Goal: Task Accomplishment & Management: Manage account settings

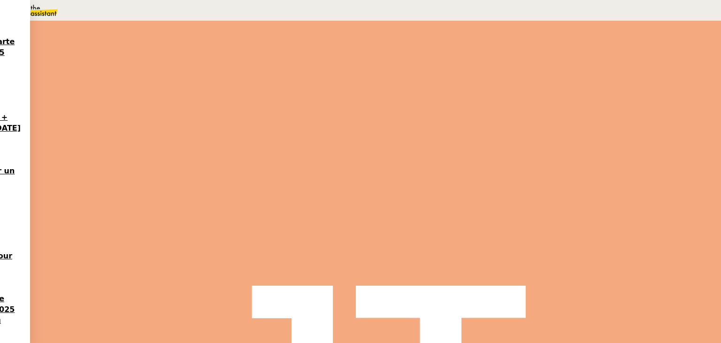
click at [377, 36] on div "Suivi" at bounding box center [375, 48] width 668 height 33
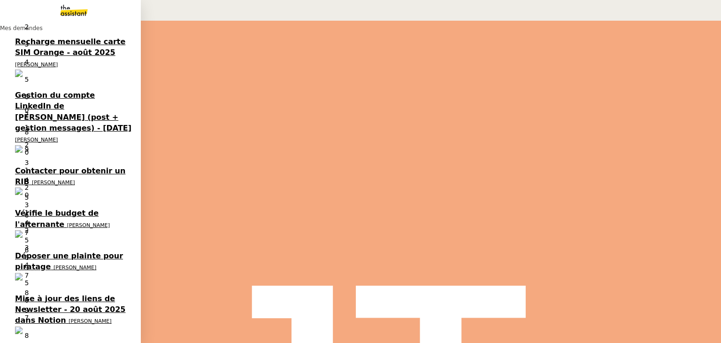
click at [60, 155] on span "Mise à jour des liens de Newsletter - 20 août 2025 dans Notion" at bounding box center [148, 155] width 267 height 9
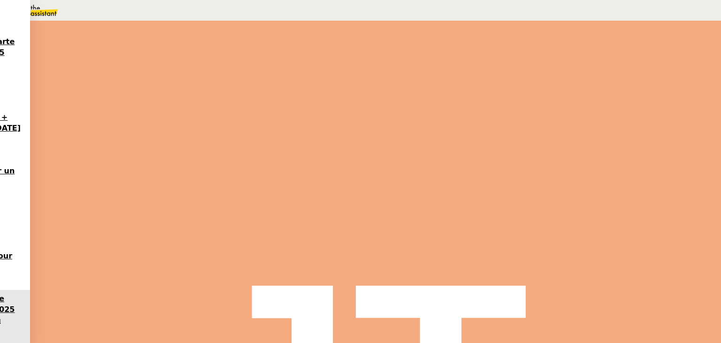
click at [282, 106] on button "Tâche" at bounding box center [280, 111] width 39 height 13
click at [535, 65] on input "text" at bounding box center [618, 65] width 192 height 14
type input "MAJ des liens NL"
click at [696, 327] on span "Sauver" at bounding box center [696, 331] width 23 height 11
click at [462, 169] on icon at bounding box center [466, 171] width 8 height 8
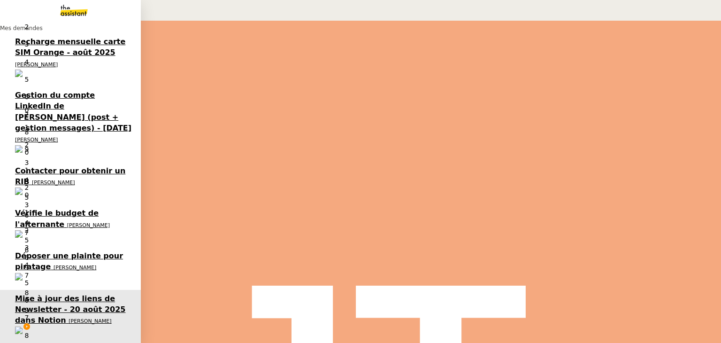
click at [47, 183] on span "[PERSON_NAME]" at bounding box center [50, 183] width 51 height 7
click at [62, 228] on span "Gestion des messages privés linkedIn - 20 août 2025" at bounding box center [128, 225] width 227 height 9
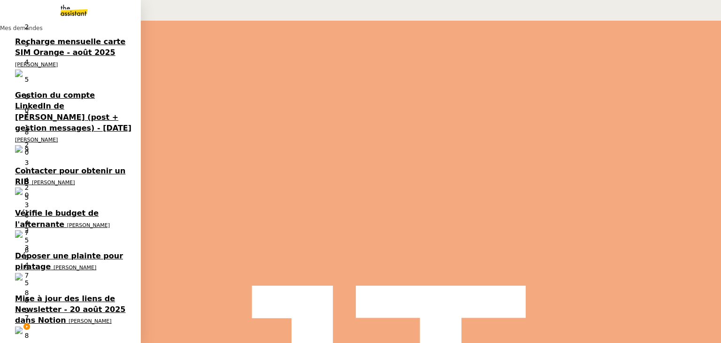
click at [62, 191] on span "4 demandes en cours" at bounding box center [48, 190] width 47 height 5
click at [65, 157] on span "Mise à jour des liens de Newsletter - 20 août 2025 dans Notion" at bounding box center [148, 155] width 267 height 9
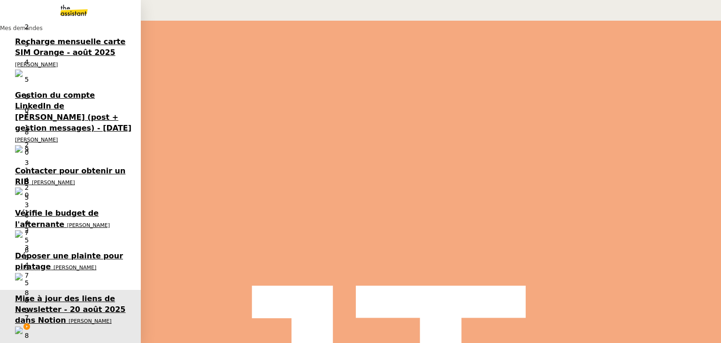
click at [68, 76] on span "[PERSON_NAME]" at bounding box center [62, 77] width 95 height 6
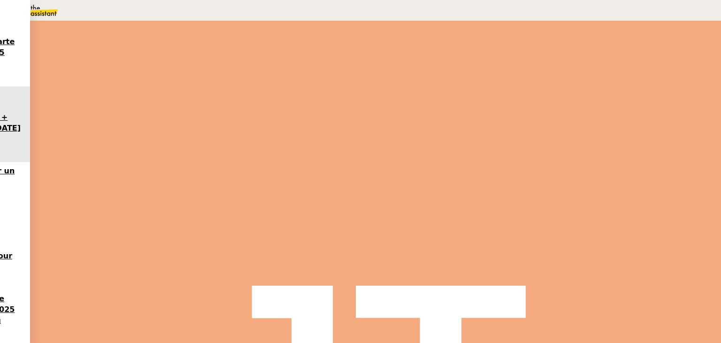
click at [66, 4] on img at bounding box center [59, 10] width 73 height 21
click at [70, 53] on input "text" at bounding box center [84, 49] width 102 height 11
type input "bentz"
click at [137, 66] on icon at bounding box center [140, 64] width 6 height 5
click at [92, 66] on span "Statuts" at bounding box center [93, 65] width 100 height 11
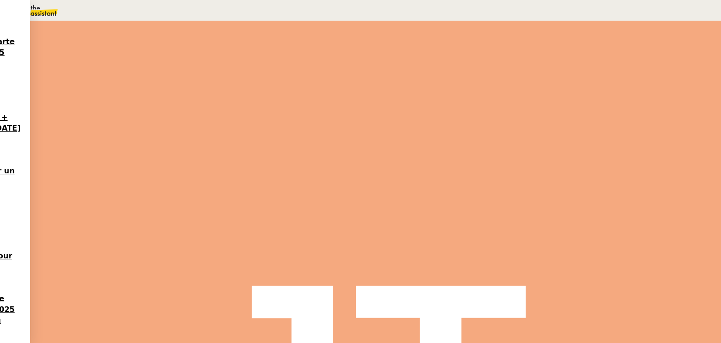
click at [60, 86] on nz-select-top-control "Please select" at bounding box center [89, 83] width 102 height 12
click at [64, 177] on div "Terminé" at bounding box center [84, 177] width 87 height 8
click at [259, 235] on span "Gestion du compte LinkedIn de [PERSON_NAME] (post + gestion messages) - [DATE]" at bounding box center [323, 231] width 315 height 8
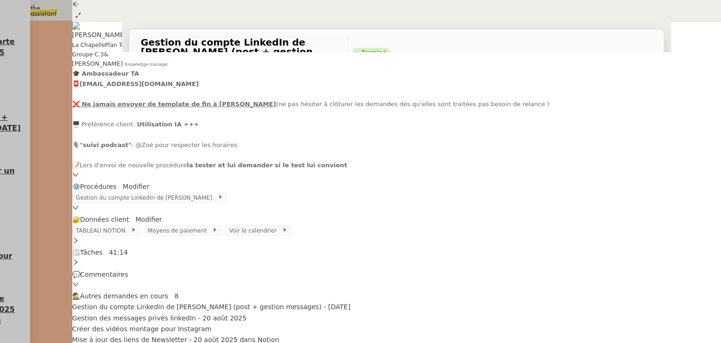
scroll to position [127, 0]
drag, startPoint x: 173, startPoint y: 283, endPoint x: 195, endPoint y: 215, distance: 71.3
click at [195, 215] on div "[PERSON_NAME], Je vous confirme avoir procédé à la veille ce jour concernant la…" at bounding box center [332, 200] width 318 height 82
copy div "[PERSON_NAME], Je vous confirme avoir procédé à la veille ce jour concernant la…"
drag, startPoint x: 64, startPoint y: 175, endPoint x: 60, endPoint y: 171, distance: 5.7
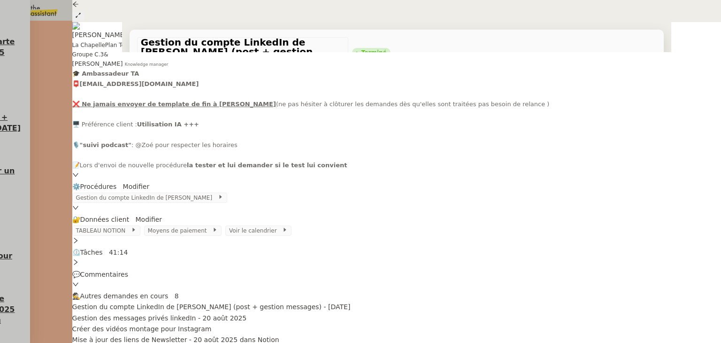
click at [64, 175] on div at bounding box center [360, 171] width 721 height 343
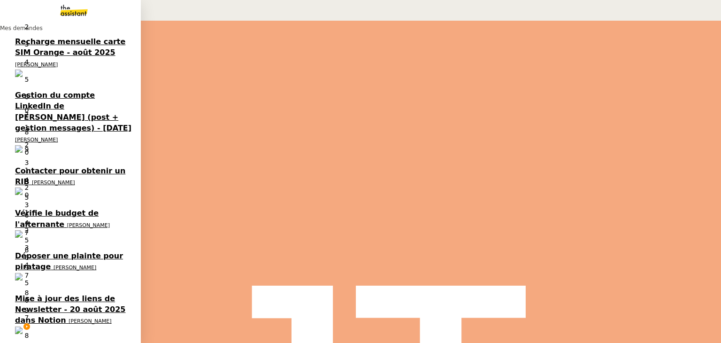
click at [20, 158] on span "Mise à jour des liens de Newsletter - 20 août 2025 dans Notion" at bounding box center [148, 155] width 267 height 9
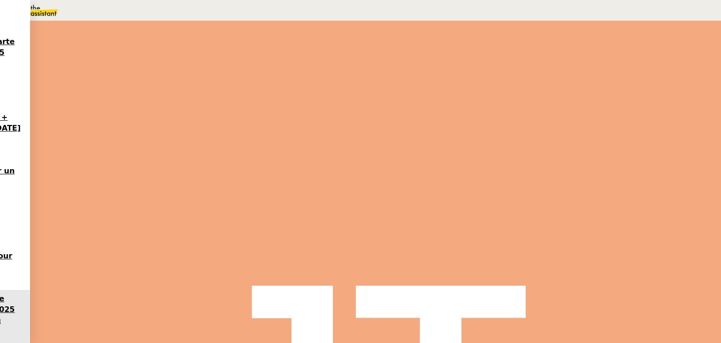
click at [309, 111] on span "Message" at bounding box center [320, 111] width 29 height 11
click at [311, 140] on link "Nouvelle conversation" at bounding box center [357, 139] width 117 height 19
click at [321, 83] on div at bounding box center [420, 78] width 274 height 8
click at [85, 169] on nz-modal-container "Service TA - VOYAGE - PROPOSITION GLOBALE A utiliser dans le cadre de propositi…" at bounding box center [360, 171] width 721 height 343
click at [308, 155] on span "MAJ des liens NL" at bounding box center [375, 149] width 153 height 14
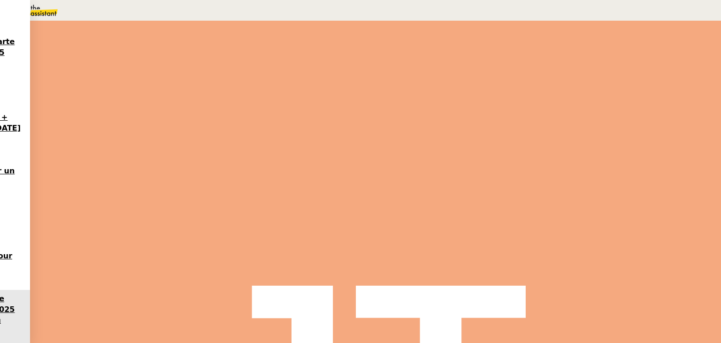
click at [178, 239] on div at bounding box center [314, 234] width 351 height 9
drag, startPoint x: 207, startPoint y: 135, endPoint x: 161, endPoint y: 78, distance: 73.1
click at [161, 78] on nz-spin "[PERSON_NAME], Je vous confirme avoir procédé à la veille ce jour concernant la…" at bounding box center [360, 170] width 399 height 227
copy div "[PERSON_NAME], Je vous confirme avoir procédé à la veille ce jour concernant la…"
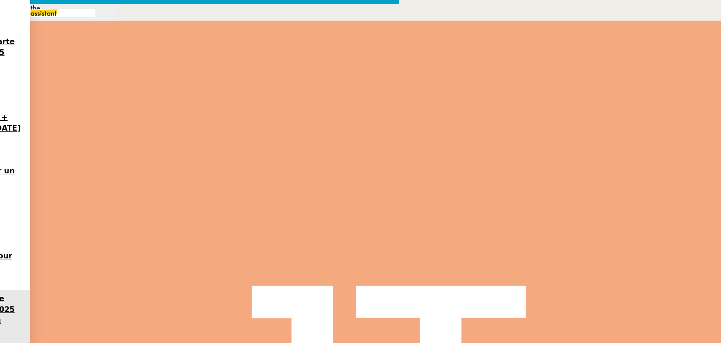
click at [36, 147] on nz-modal-container "Service TA - VOYAGE - PROPOSITION GLOBALE A utiliser dans le cadre de propositi…" at bounding box center [360, 171] width 721 height 343
type input "53 ""
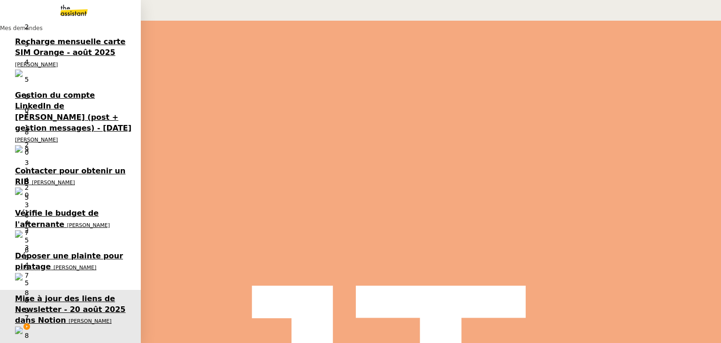
click at [17, 71] on span "Gestion du compte LinkedIn de [PERSON_NAME] (post + gestion messages) - [DATE]" at bounding box center [193, 69] width 357 height 9
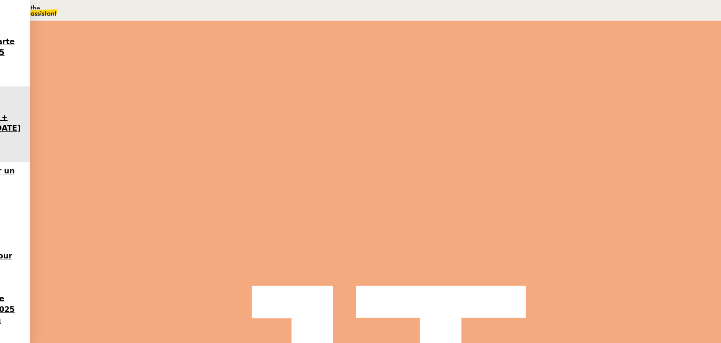
click at [322, 117] on button "Message" at bounding box center [320, 111] width 40 height 13
click at [325, 138] on span "Nouvelle conversation" at bounding box center [355, 139] width 83 height 8
click at [308, 85] on div at bounding box center [420, 78] width 274 height 16
click at [108, 173] on nz-modal-container "Service TA - VOYAGE - PROPOSITION GLOBALE A utiliser dans le cadre de propositi…" at bounding box center [360, 171] width 721 height 343
click at [348, 153] on span "Gestion des messages privés LinkedIn de [PERSON_NAME]" at bounding box center [375, 149] width 153 height 14
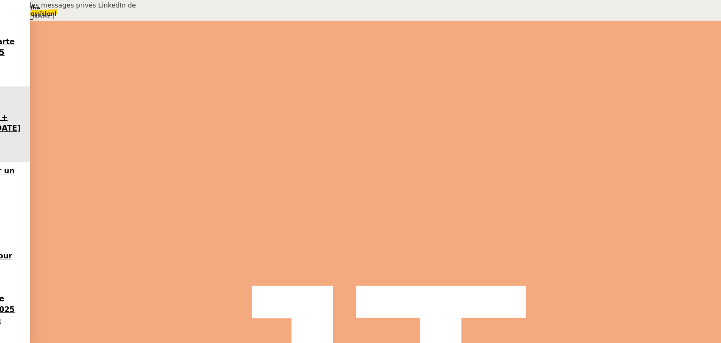
drag, startPoint x: 636, startPoint y: 70, endPoint x: 504, endPoint y: 81, distance: 131.9
click at [504, 81] on app-ticket "Gestion du compte LinkedIn de [PERSON_NAME] (post + gestion messages) - [DATE] …" at bounding box center [375, 182] width 691 height 322
click at [279, 246] on div "Je vous confirme avoir procédé à la veille ce jour concernant la gestion de vos…" at bounding box center [314, 243] width 351 height 9
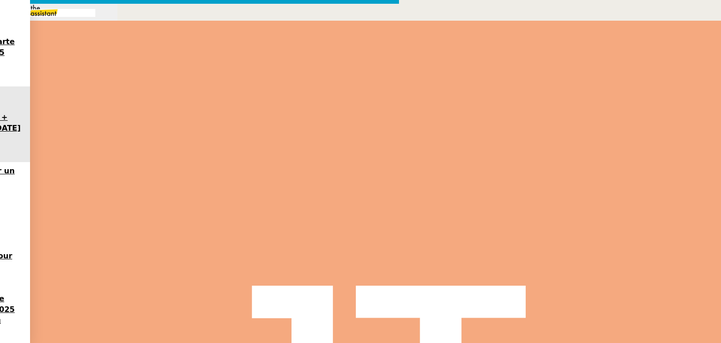
scroll to position [0, 20]
click at [208, 43] on input "text" at bounding box center [361, 46] width 384 height 14
paste input "Gestion des messages privés LinkedIn de [PERSON_NAME]"
type input "Gestion des messages privés LinkedIn de [PERSON_NAME]"
click at [216, 26] on nz-tag "au" at bounding box center [221, 26] width 20 height 10
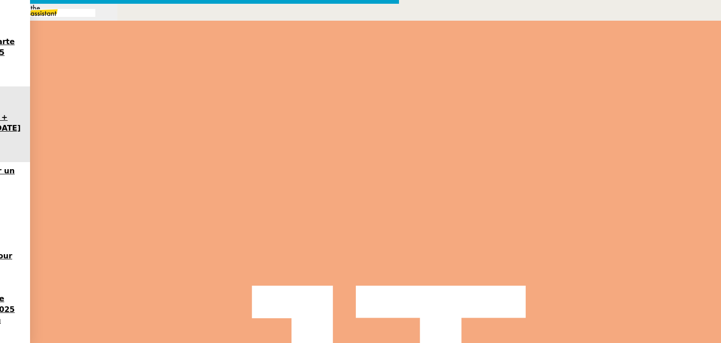
type input "bentz"
click at [227, 46] on span "[EMAIL_ADDRESS][DOMAIN_NAME]" at bounding box center [259, 47] width 90 height 5
click at [180, 28] on span "_______" at bounding box center [183, 26] width 20 height 7
click at [192, 38] on span "[PERSON_NAME]" at bounding box center [239, 42] width 133 height 8
click at [216, 303] on span "Envoyer" at bounding box center [213, 305] width 27 height 11
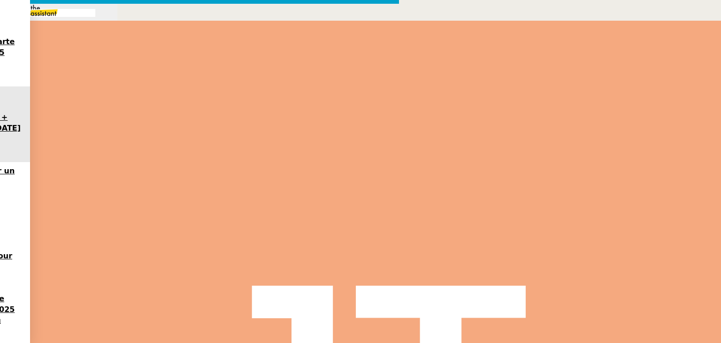
click at [216, 303] on span "Confirmer l'envoi" at bounding box center [228, 305] width 56 height 11
type input "Gestion des messages privés LinkedIn de [PERSON_NAME]"
type input "39 '"
type input "23 ""
click at [437, 40] on span "Statut" at bounding box center [445, 41] width 17 height 7
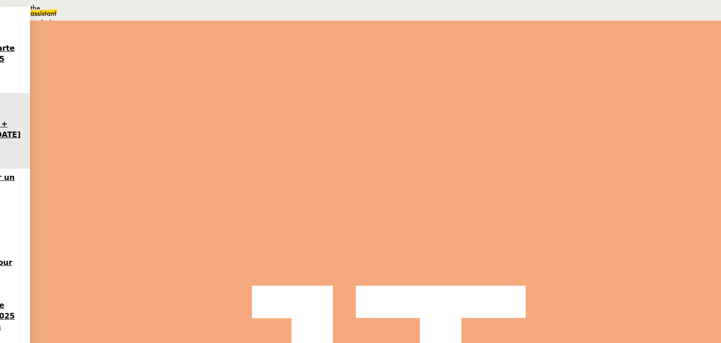
click at [445, 60] on span "Terminé" at bounding box center [500, 58] width 124 height 8
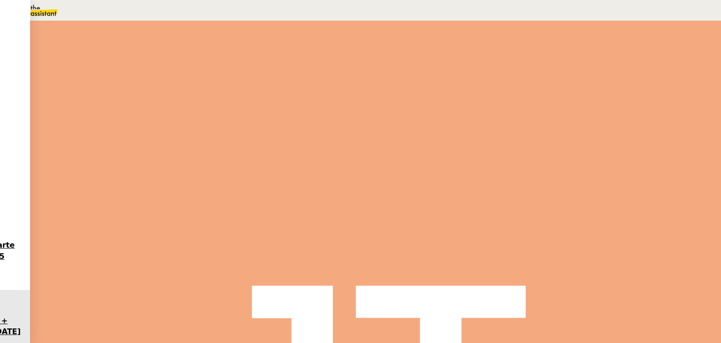
click at [693, 332] on span "Sauver" at bounding box center [696, 331] width 23 height 11
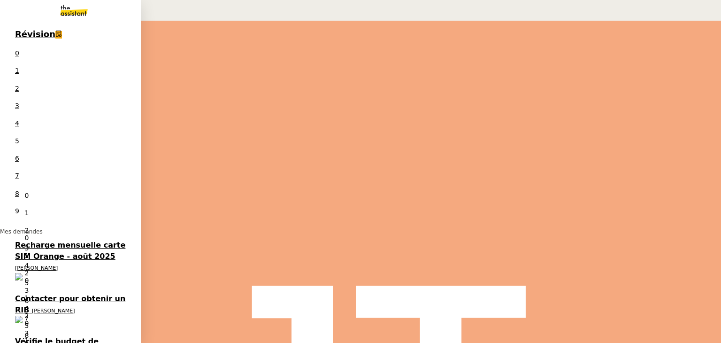
click at [31, 152] on span "Mise à jour des liens de Newsletter - 20 août 2025 dans Notion" at bounding box center [148, 155] width 267 height 9
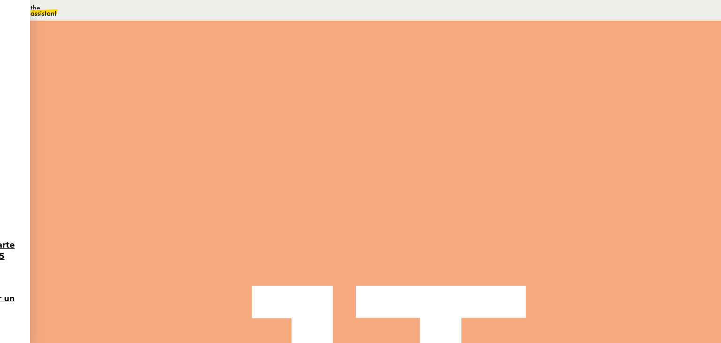
click at [265, 238] on div at bounding box center [314, 234] width 351 height 9
drag, startPoint x: 193, startPoint y: 131, endPoint x: 229, endPoint y: 98, distance: 49.5
click at [229, 98] on div "[PERSON_NAME], Je vous confirme avoir procédé à la veille ce jour concernant la…" at bounding box center [360, 104] width 391 height 68
click at [51, 182] on nz-modal-container "Service TA - VOYAGE - PROPOSITION GLOBALE A utiliser dans le cadre de propositi…" at bounding box center [360, 171] width 721 height 343
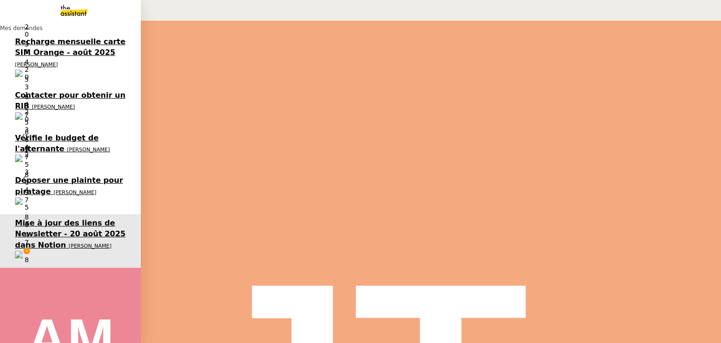
click at [48, 172] on div "[PERSON_NAME] 4 demandes en cours" at bounding box center [70, 160] width 141 height 27
click at [52, 207] on span "Gestion des messages privés linkedIn - 20 août 2025" at bounding box center [128, 204] width 227 height 9
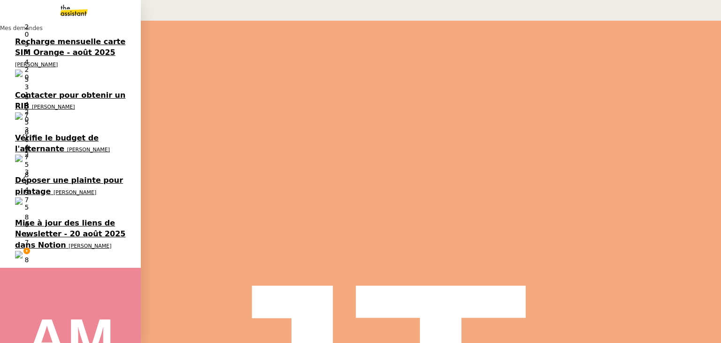
click at [59, 166] on span "[PERSON_NAME]" at bounding box center [50, 162] width 51 height 7
click at [79, 141] on span "[PERSON_NAME]" at bounding box center [62, 141] width 95 height 6
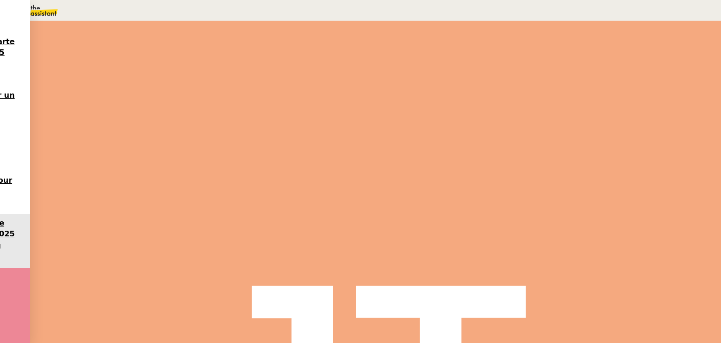
click at [183, 245] on div "Je vous confirme avoir" at bounding box center [314, 243] width 351 height 9
click at [238, 96] on div "Je vous confirme avoir" at bounding box center [360, 96] width 391 height 8
click at [119, 140] on nz-modal-container "Service TA - VOYAGE - PROPOSITION GLOBALE A utiliser dans le cadre de propositi…" at bounding box center [360, 171] width 721 height 343
drag, startPoint x: 50, startPoint y: 39, endPoint x: 195, endPoint y: 44, distance: 145.6
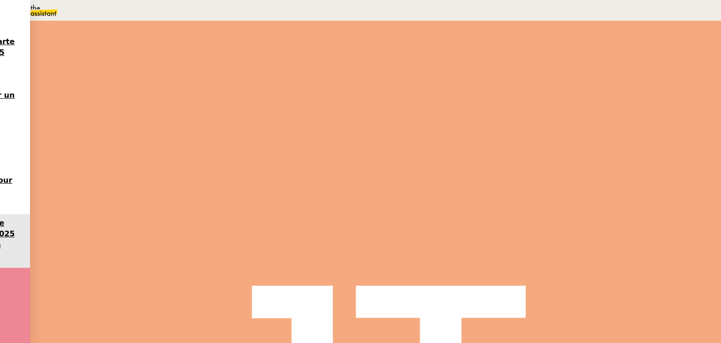
click at [195, 44] on span "Mise à jour des liens de Newsletter - 20 août 2025 dans Notion" at bounding box center [151, 41] width 204 height 9
copy span "Mise à jour des liens de Newsletter"
click at [208, 245] on div "Je vous confirme avoir traité cette demande ce jour." at bounding box center [314, 243] width 351 height 9
click at [226, 48] on input "text" at bounding box center [361, 46] width 384 height 14
paste input "Mise à jour des liens de Newsletter"
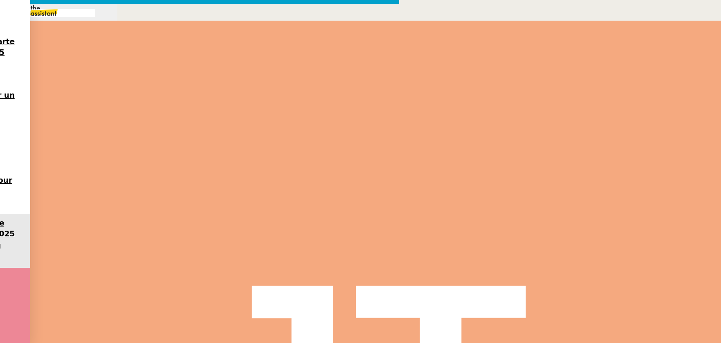
type input "Mise à jour des liens de Newsletter"
click at [215, 29] on icon at bounding box center [218, 26] width 6 height 6
click at [225, 44] on nz-empty-simple at bounding box center [257, 49] width 86 height 16
click at [226, 27] on input at bounding box center [261, 26] width 86 height 9
type input "bentz"
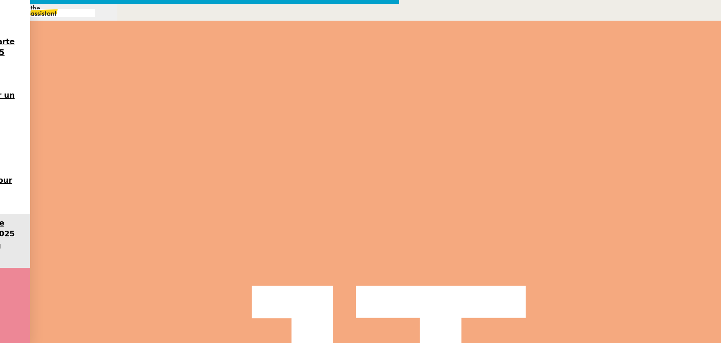
click at [238, 45] on span "[EMAIL_ADDRESS][DOMAIN_NAME]" at bounding box center [259, 47] width 90 height 5
click at [181, 27] on span "_______" at bounding box center [183, 26] width 20 height 7
click at [186, 45] on span "[PERSON_NAME][EMAIL_ADDRESS][DOMAIN_NAME]" at bounding box center [239, 47] width 133 height 5
click at [150, 133] on nz-modal-container "Service TA - VOYAGE - PROPOSITION GLOBALE A utiliser dans le cadre de propositi…" at bounding box center [360, 171] width 721 height 343
click at [553, 164] on span "Mise à jour des liens de Newsletters dans Notion" at bounding box center [591, 162] width 140 height 9
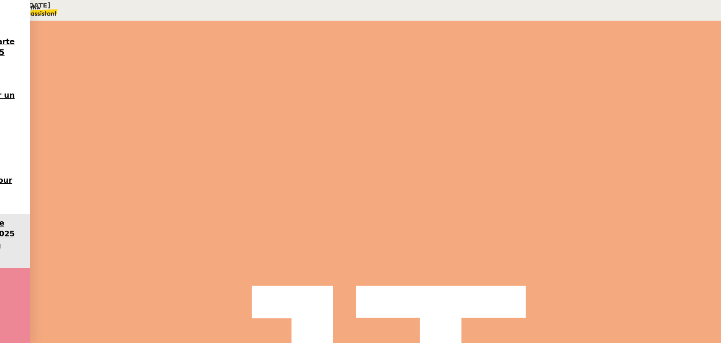
click at [315, 248] on link "NOTION" at bounding box center [321, 248] width 24 height 7
click at [317, 215] on link "LIEN" at bounding box center [319, 218] width 14 height 7
click at [313, 188] on link "LIEN" at bounding box center [312, 191] width 14 height 7
click at [300, 197] on link "LIEN" at bounding box center [302, 200] width 14 height 7
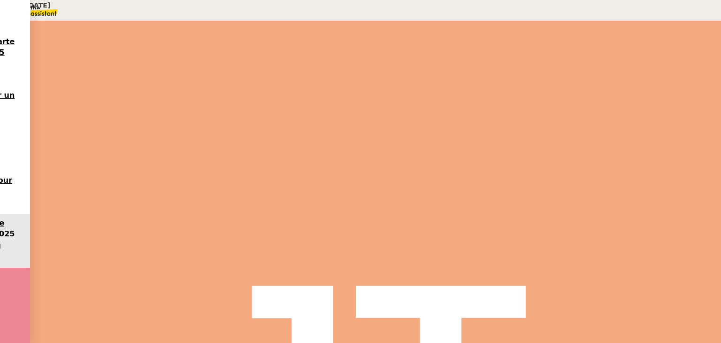
click at [305, 188] on link "LIEN" at bounding box center [312, 191] width 14 height 7
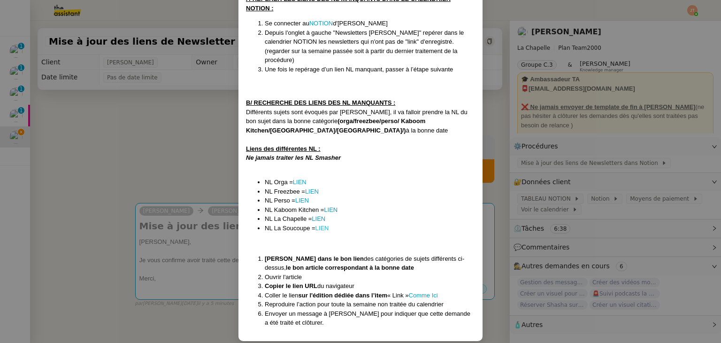
click at [319, 224] on link "LIEN" at bounding box center [322, 227] width 14 height 7
click at [297, 178] on link "LIEN" at bounding box center [300, 181] width 14 height 7
click at [157, 169] on nz-modal-container "MAJ le [DATE] Contexte : [PERSON_NAME] souhaite centraliser les liens de ses Ne…" at bounding box center [360, 171] width 721 height 343
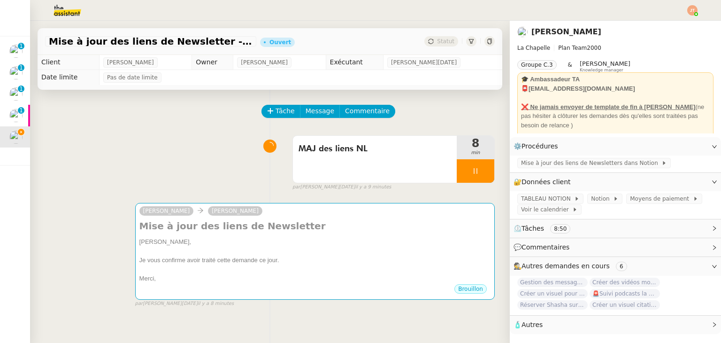
scroll to position [178, 0]
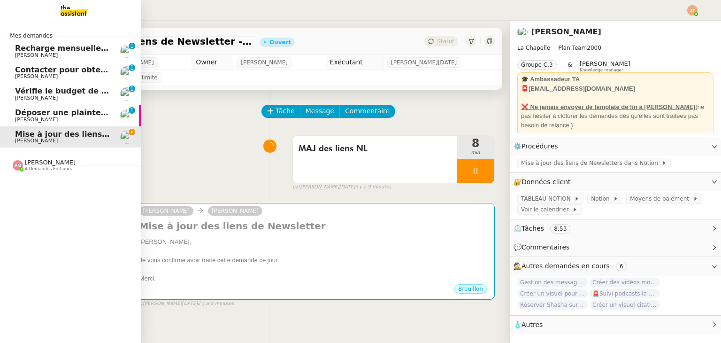
click at [55, 162] on span "[PERSON_NAME]" at bounding box center [50, 162] width 51 height 7
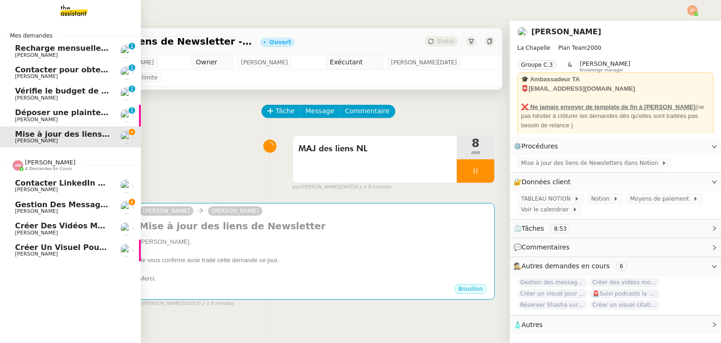
click at [64, 202] on span "Gestion des messages privés linkedIn - 20 août 2025" at bounding box center [128, 204] width 227 height 9
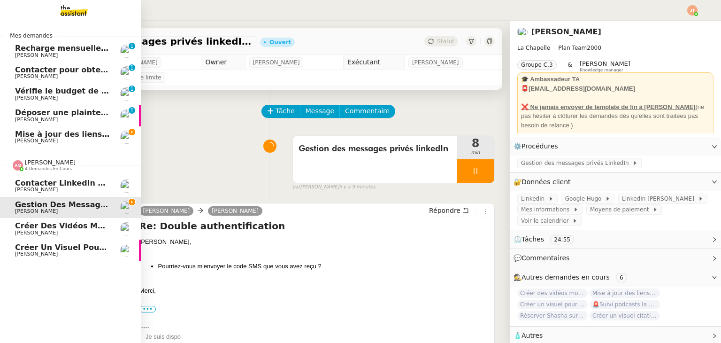
click at [52, 165] on span "[PERSON_NAME]" at bounding box center [50, 162] width 51 height 7
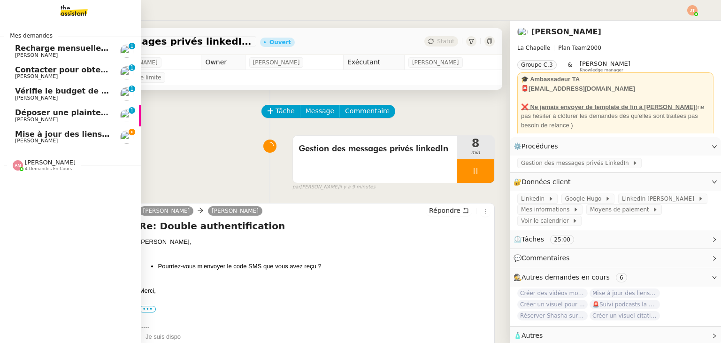
click at [58, 115] on span "Déposer une plainte pour piratage" at bounding box center [88, 112] width 146 height 9
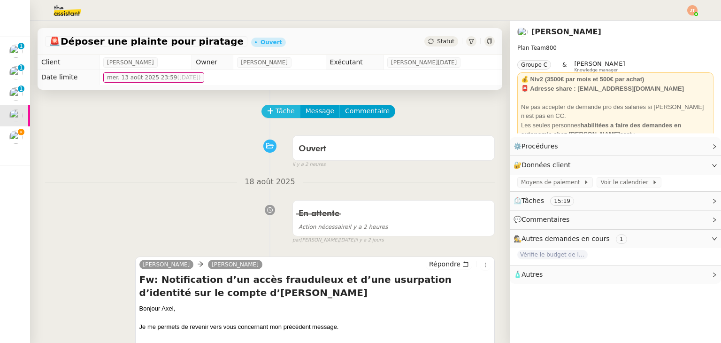
click at [276, 116] on span "Tâche" at bounding box center [285, 111] width 19 height 11
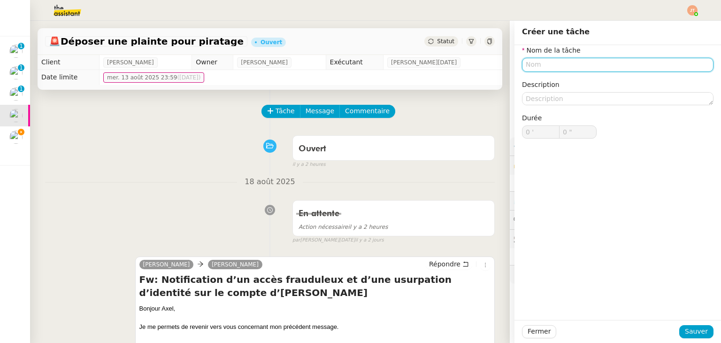
click at [576, 71] on input "text" at bounding box center [618, 65] width 192 height 14
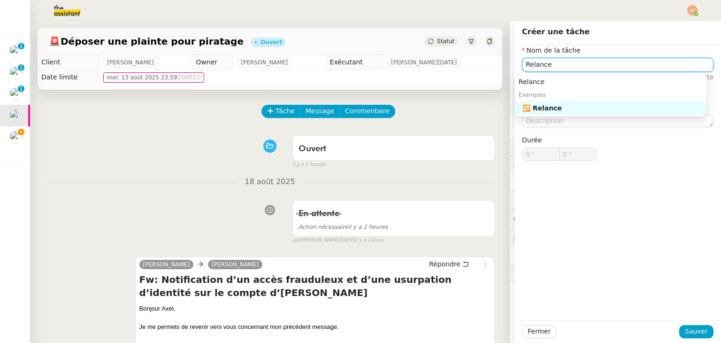
click at [550, 103] on nz-auto-option "🔁 Relance" at bounding box center [611, 107] width 192 height 13
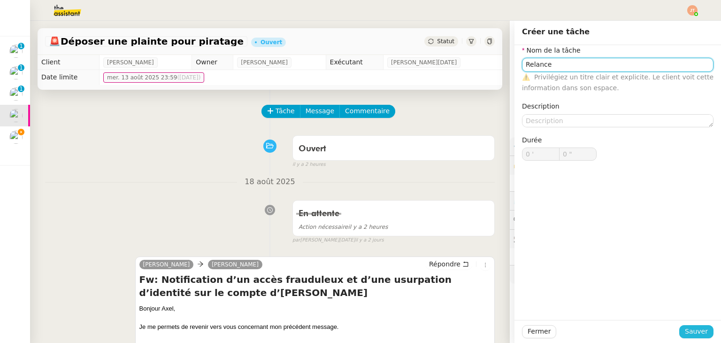
type input "Relance"
click at [686, 333] on span "Sauver" at bounding box center [696, 331] width 23 height 11
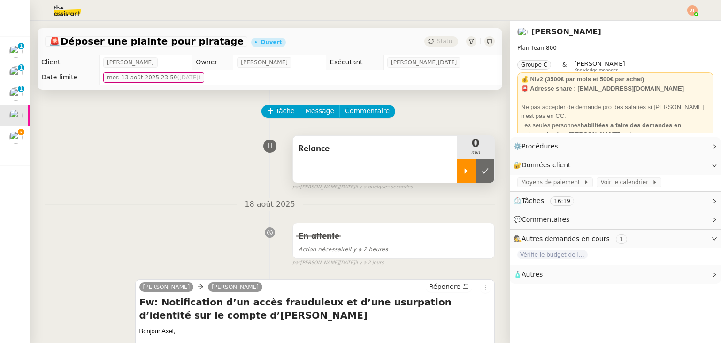
click at [457, 170] on div at bounding box center [466, 170] width 19 height 23
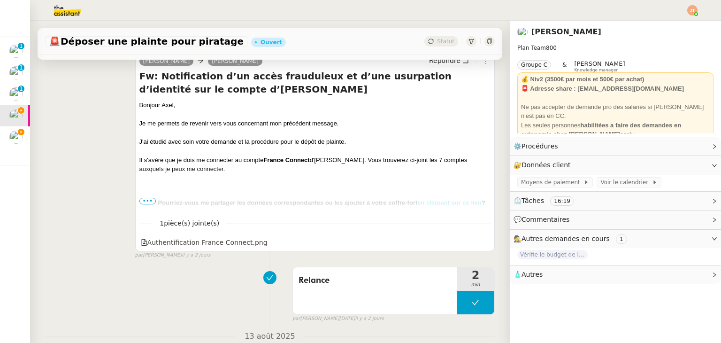
scroll to position [235, 0]
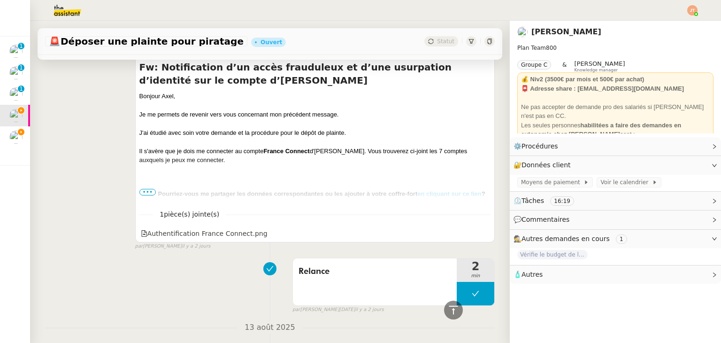
click at [139, 192] on span "•••" at bounding box center [147, 192] width 17 height 7
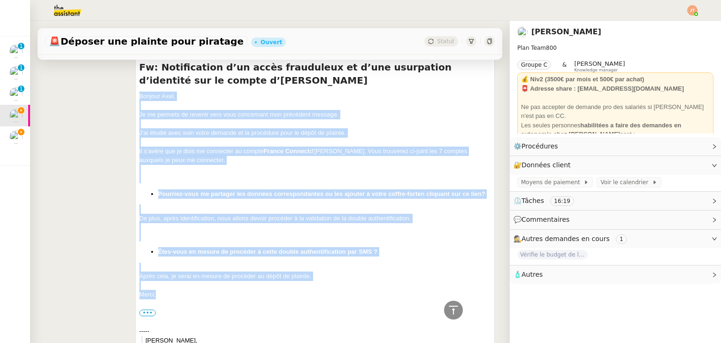
drag, startPoint x: 136, startPoint y: 95, endPoint x: 169, endPoint y: 305, distance: 212.4
copy div "Bonjour ﻿[PERSON_NAME]﻿, Je me permets de revenir vers vous concernant mon préc…"
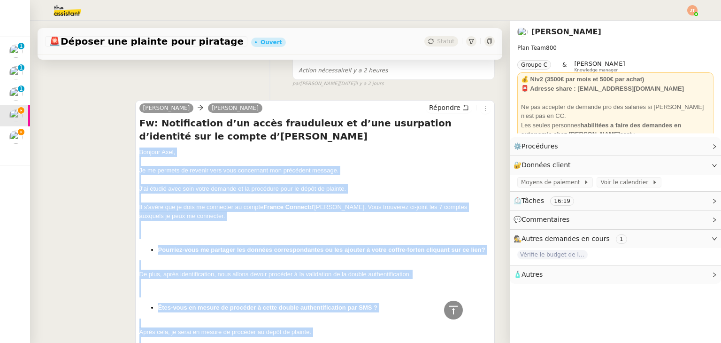
scroll to position [94, 0]
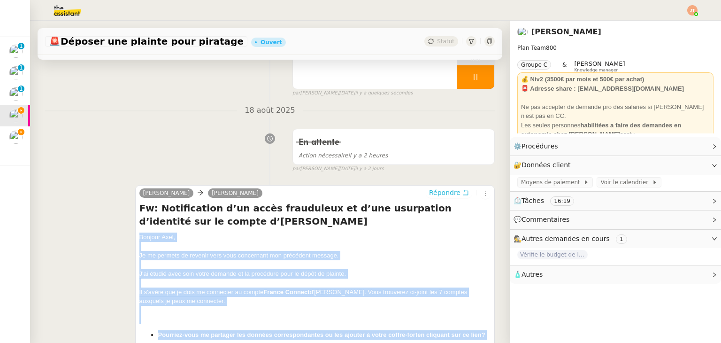
click at [443, 189] on span "Répondre" at bounding box center [444, 192] width 31 height 9
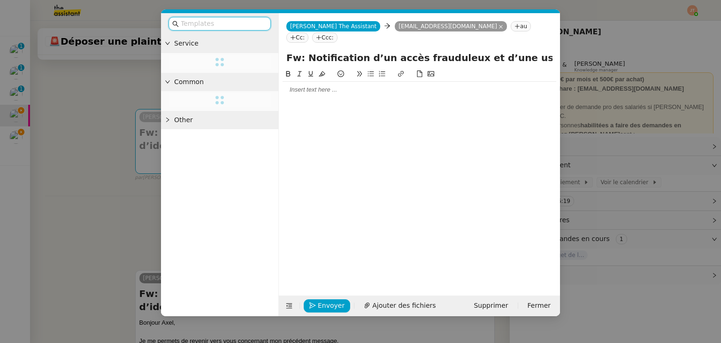
click at [301, 85] on div at bounding box center [420, 89] width 274 height 8
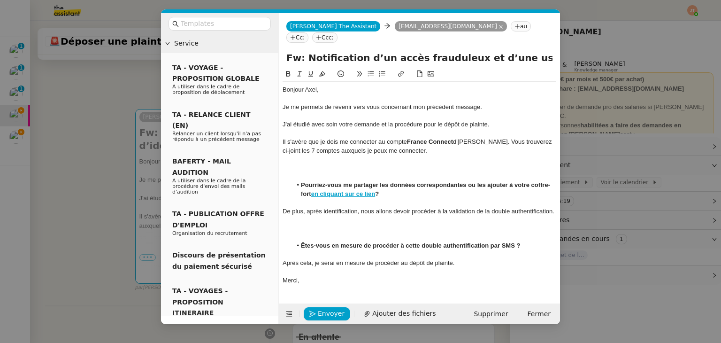
click at [57, 200] on nz-modal-container "Service TA - VOYAGE - PROPOSITION GLOBALE A utiliser dans le cadre de propositi…" at bounding box center [360, 171] width 721 height 343
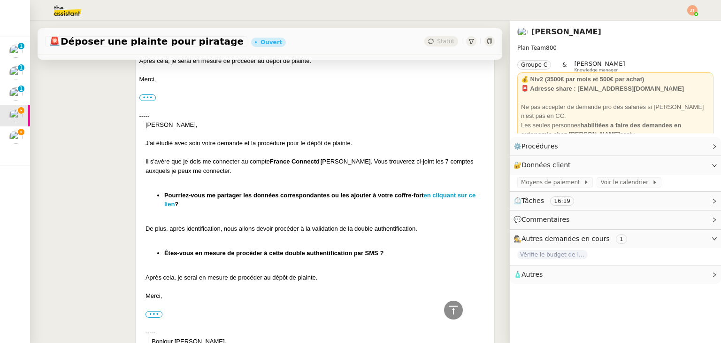
scroll to position [678, 0]
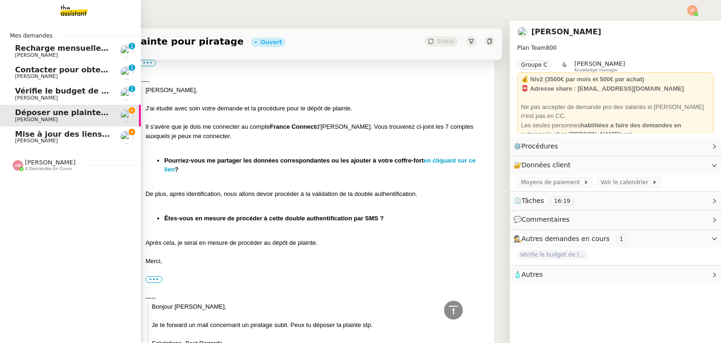
click at [33, 138] on span "[PERSON_NAME]" at bounding box center [36, 141] width 43 height 6
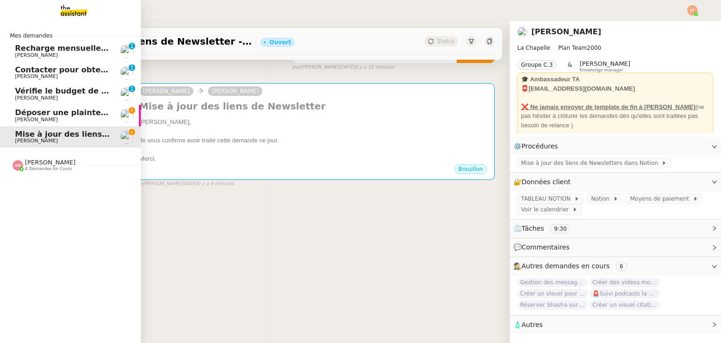
click at [44, 117] on span "[PERSON_NAME]" at bounding box center [36, 119] width 43 height 6
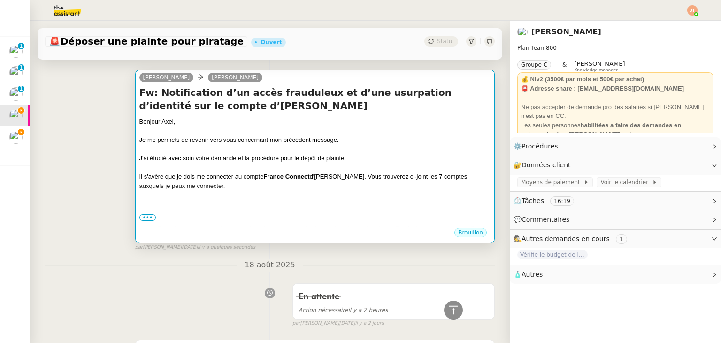
scroll to position [117, 0]
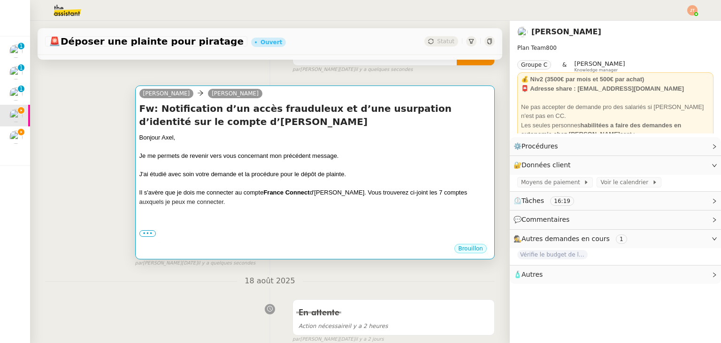
click at [253, 225] on div at bounding box center [314, 219] width 351 height 9
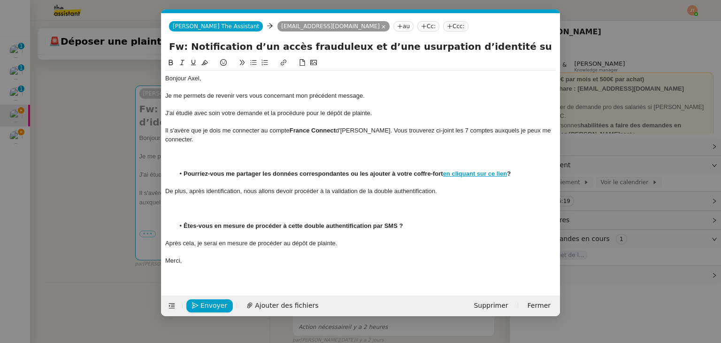
scroll to position [0, 20]
click at [290, 310] on button "Ajouter des fichiers" at bounding box center [282, 305] width 83 height 13
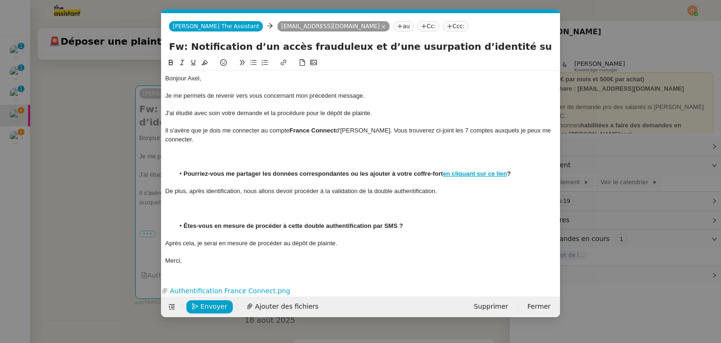
click at [68, 177] on nz-modal-container "Service TA - VOYAGE - PROPOSITION GLOBALE A utiliser dans le cadre de propositi…" at bounding box center [360, 171] width 721 height 343
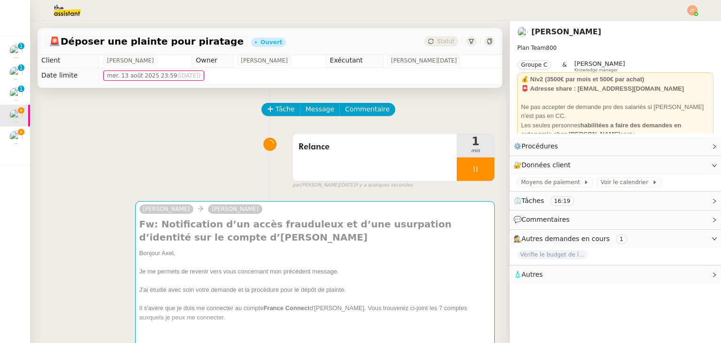
scroll to position [0, 0]
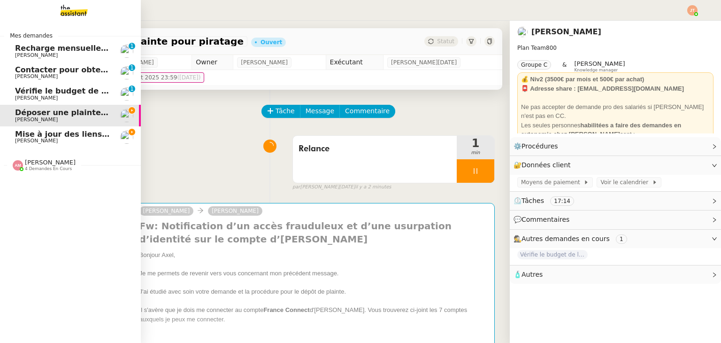
click at [83, 138] on span "[PERSON_NAME]" at bounding box center [62, 141] width 95 height 6
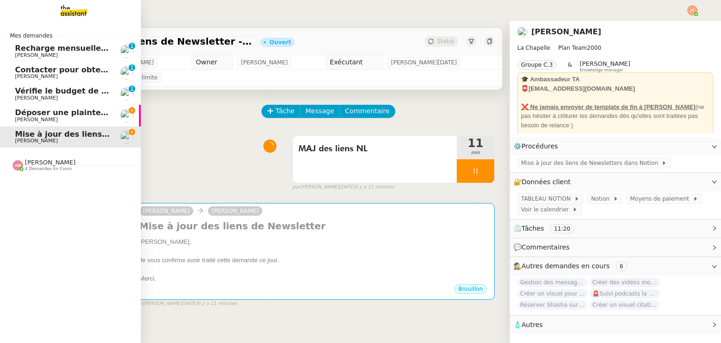
click at [48, 111] on span "Déposer une plainte pour piratage" at bounding box center [88, 112] width 146 height 9
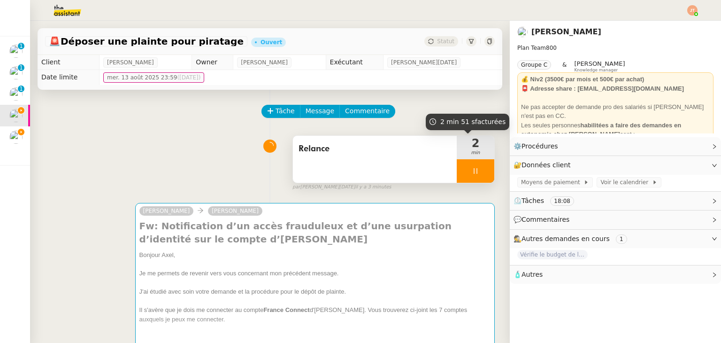
drag, startPoint x: 459, startPoint y: 175, endPoint x: 468, endPoint y: 175, distance: 8.4
click at [459, 175] on div at bounding box center [476, 170] width 38 height 23
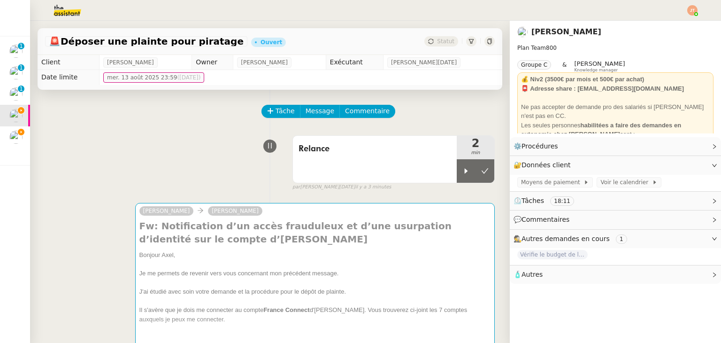
click at [481, 175] on icon at bounding box center [485, 171] width 8 height 8
click at [472, 172] on icon at bounding box center [476, 171] width 8 height 8
click at [462, 172] on icon at bounding box center [466, 171] width 8 height 8
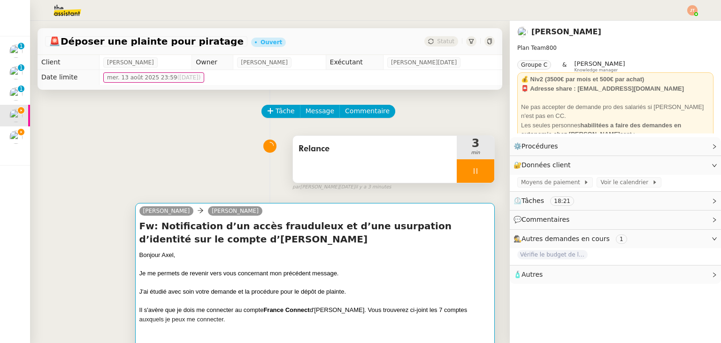
click at [246, 237] on h4 "Fw: Notification d’un accès frauduleux et d’une usurpation d’identité sur le co…" at bounding box center [314, 232] width 351 height 26
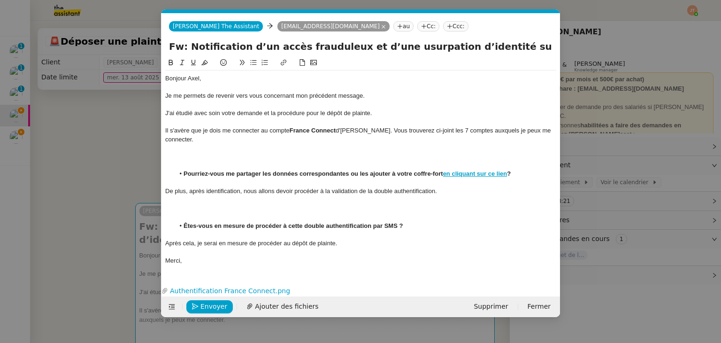
scroll to position [0, 20]
click at [216, 308] on span "Envoyer" at bounding box center [213, 306] width 27 height 11
click at [216, 308] on span "Confirmer l'envoi" at bounding box center [228, 306] width 56 height 11
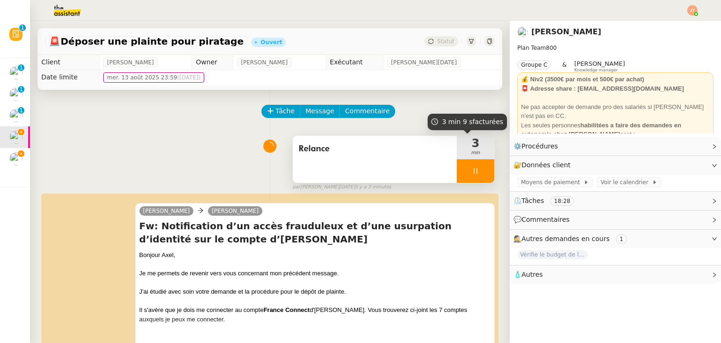
click at [472, 171] on icon at bounding box center [476, 171] width 8 height 8
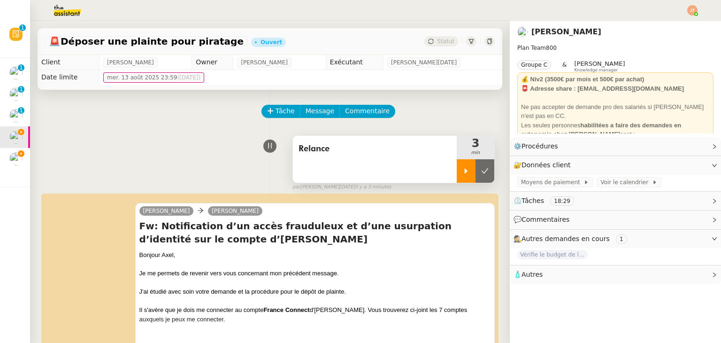
click at [476, 171] on button at bounding box center [485, 170] width 19 height 23
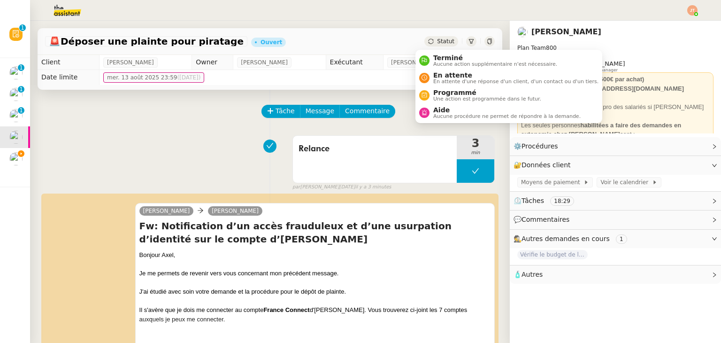
click at [437, 42] on span "Statut" at bounding box center [445, 41] width 17 height 7
click at [445, 79] on span "En attente d'une réponse d'un client, d'un contact ou d'un tiers." at bounding box center [515, 81] width 165 height 5
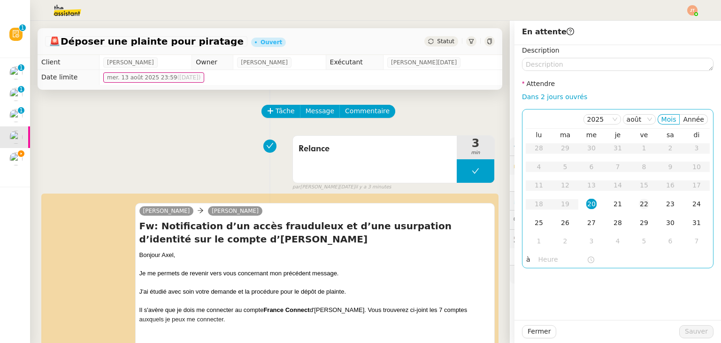
click at [639, 206] on div "22" at bounding box center [644, 204] width 10 height 10
click at [546, 258] on input "text" at bounding box center [562, 259] width 48 height 11
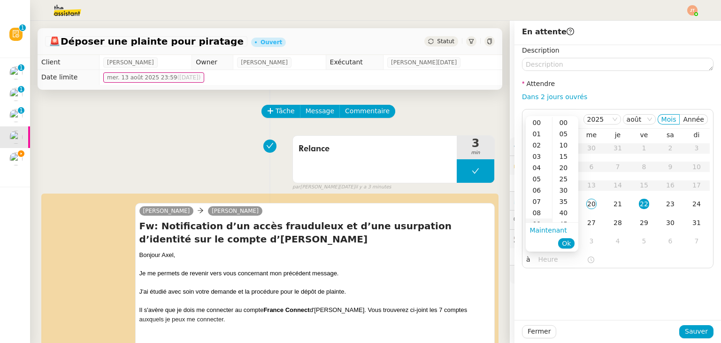
click at [539, 220] on div "09" at bounding box center [539, 223] width 26 height 11
click at [564, 125] on div "00" at bounding box center [565, 122] width 26 height 11
type input "09:00"
click at [562, 239] on button "Ok" at bounding box center [566, 243] width 16 height 10
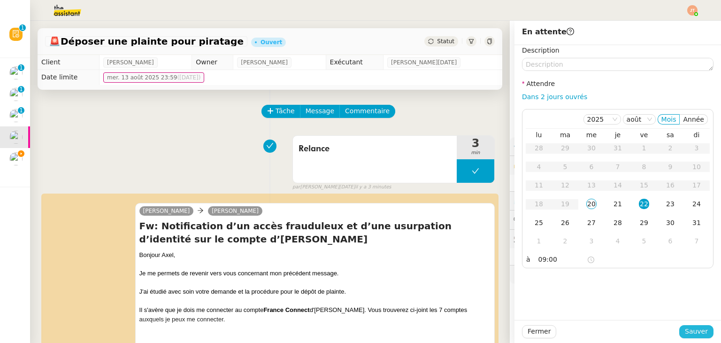
click at [688, 331] on span "Sauver" at bounding box center [696, 331] width 23 height 11
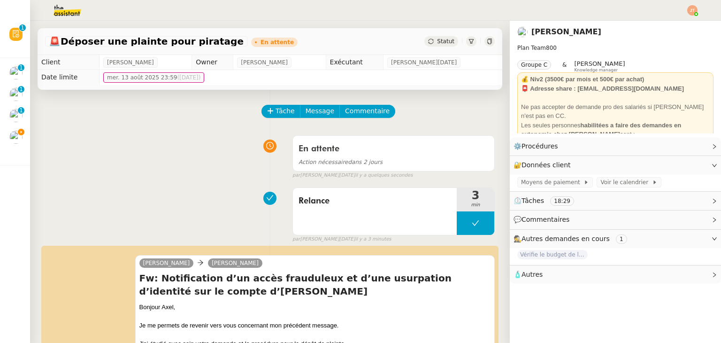
click at [70, 10] on img at bounding box center [59, 10] width 73 height 21
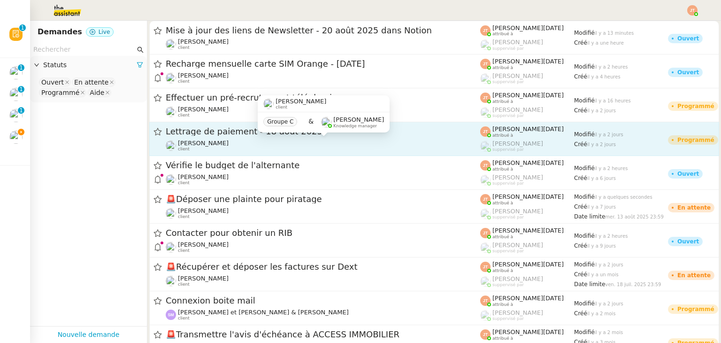
click at [241, 139] on div "[PERSON_NAME] client" at bounding box center [323, 145] width 315 height 12
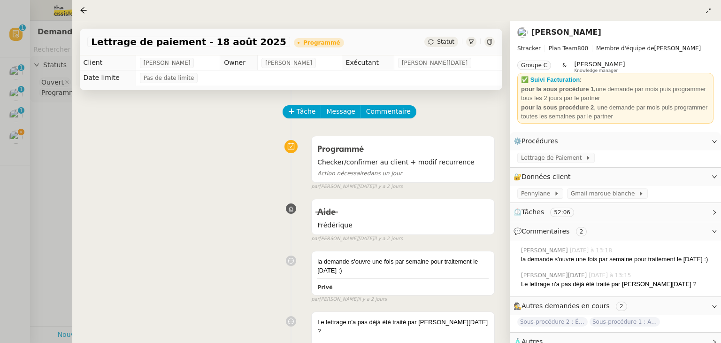
click at [58, 156] on div at bounding box center [360, 171] width 721 height 343
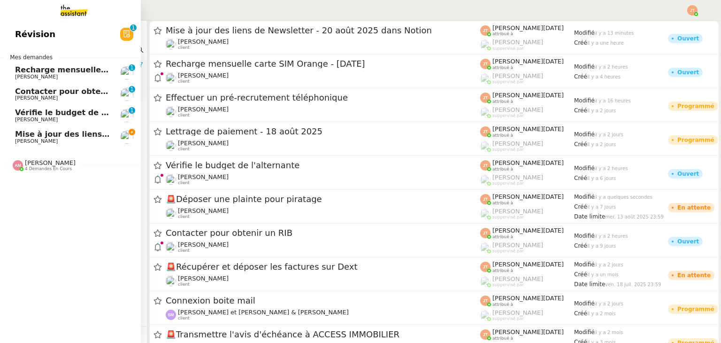
click at [49, 134] on span "Mise à jour des liens de Newsletter - 20 août 2025 dans Notion" at bounding box center [148, 134] width 267 height 9
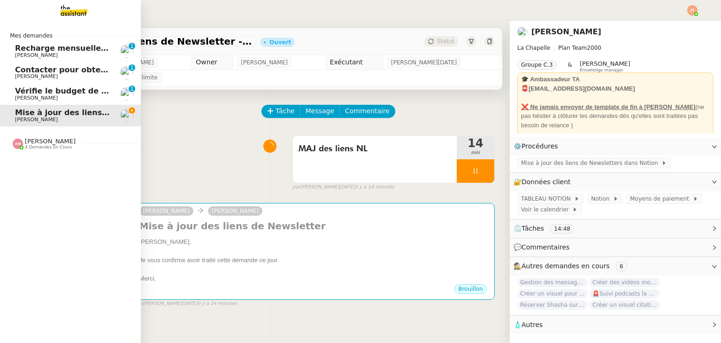
click at [51, 92] on span "Vérifie le budget de l'alternante" at bounding box center [83, 90] width 136 height 9
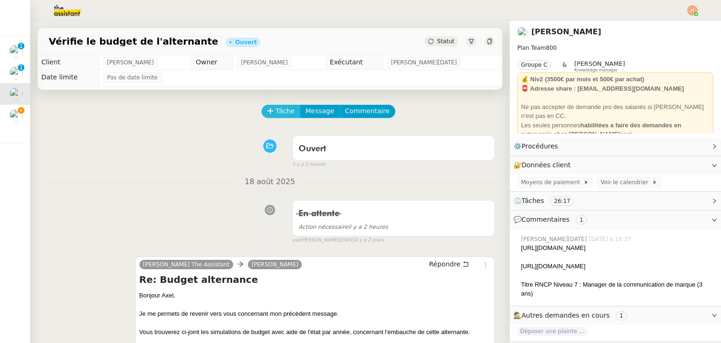
click at [276, 111] on span "Tâche" at bounding box center [285, 111] width 19 height 11
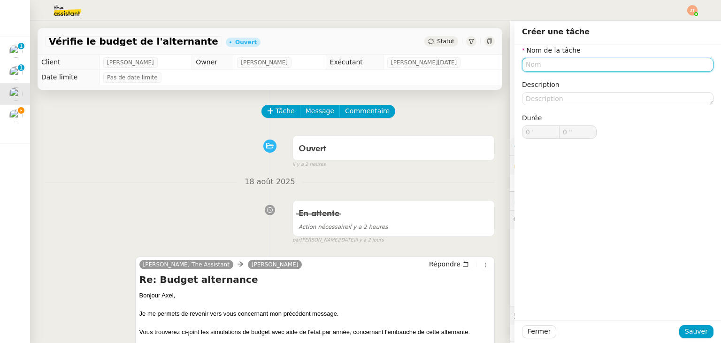
click at [532, 68] on input "text" at bounding box center [618, 65] width 192 height 14
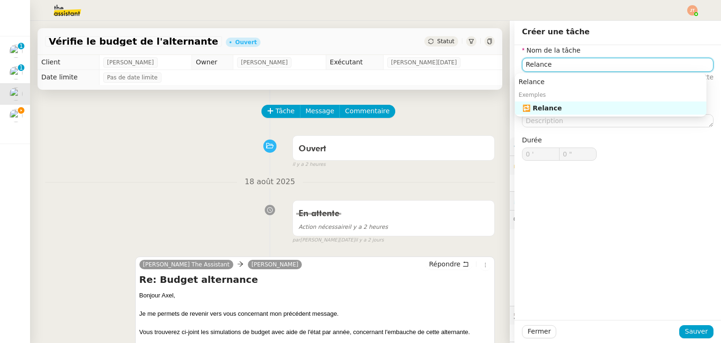
click at [550, 106] on div "🔁 Relance" at bounding box center [612, 108] width 180 height 8
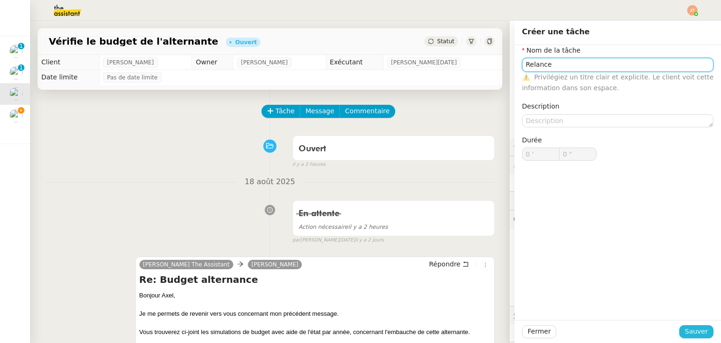
type input "Relance"
click at [689, 329] on span "Sauver" at bounding box center [696, 331] width 23 height 11
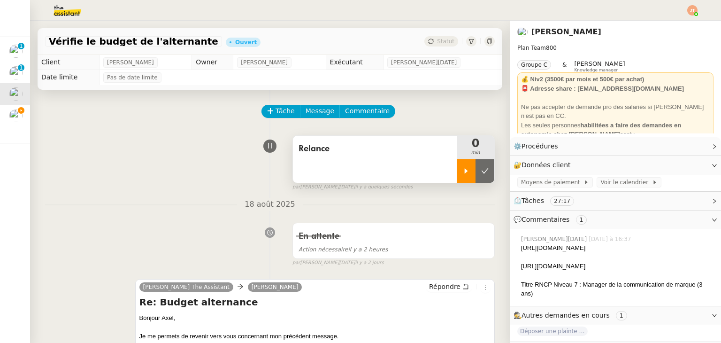
click at [462, 173] on icon at bounding box center [466, 171] width 8 height 8
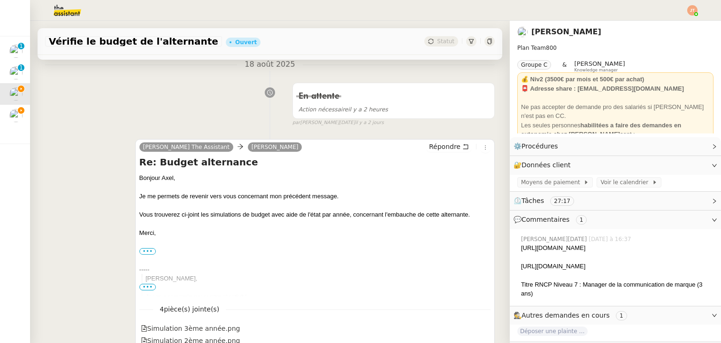
scroll to position [141, 0]
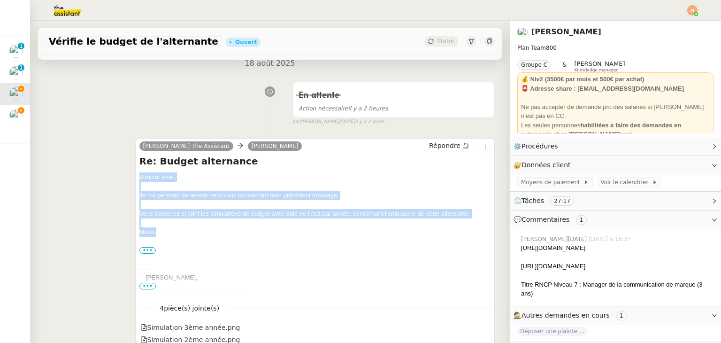
drag, startPoint x: 137, startPoint y: 178, endPoint x: 162, endPoint y: 230, distance: 57.3
click at [162, 230] on div "Bonjour ﻿[PERSON_NAME]﻿, Je me permets de revenir vers vous concernant mon préc…" at bounding box center [314, 329] width 351 height 314
copy div "Bonjour ﻿[PERSON_NAME]﻿, Je me permets de revenir vers vous concernant mon préc…"
click at [429, 149] on span "Répondre" at bounding box center [444, 145] width 31 height 9
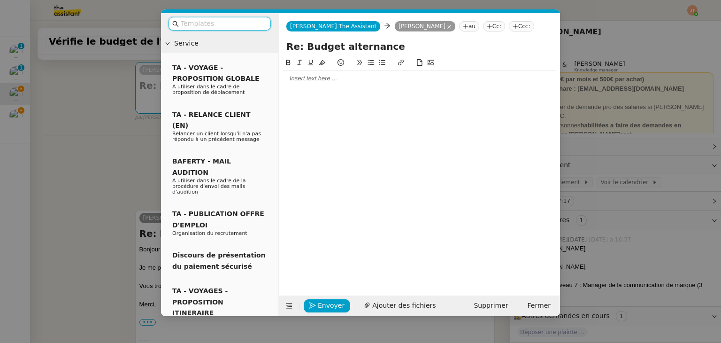
click at [310, 74] on div at bounding box center [420, 78] width 274 height 8
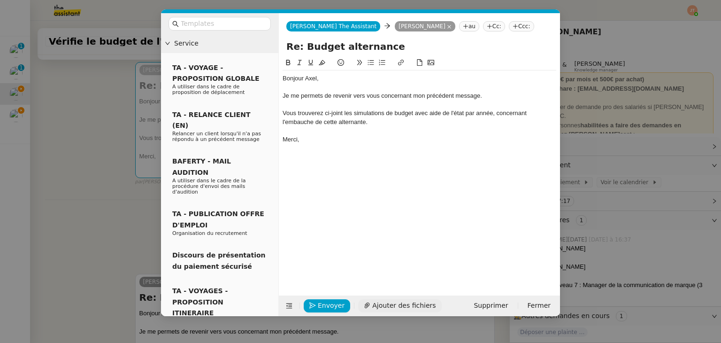
click at [382, 302] on span "Ajouter des fichiers" at bounding box center [403, 305] width 63 height 11
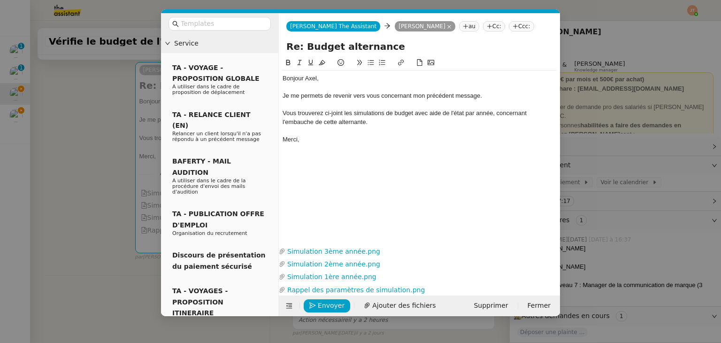
click at [80, 174] on nz-modal-container "Service TA - VOYAGE - PROPOSITION GLOBALE A utiliser dans le cadre de propositi…" at bounding box center [360, 171] width 721 height 343
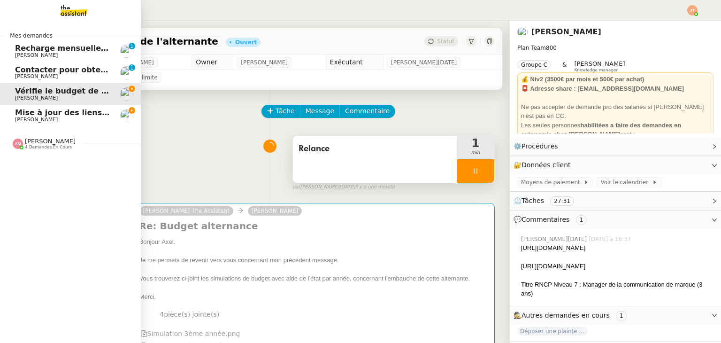
drag, startPoint x: 23, startPoint y: 53, endPoint x: 31, endPoint y: 53, distance: 8.0
click at [23, 53] on span "[PERSON_NAME]" at bounding box center [36, 55] width 43 height 6
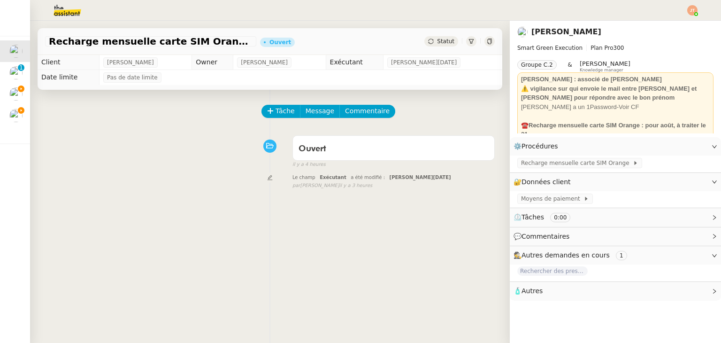
click at [469, 42] on icon at bounding box center [471, 41] width 5 height 5
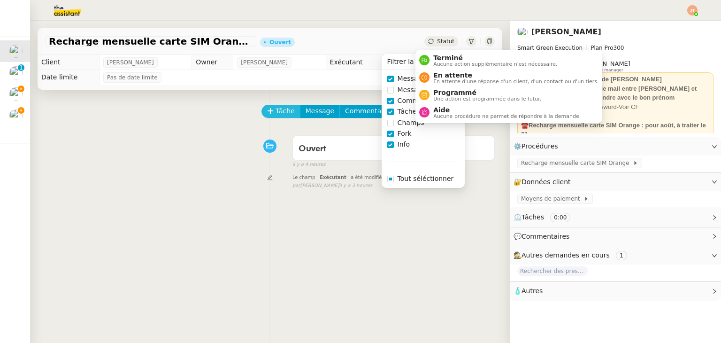
drag, startPoint x: 181, startPoint y: 136, endPoint x: 258, endPoint y: 108, distance: 81.7
click at [184, 136] on div "Ouvert false il y a 4 heures" at bounding box center [270, 150] width 450 height 38
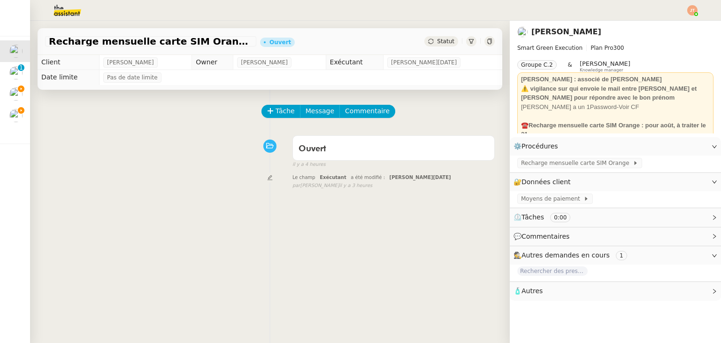
click at [466, 38] on div at bounding box center [471, 41] width 10 height 10
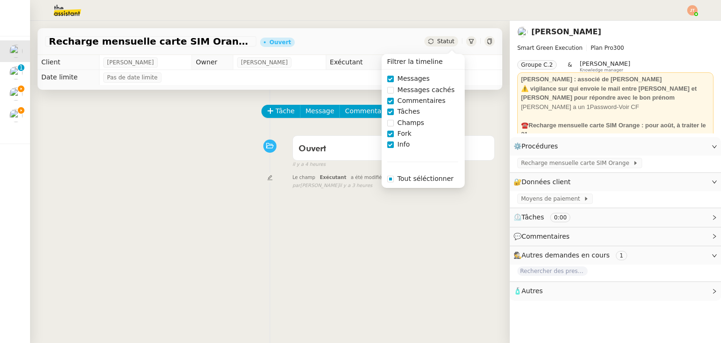
click at [487, 42] on icon at bounding box center [490, 41] width 6 height 6
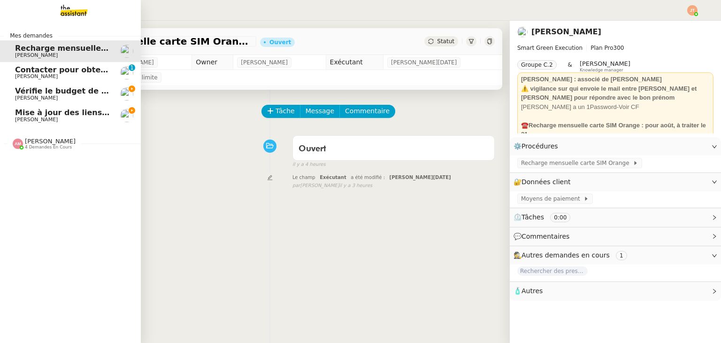
click at [56, 113] on span "Mise à jour des liens de Newsletter - 20 août 2025 dans Notion" at bounding box center [148, 112] width 267 height 9
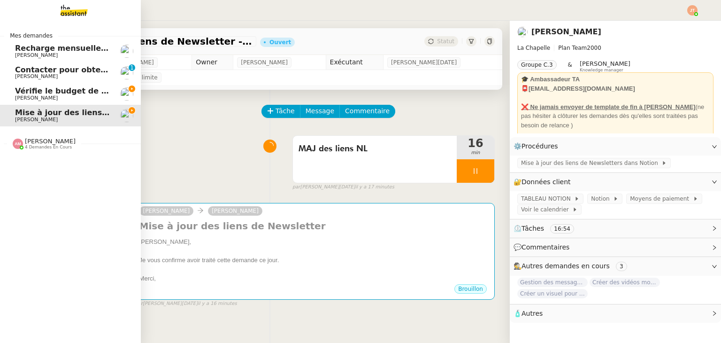
click at [62, 92] on span "Vérifie le budget de l'alternante" at bounding box center [83, 90] width 136 height 9
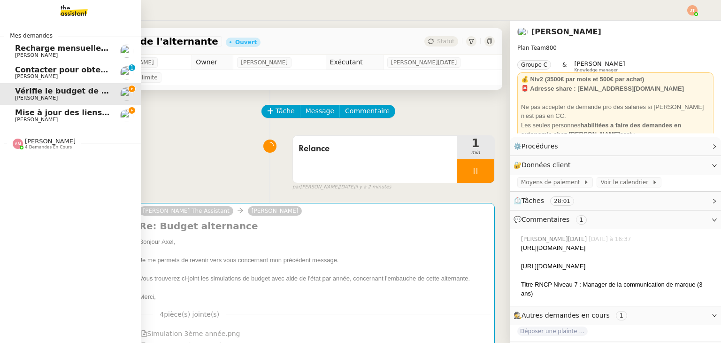
click at [54, 52] on span "Recharge mensuelle carte SIM Orange - [DATE]" at bounding box center [114, 48] width 199 height 9
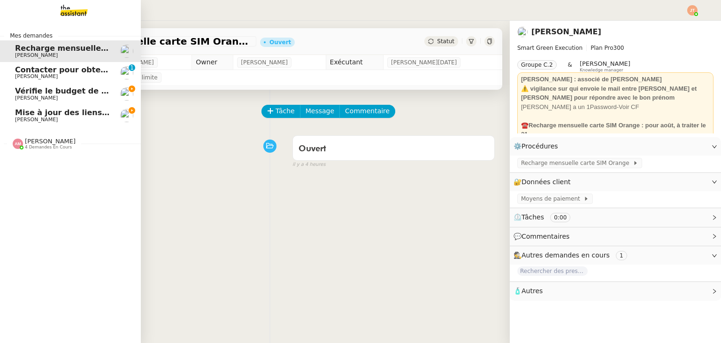
click at [51, 141] on span "[PERSON_NAME]" at bounding box center [50, 141] width 51 height 7
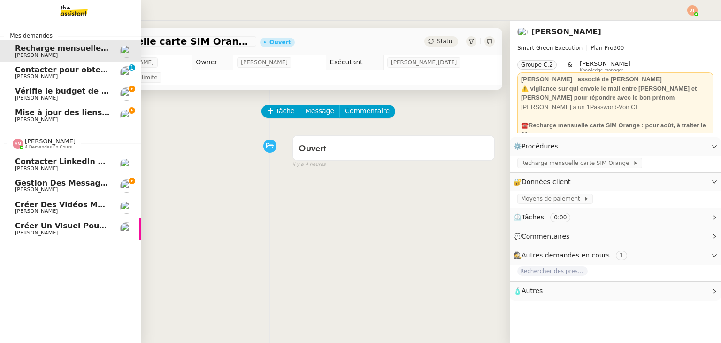
click at [67, 181] on span "Gestion des messages privés linkedIn - 20 août 2025" at bounding box center [128, 182] width 227 height 9
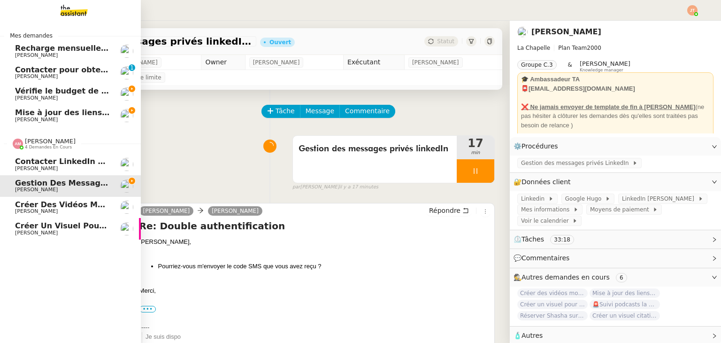
click at [52, 146] on span "4 demandes en cours" at bounding box center [48, 147] width 47 height 5
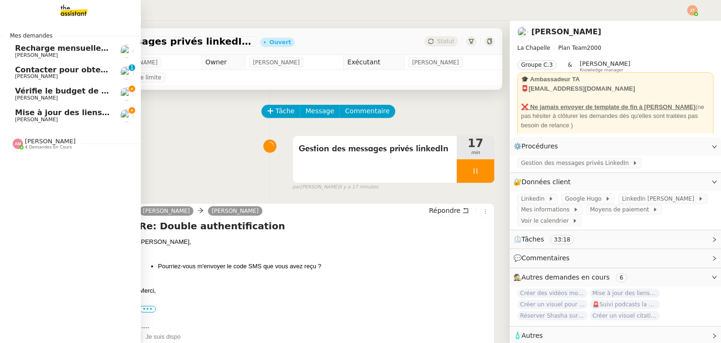
click at [81, 53] on span "[PERSON_NAME]" at bounding box center [62, 56] width 95 height 6
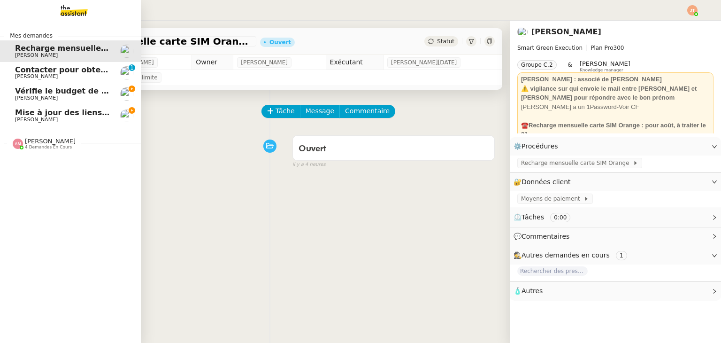
click at [33, 111] on span "Mise à jour des liens de Newsletter - 20 août 2025 dans Notion" at bounding box center [148, 112] width 267 height 9
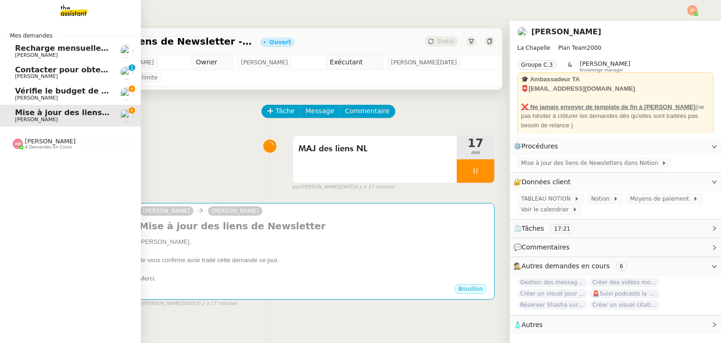
click at [59, 93] on span "Vérifie le budget de l'alternante" at bounding box center [83, 90] width 136 height 9
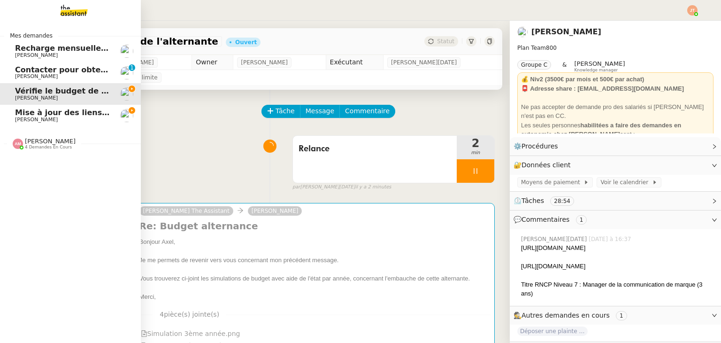
click at [32, 53] on span "[PERSON_NAME]" at bounding box center [36, 55] width 43 height 6
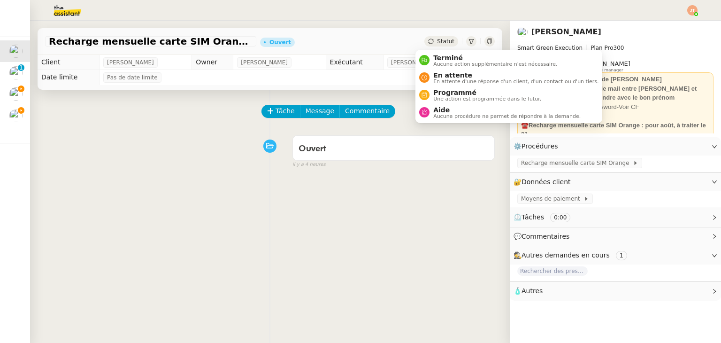
click at [437, 43] on span "Statut" at bounding box center [445, 41] width 17 height 7
click at [438, 115] on span "Aucune procédure ne permet de répondre à la demande." at bounding box center [506, 116] width 147 height 5
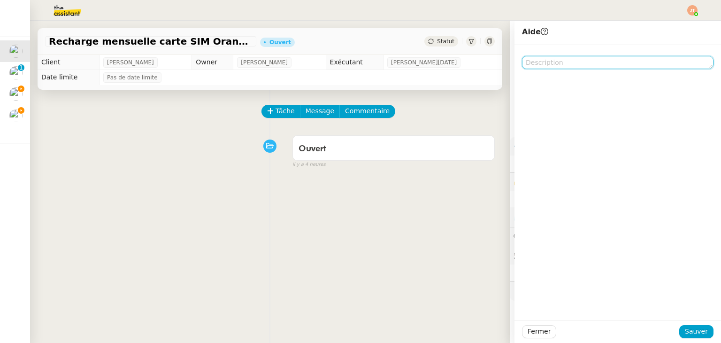
click at [554, 64] on textarea at bounding box center [618, 62] width 192 height 13
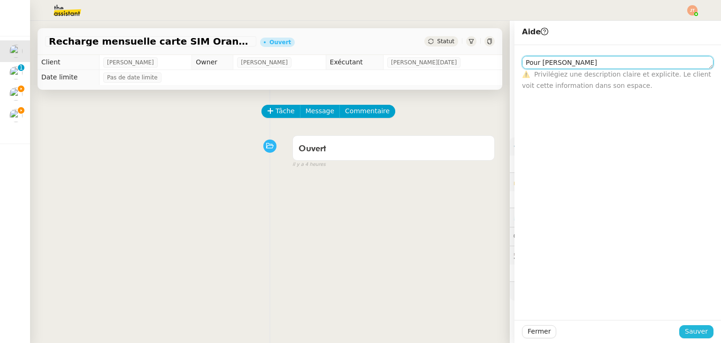
type textarea "Pour [PERSON_NAME]"
click at [693, 326] on span "Sauver" at bounding box center [696, 331] width 23 height 11
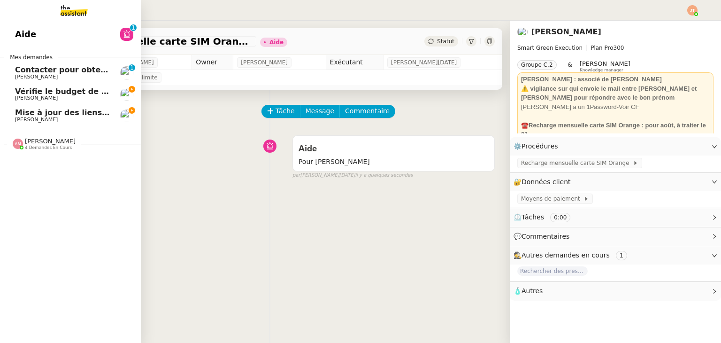
click at [47, 68] on span "Contacter pour obtenir un RIB" at bounding box center [78, 69] width 127 height 9
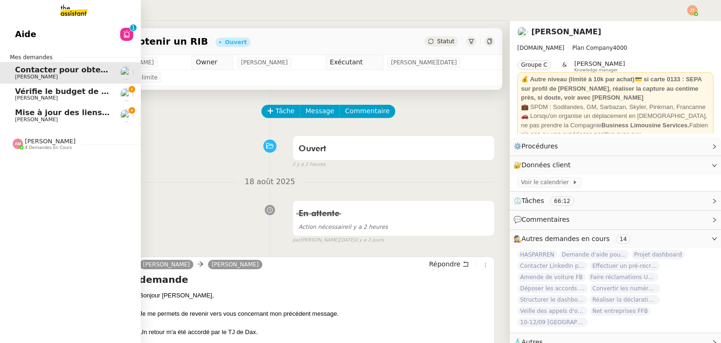
click at [58, 95] on span "[PERSON_NAME]" at bounding box center [62, 98] width 95 height 6
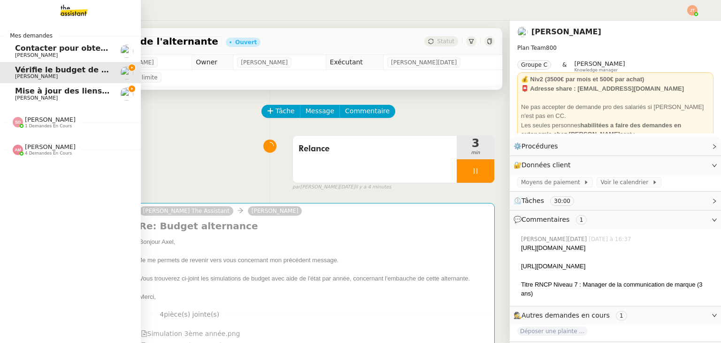
click at [42, 152] on span "4 demandes en cours" at bounding box center [48, 153] width 47 height 5
click at [51, 122] on span "[PERSON_NAME]" at bounding box center [50, 119] width 51 height 7
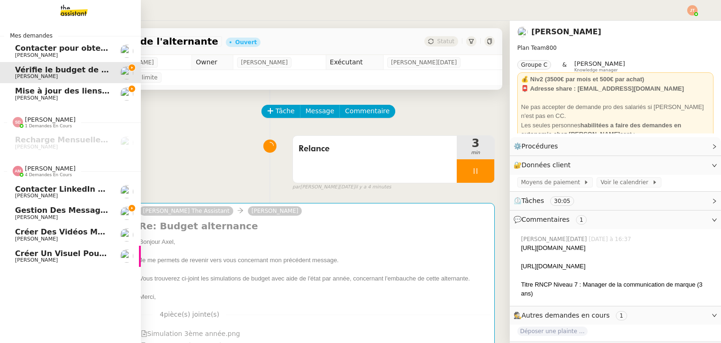
click at [48, 172] on span "4 demandes en cours" at bounding box center [48, 174] width 47 height 5
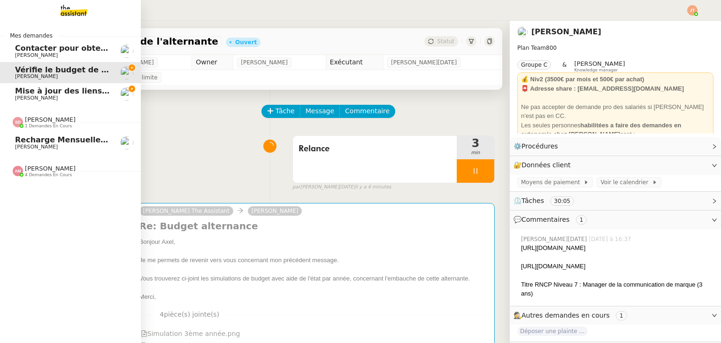
click at [53, 122] on span "[PERSON_NAME]" at bounding box center [50, 119] width 51 height 7
click at [70, 50] on span "Contacter pour obtenir un RIB" at bounding box center [78, 48] width 127 height 9
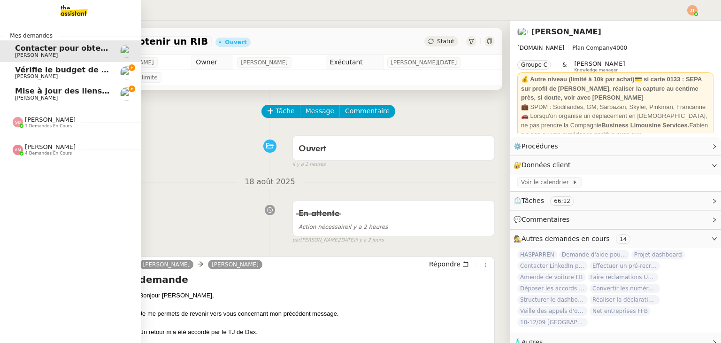
click at [72, 77] on span "[PERSON_NAME]" at bounding box center [62, 77] width 95 height 6
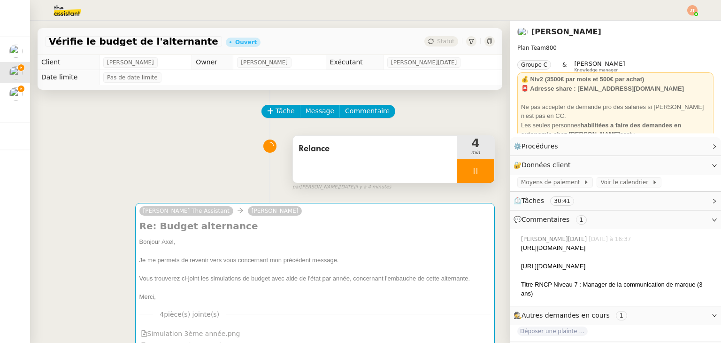
click at [457, 168] on div at bounding box center [476, 170] width 38 height 23
click at [494, 169] on button at bounding box center [494, 170] width 0 height 23
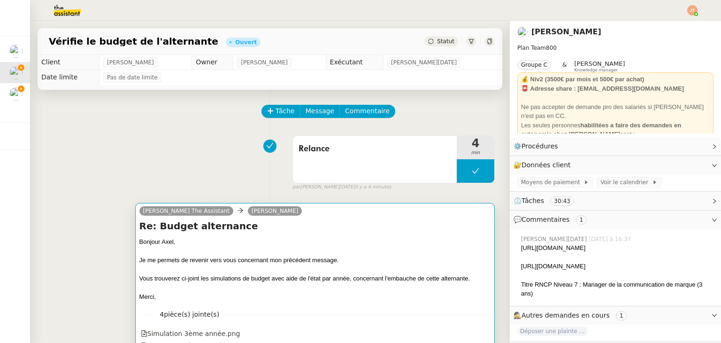
click at [349, 239] on div "Bonjour Axel﻿," at bounding box center [314, 241] width 351 height 9
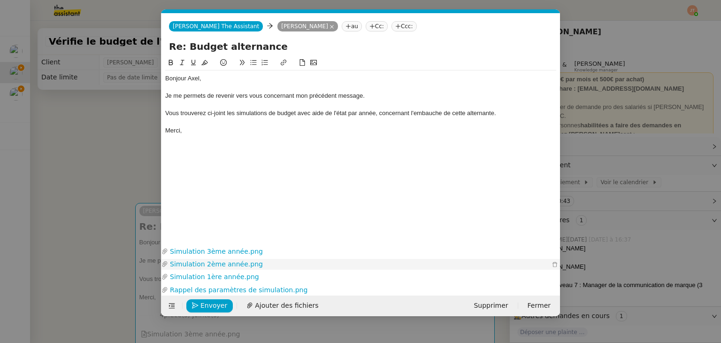
scroll to position [0, 20]
click at [207, 304] on span "Envoyer" at bounding box center [213, 305] width 27 height 11
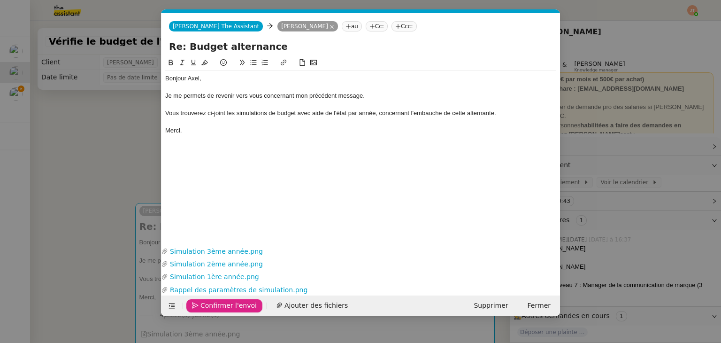
click at [207, 304] on span "Confirmer l'envoi" at bounding box center [228, 305] width 56 height 11
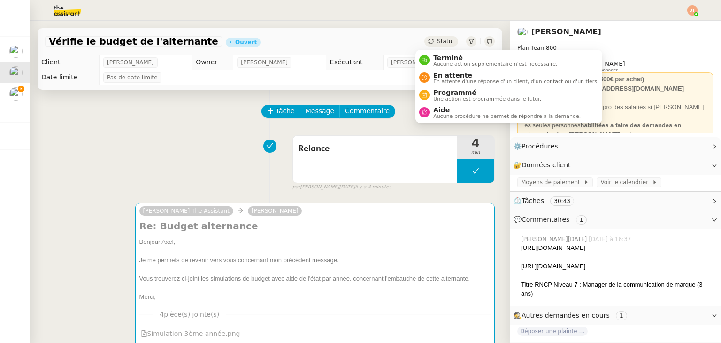
click at [437, 39] on span "Statut" at bounding box center [445, 41] width 17 height 7
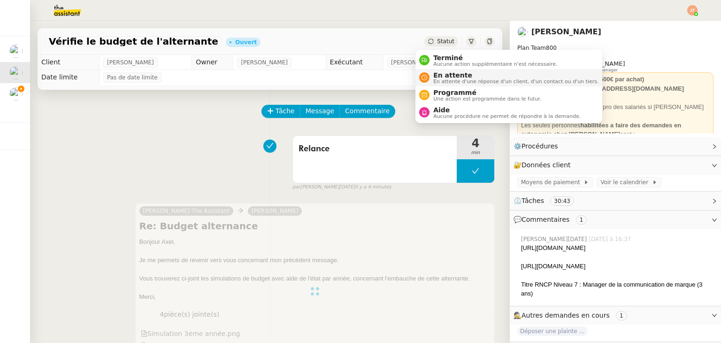
click at [438, 79] on span "En attente d'une réponse d'un client, d'un contact ou d'un tiers." at bounding box center [515, 81] width 165 height 5
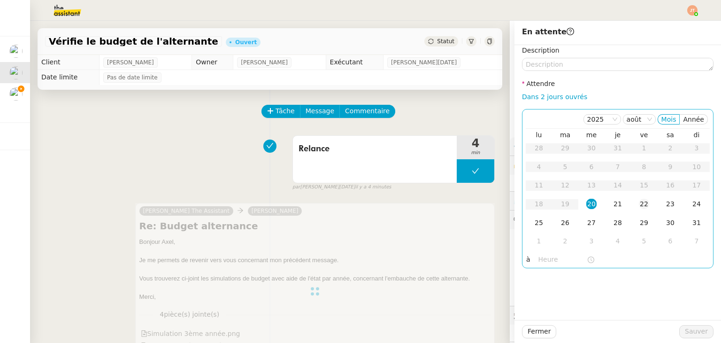
click at [639, 206] on div "22" at bounding box center [644, 204] width 10 height 10
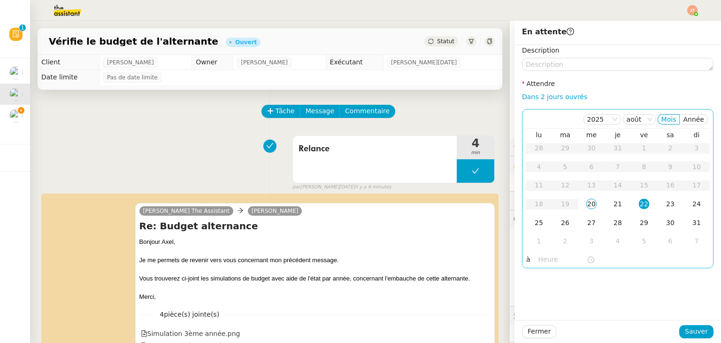
click at [540, 260] on input "text" at bounding box center [562, 259] width 48 height 11
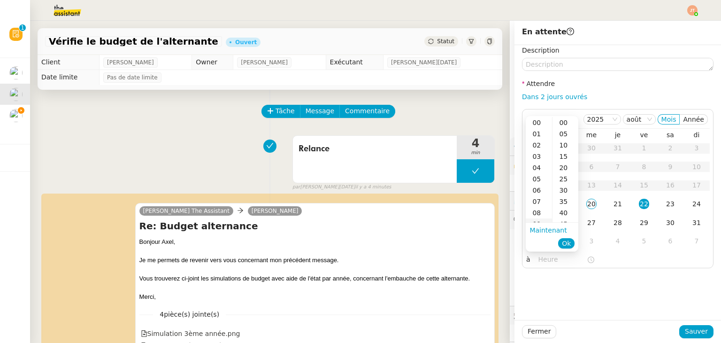
click at [539, 220] on div "09" at bounding box center [539, 223] width 26 height 11
click at [568, 123] on div "00" at bounding box center [565, 122] width 26 height 11
type input "09:00"
click at [568, 242] on span "Ok" at bounding box center [566, 242] width 9 height 9
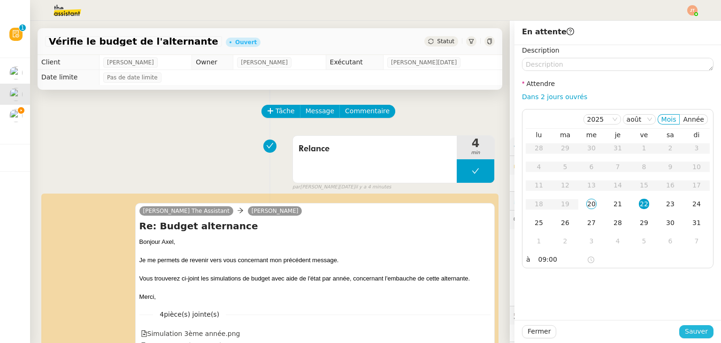
click at [690, 333] on span "Sauver" at bounding box center [696, 331] width 23 height 11
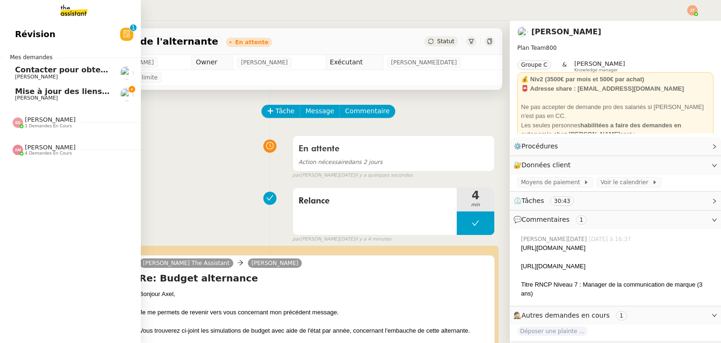
click at [37, 91] on span "Mise à jour des liens de Newsletter - 20 août 2025 dans Notion" at bounding box center [148, 91] width 267 height 9
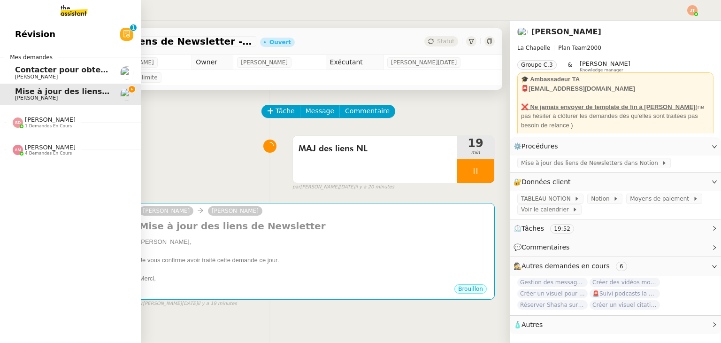
click at [44, 74] on span "[PERSON_NAME]" at bounding box center [62, 77] width 95 height 6
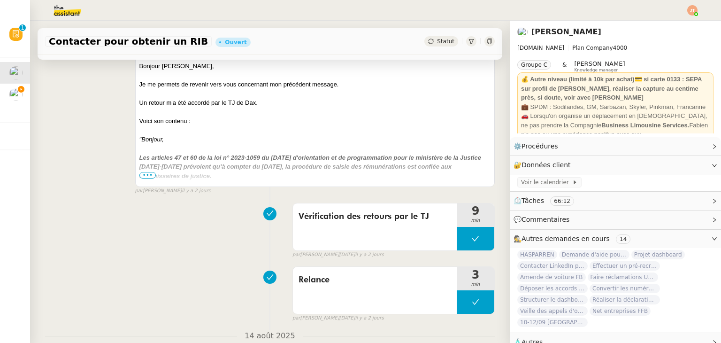
scroll to position [235, 0]
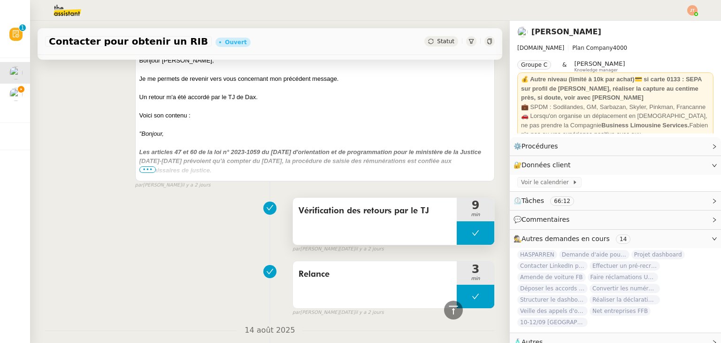
click at [315, 215] on span "Vérification des retours par le TJ" at bounding box center [375, 211] width 153 height 14
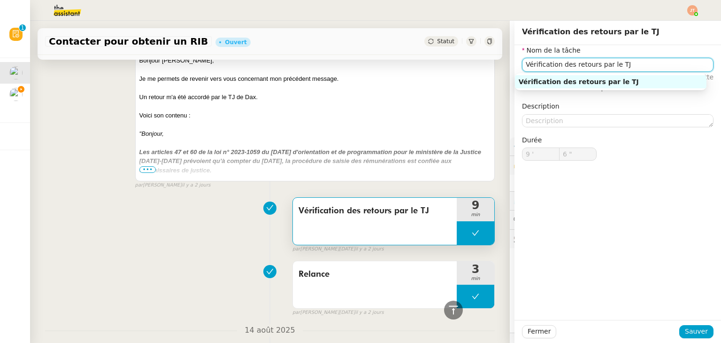
drag, startPoint x: 616, startPoint y: 66, endPoint x: 499, endPoint y: 73, distance: 116.6
click at [499, 73] on app-ticket "Contacter pour obtenir un RIB Ouvert Statut Client [PERSON_NAME] Owner [PERSON_…" at bounding box center [375, 182] width 691 height 322
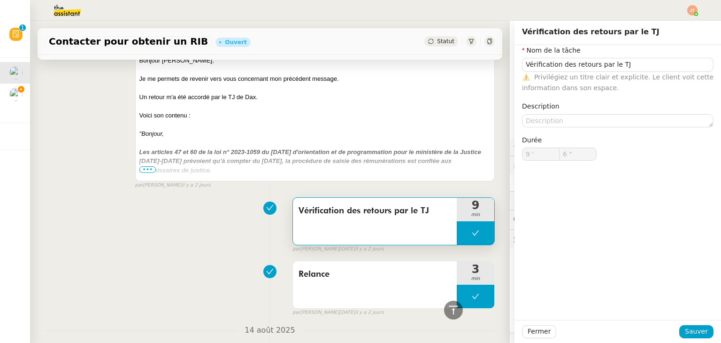
click at [143, 251] on div "Vérification des retours par le TJ 9 min false par [PERSON_NAME][DATE] [DATE]" at bounding box center [270, 223] width 450 height 60
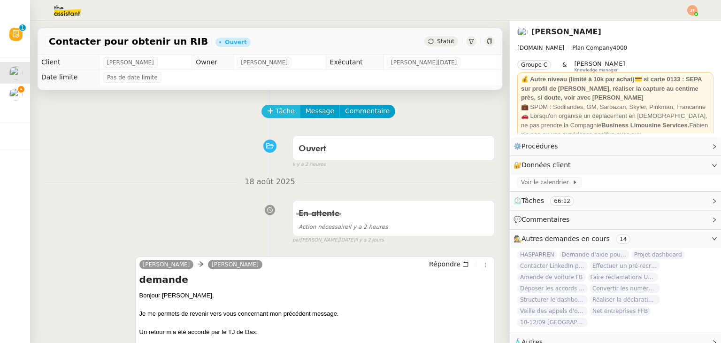
click at [276, 113] on span "Tâche" at bounding box center [285, 111] width 19 height 11
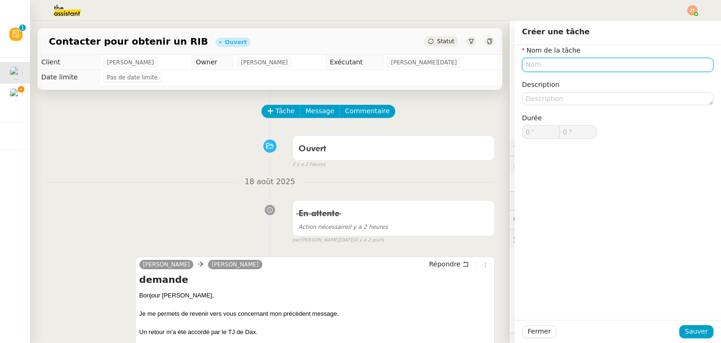
click at [544, 69] on input "text" at bounding box center [618, 65] width 192 height 14
paste input "Vérification des retours par le TJ"
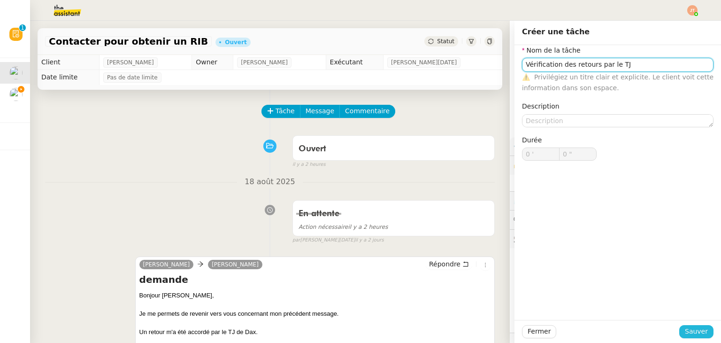
type input "Vérification des retours par le TJ"
click at [693, 334] on span "Sauver" at bounding box center [696, 331] width 23 height 11
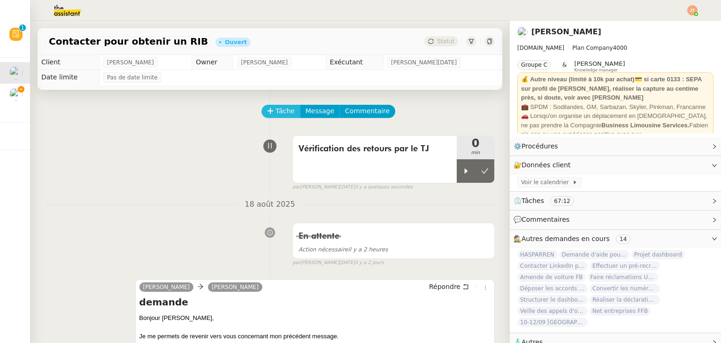
click at [276, 111] on span "Tâche" at bounding box center [285, 111] width 19 height 11
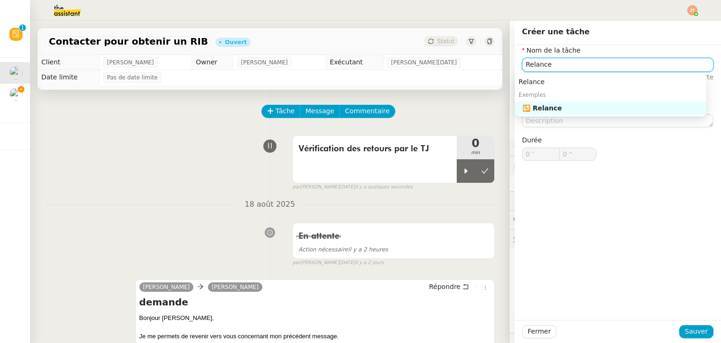
click at [558, 111] on div "🔁 Relance" at bounding box center [612, 108] width 180 height 8
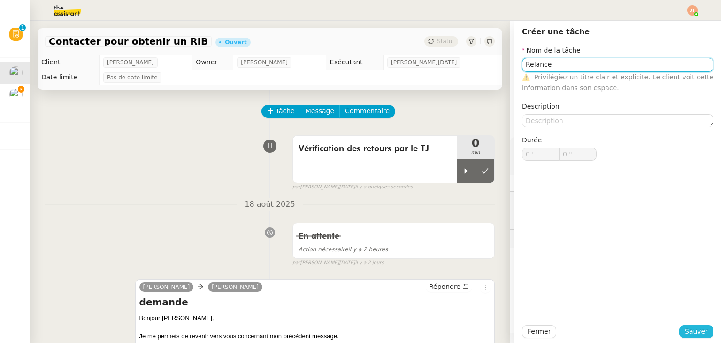
type input "Relance"
click at [692, 329] on span "Sauver" at bounding box center [696, 331] width 23 height 11
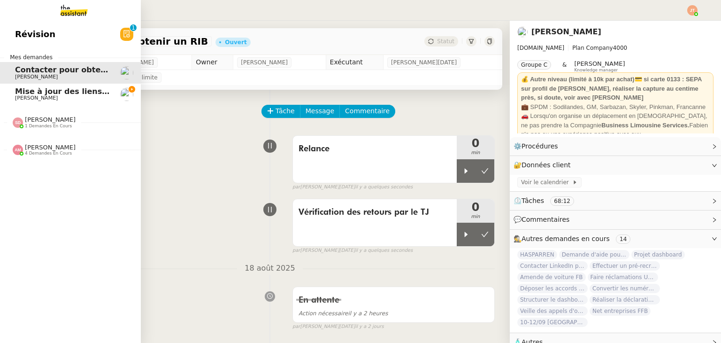
click at [54, 89] on span "Mise à jour des liens de Newsletter - 20 août 2025 dans Notion" at bounding box center [148, 91] width 267 height 9
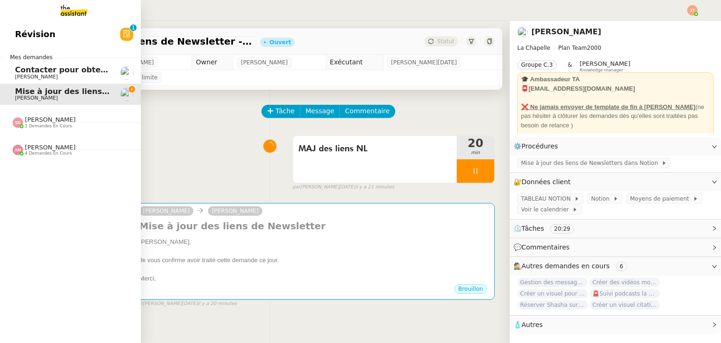
click at [50, 125] on span "1 demandes en cours" at bounding box center [48, 125] width 47 height 5
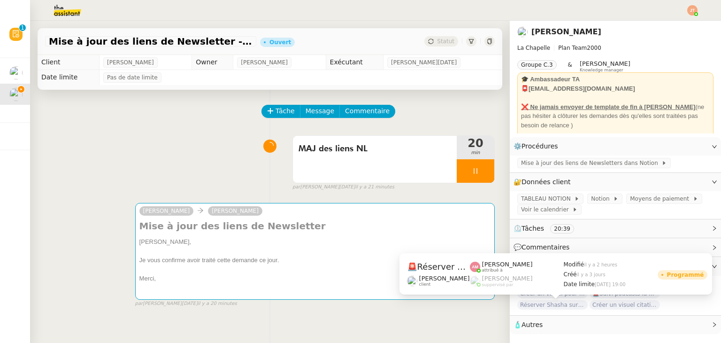
click at [536, 307] on span "Réserver Shasha sur le toit" at bounding box center [552, 304] width 70 height 9
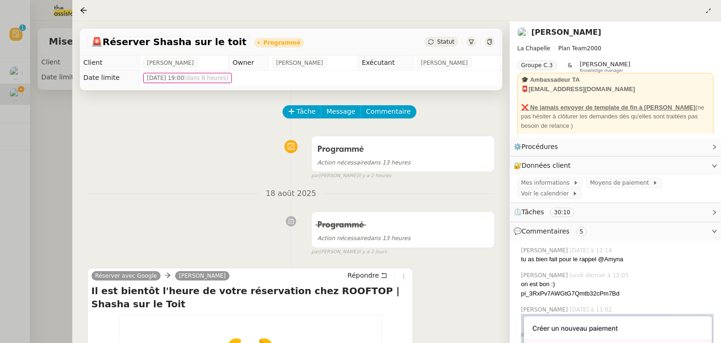
click at [58, 123] on div at bounding box center [360, 171] width 721 height 343
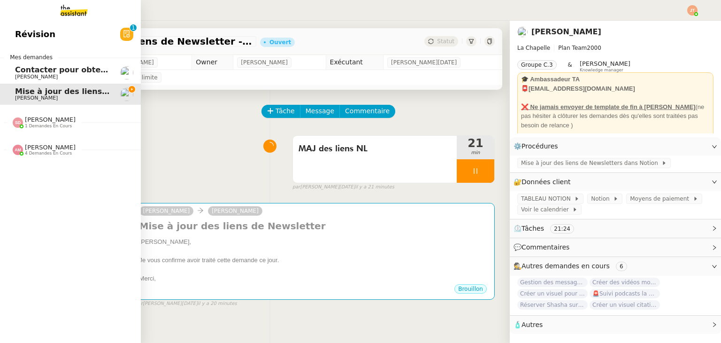
click at [50, 114] on span "[PERSON_NAME] 1 demandes en cours" at bounding box center [74, 118] width 141 height 20
click at [50, 116] on span "[PERSON_NAME]" at bounding box center [50, 119] width 51 height 7
click at [40, 149] on span "[PERSON_NAME]" at bounding box center [50, 147] width 51 height 7
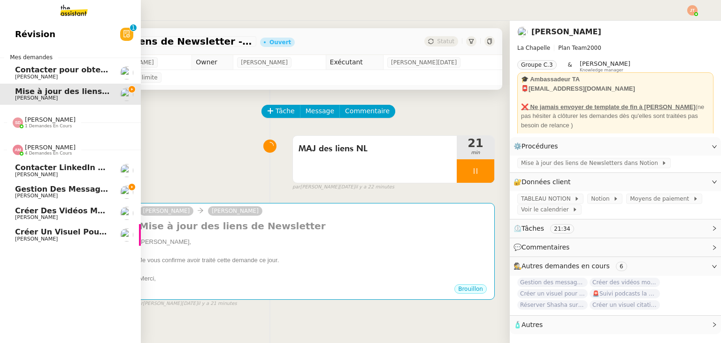
click at [36, 171] on span "Contacter LinkedIn pour 'open to work'" at bounding box center [99, 167] width 169 height 9
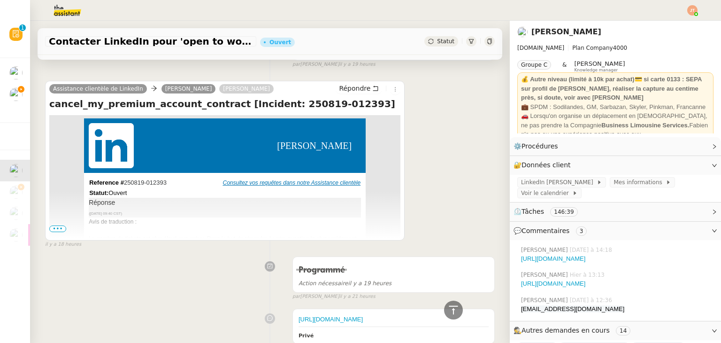
scroll to position [235, 0]
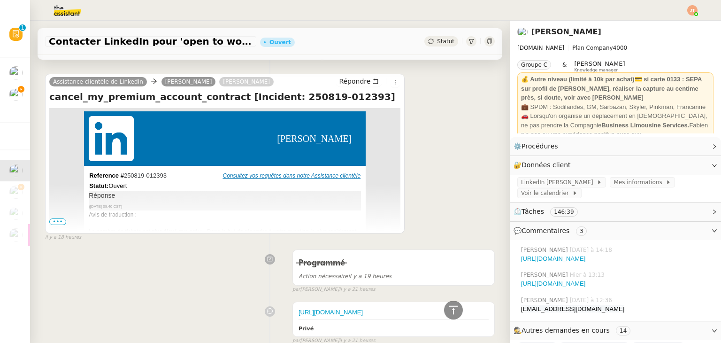
click at [54, 224] on span "•••" at bounding box center [57, 221] width 17 height 7
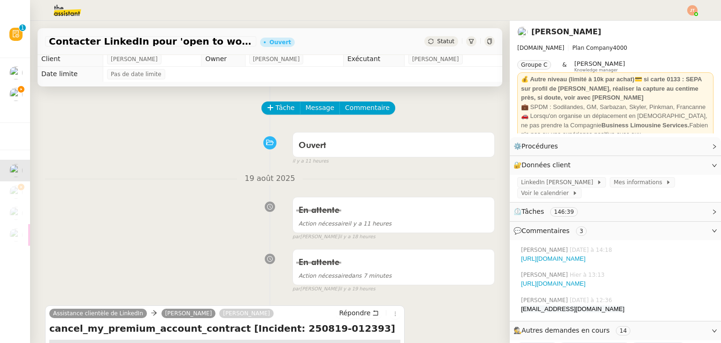
scroll to position [0, 0]
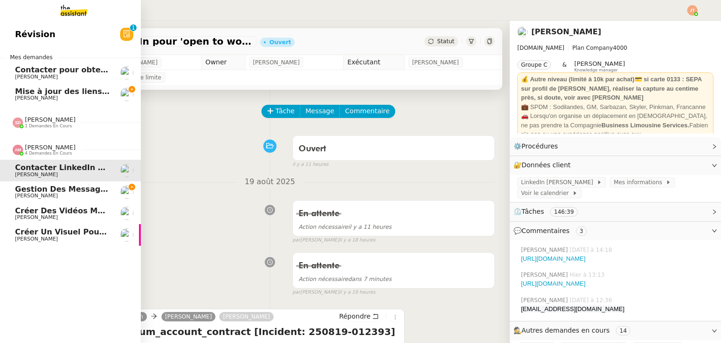
click at [47, 154] on span "4 demandes en cours" at bounding box center [48, 153] width 47 height 5
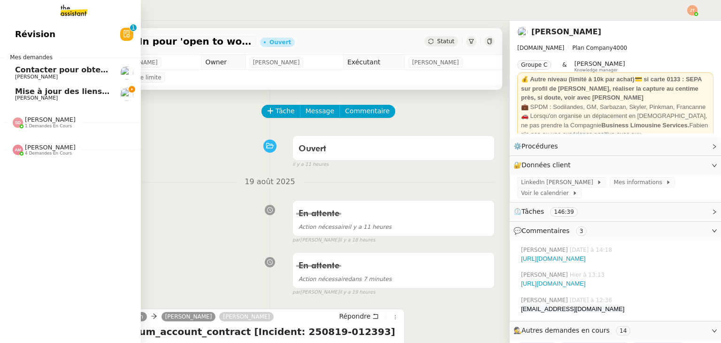
click at [41, 168] on div "Révision 0 1 2 3 4 5 6 7 8 9 Mes demandes Contacter pour obtenir un RIB [PERSON…" at bounding box center [70, 182] width 141 height 322
click at [43, 154] on span "4 demandes en cours" at bounding box center [48, 153] width 47 height 5
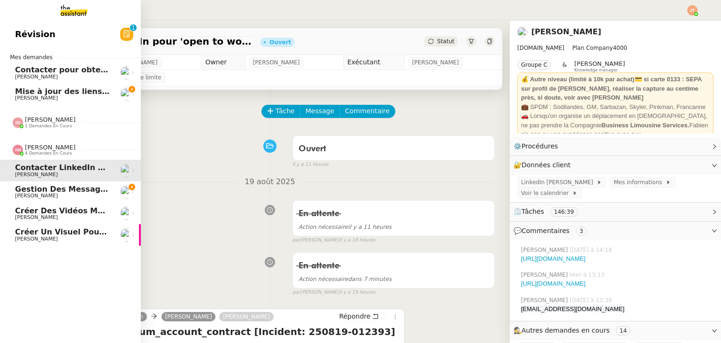
click at [53, 184] on link "Gestion des messages privés linkedIn - [DATE] [PERSON_NAME]" at bounding box center [70, 192] width 141 height 22
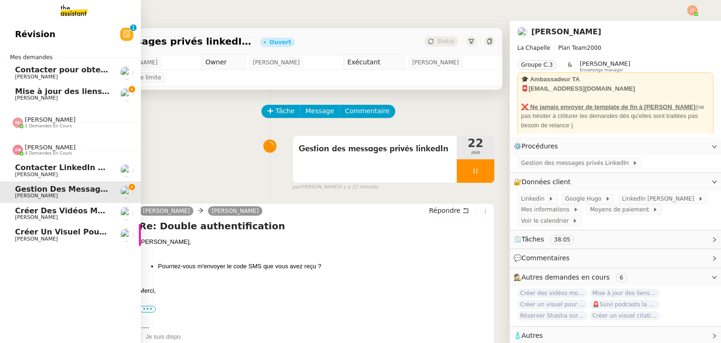
click at [55, 170] on span "Contacter LinkedIn pour 'open to work'" at bounding box center [99, 167] width 169 height 9
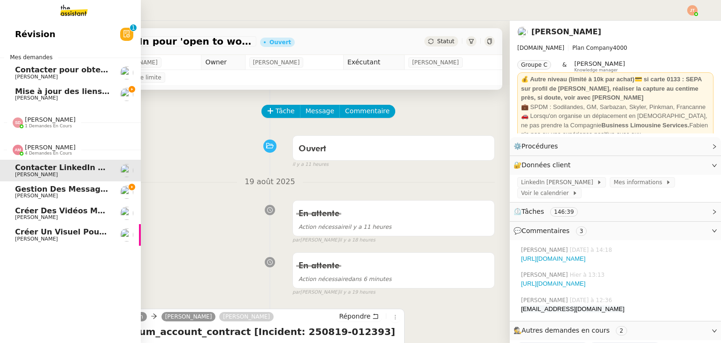
click at [46, 153] on span "4 demandes en cours" at bounding box center [48, 153] width 47 height 5
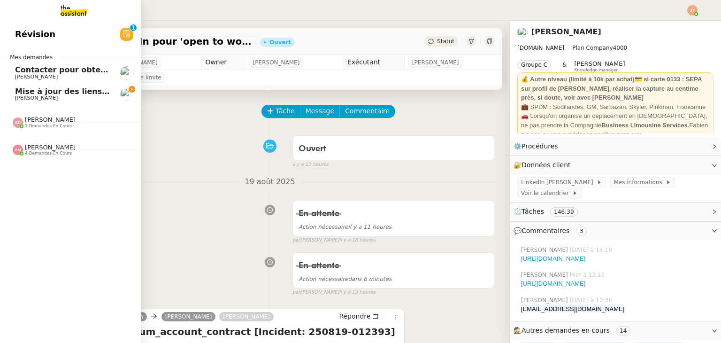
click at [46, 123] on span "[PERSON_NAME]" at bounding box center [50, 119] width 51 height 7
click at [59, 84] on link "Mise à jour des liens de Newsletter - [DATE] dans Notion [PERSON_NAME]" at bounding box center [70, 95] width 141 height 22
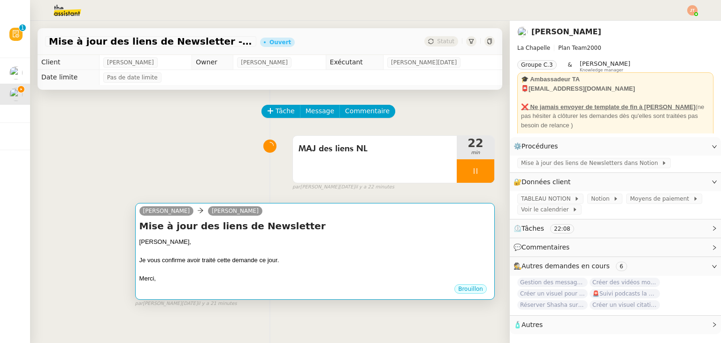
click at [254, 237] on div "Mise à jour des liens de Newsletter [PERSON_NAME], Je vous confirme avoir trait…" at bounding box center [314, 251] width 351 height 64
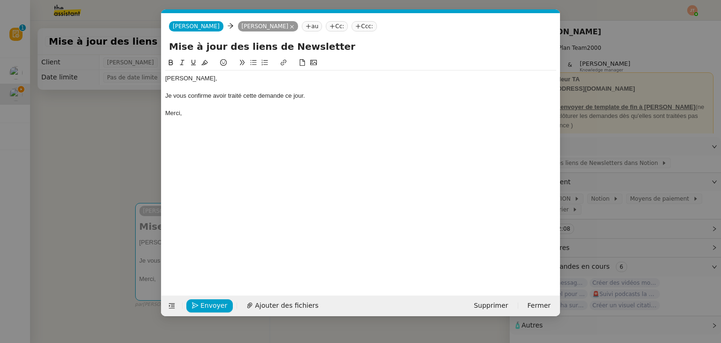
scroll to position [0, 20]
click at [208, 303] on span "Envoyer" at bounding box center [213, 305] width 27 height 11
click at [102, 131] on nz-modal-container "Service TA - VOYAGE - PROPOSITION GLOBALE A utiliser dans le cadre de propositi…" at bounding box center [360, 171] width 721 height 343
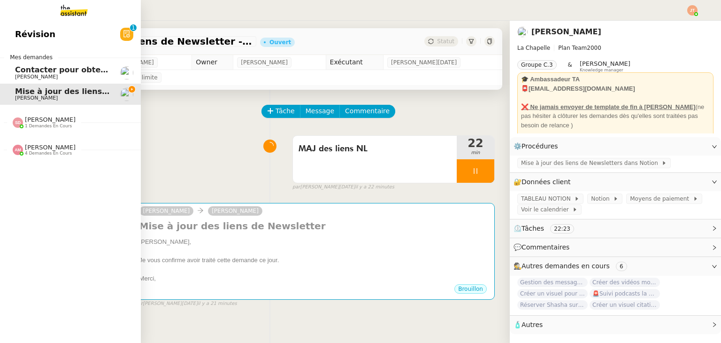
click at [69, 70] on span "Contacter pour obtenir un RIB" at bounding box center [78, 69] width 127 height 9
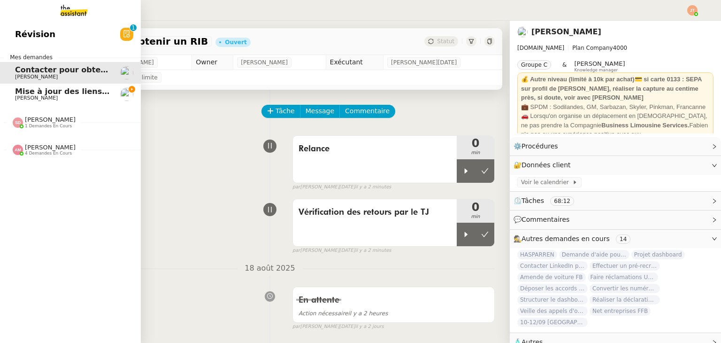
click at [38, 92] on span "Mise à jour des liens de Newsletter - 20 août 2025 dans Notion" at bounding box center [148, 91] width 267 height 9
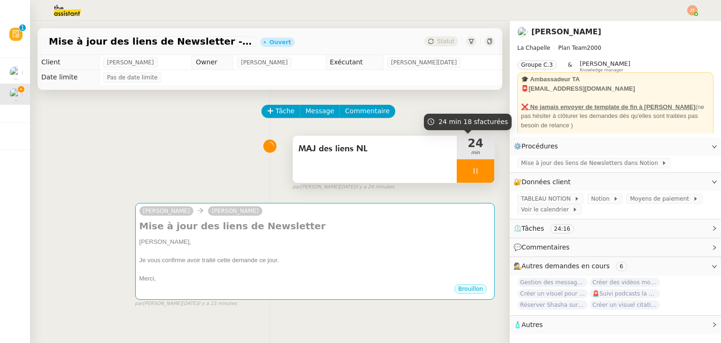
click at [472, 168] on icon at bounding box center [476, 171] width 8 height 8
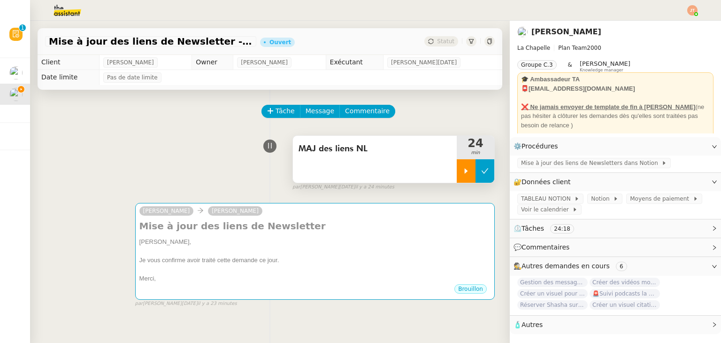
click at [481, 171] on icon at bounding box center [485, 171] width 8 height 8
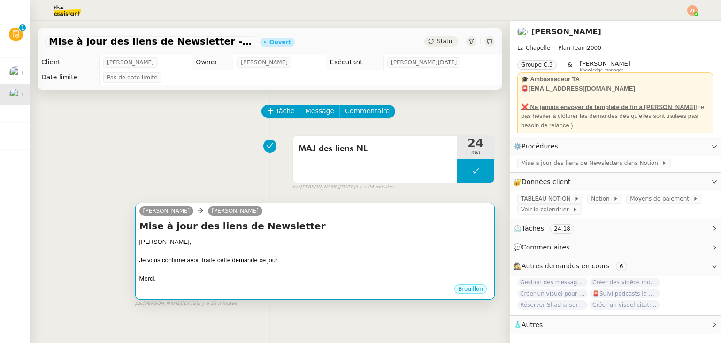
click at [350, 266] on div at bounding box center [314, 269] width 351 height 9
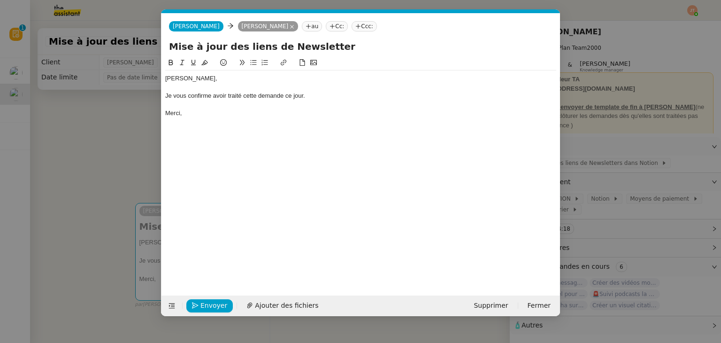
scroll to position [0, 20]
click at [218, 302] on span "Envoyer" at bounding box center [213, 305] width 27 height 11
click at [218, 302] on span "Confirmer l'envoi" at bounding box center [228, 305] width 56 height 11
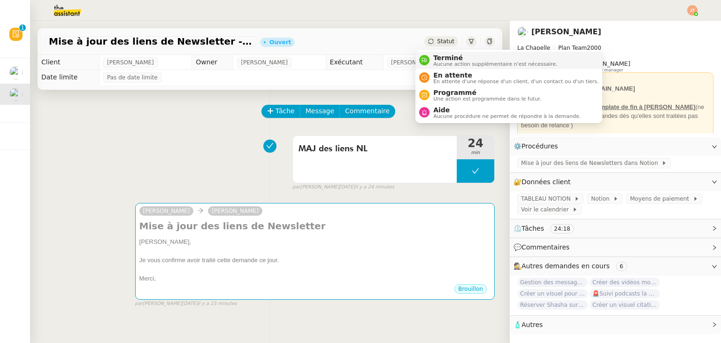
click at [437, 63] on span "Aucune action supplémentaire n'est nécessaire." at bounding box center [495, 63] width 124 height 5
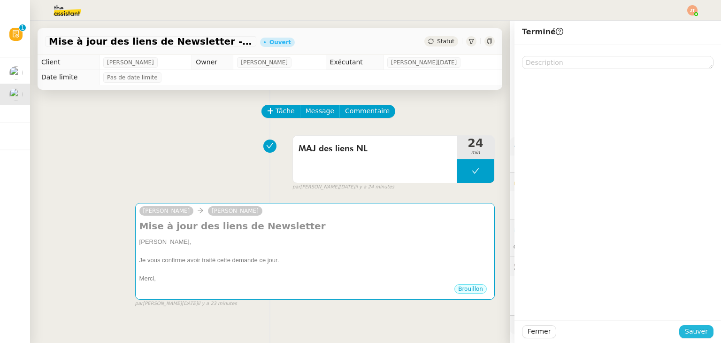
click at [690, 335] on span "Sauver" at bounding box center [696, 331] width 23 height 11
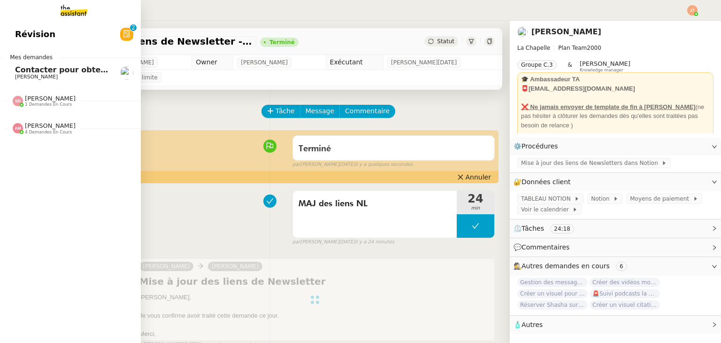
click at [32, 74] on span "[PERSON_NAME]" at bounding box center [36, 77] width 43 height 6
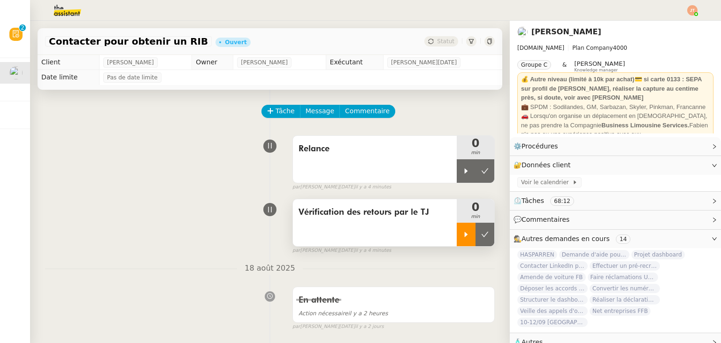
click at [465, 236] on icon at bounding box center [466, 234] width 3 height 5
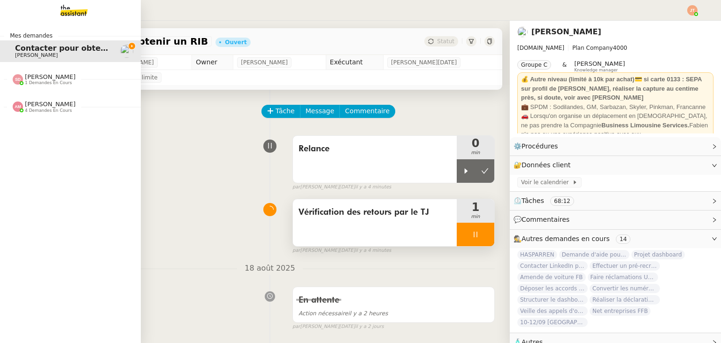
click at [49, 89] on div "[PERSON_NAME] 4 demandes en cours" at bounding box center [70, 102] width 141 height 27
click at [51, 87] on div "[PERSON_NAME] 1 demandes en cours" at bounding box center [70, 75] width 141 height 27
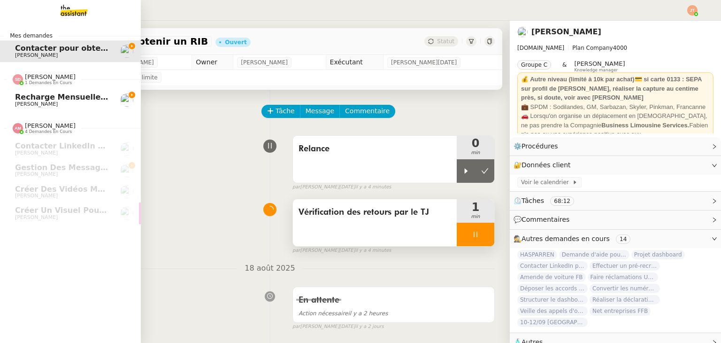
click at [53, 98] on span "Recharge mensuelle carte SIM Orange - [DATE]" at bounding box center [115, 96] width 200 height 9
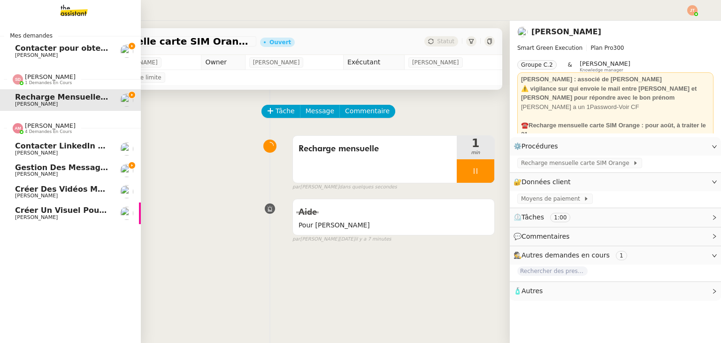
click at [50, 123] on span "[PERSON_NAME]" at bounding box center [50, 125] width 51 height 7
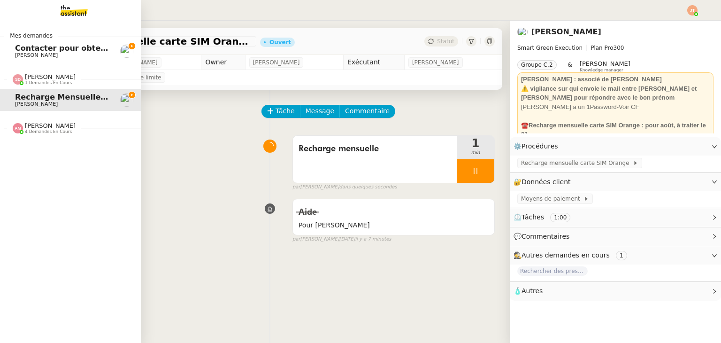
click at [53, 79] on span "[PERSON_NAME]" at bounding box center [50, 76] width 51 height 7
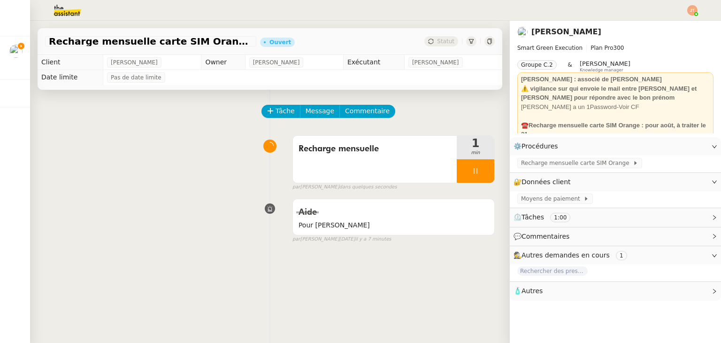
click at [222, 192] on div "Tâche Message Commentaire Veuillez patienter une erreur s'est produite 👌👌👌 mess…" at bounding box center [270, 261] width 480 height 343
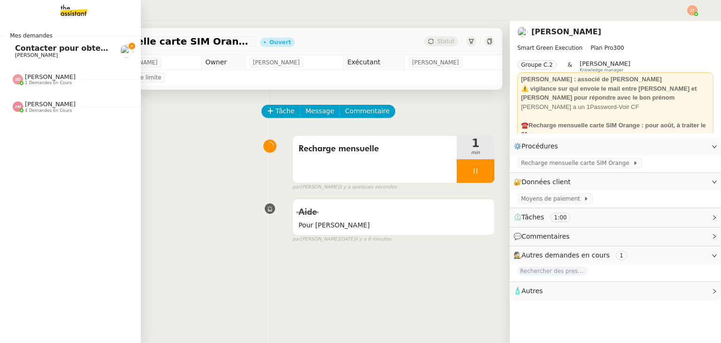
click at [41, 51] on span "Contacter pour obtenir un RIB" at bounding box center [78, 48] width 127 height 9
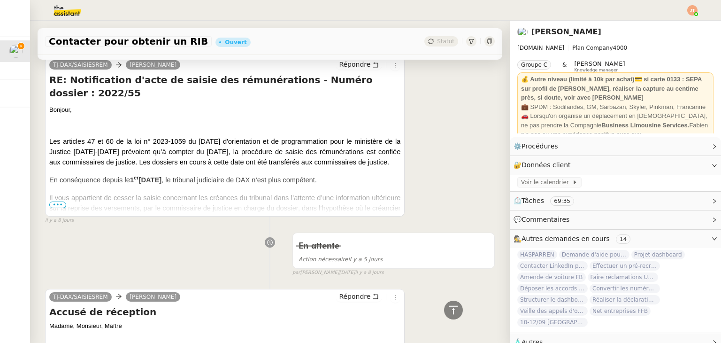
scroll to position [1314, 0]
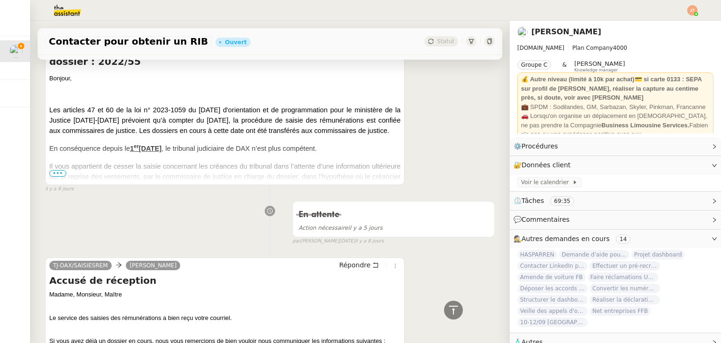
click at [64, 171] on span "•••" at bounding box center [57, 173] width 17 height 7
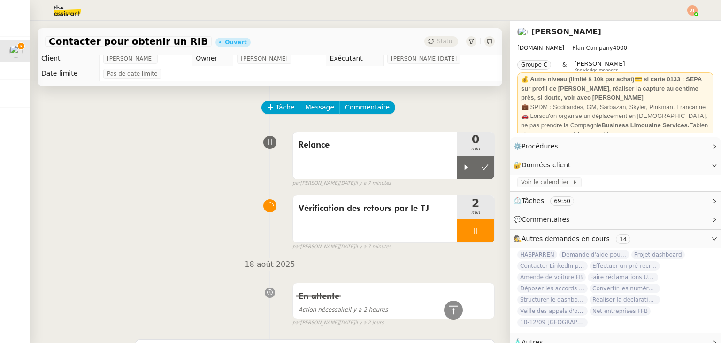
scroll to position [0, 0]
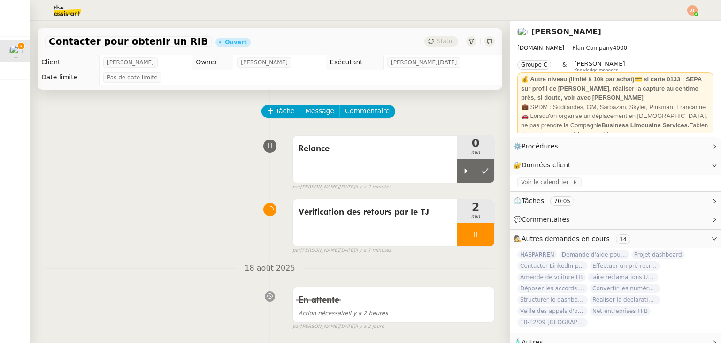
click at [143, 163] on div "Relance 0 min false par [PERSON_NAME][DATE] il y a 7 minutes" at bounding box center [270, 161] width 450 height 60
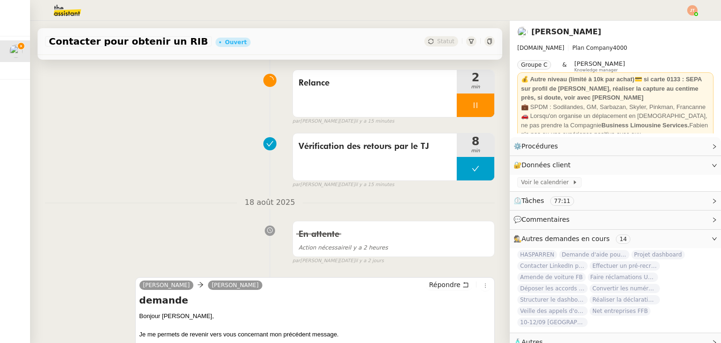
scroll to position [188, 0]
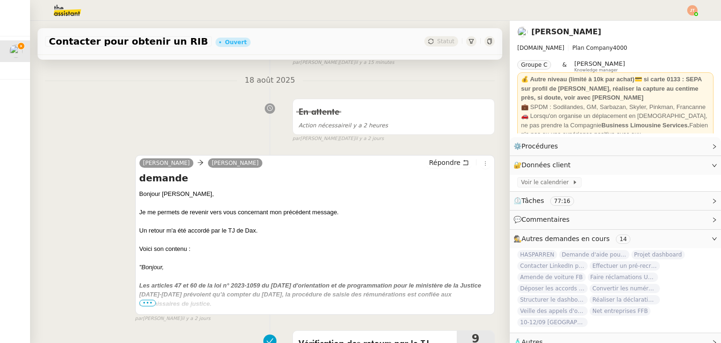
click at [251, 216] on div "Je me permets de revenir vers vous concernant mon précédent message." at bounding box center [314, 211] width 351 height 9
click at [437, 164] on span "Répondre" at bounding box center [444, 162] width 31 height 9
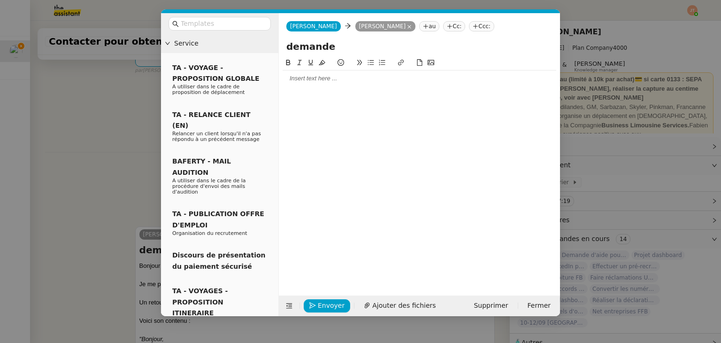
scroll to position [260, 0]
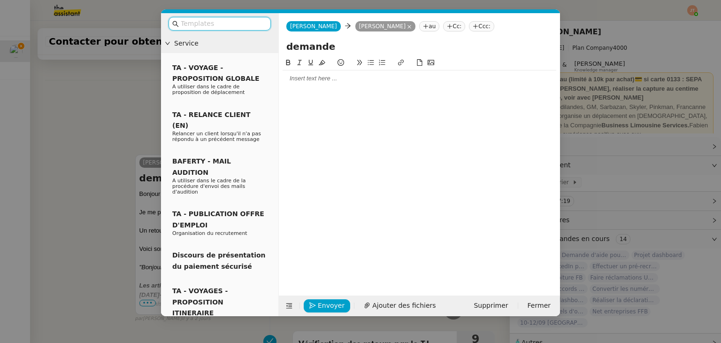
click at [108, 105] on nz-modal-container "Service TA - VOYAGE - PROPOSITION GLOBALE A utiliser dans le cadre de propositi…" at bounding box center [360, 171] width 721 height 343
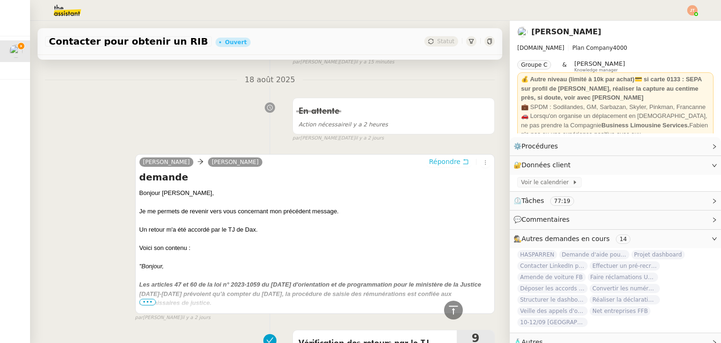
scroll to position [259, 0]
click at [146, 305] on span "•••" at bounding box center [147, 302] width 17 height 7
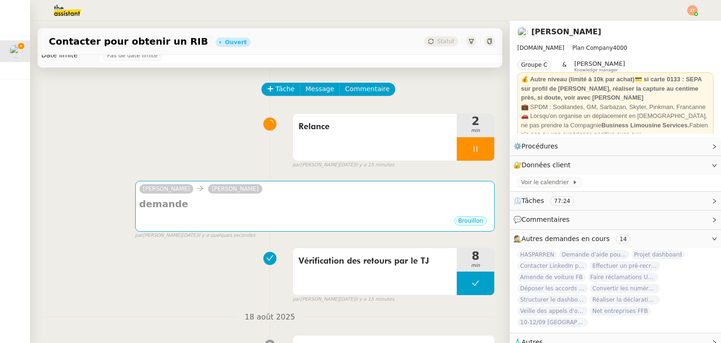
scroll to position [0, 0]
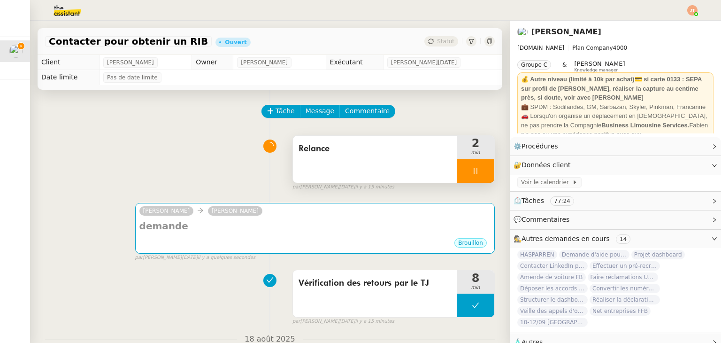
click at [457, 172] on div at bounding box center [476, 170] width 38 height 23
click at [476, 173] on button at bounding box center [485, 170] width 19 height 23
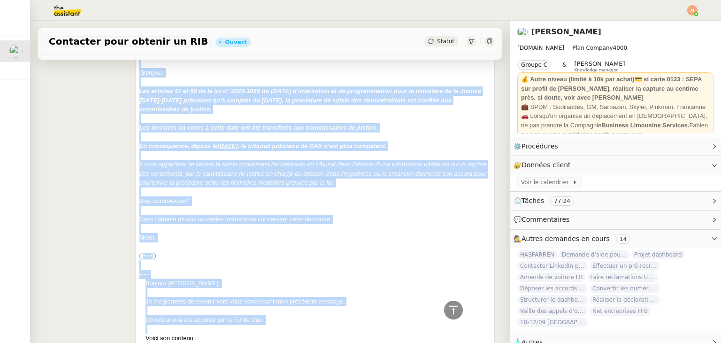
scroll to position [563, 0]
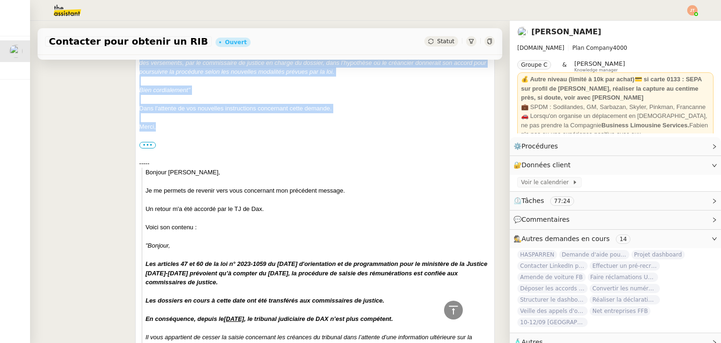
drag, startPoint x: 138, startPoint y: 171, endPoint x: 174, endPoint y: 132, distance: 53.1
copy div "Loremip Dolor﻿, Si am consect ad elitsed doei temp incididunt utl etdolorem ali…"
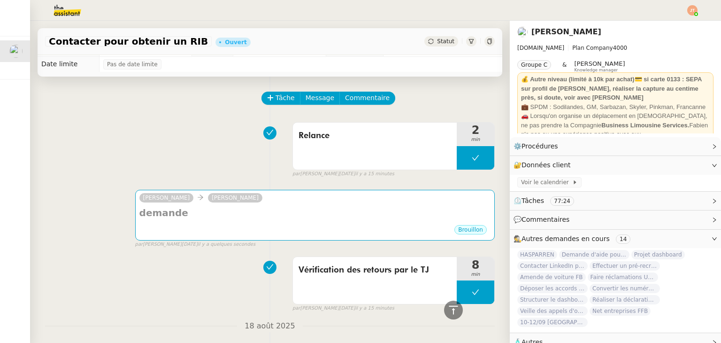
scroll to position [0, 0]
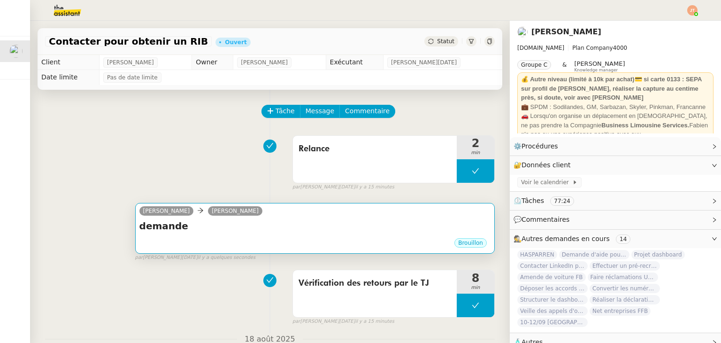
click at [235, 239] on div "Brouillon" at bounding box center [314, 244] width 351 height 14
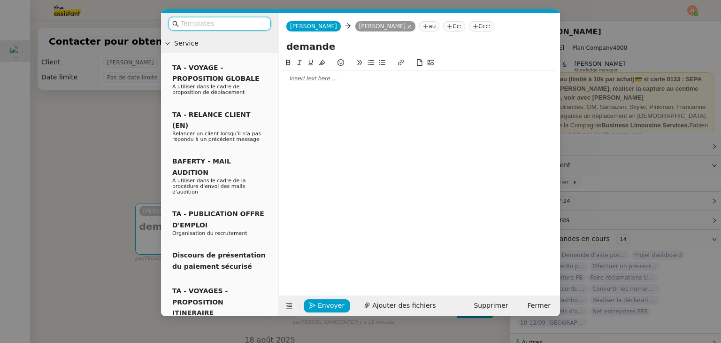
click at [307, 78] on div at bounding box center [420, 78] width 274 height 8
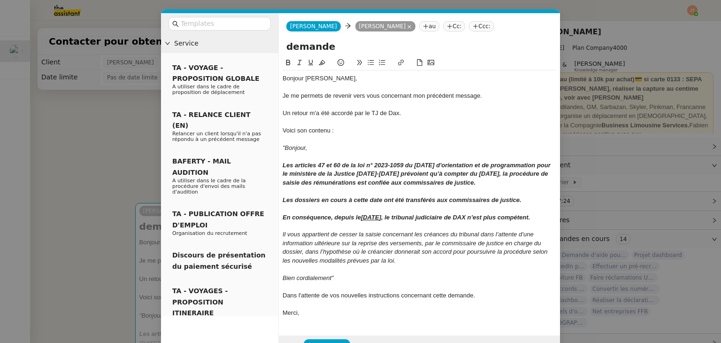
click at [69, 147] on nz-modal-container "Service TA - VOYAGE - PROPOSITION GLOBALE A utiliser dans le cadre de propositi…" at bounding box center [360, 171] width 721 height 343
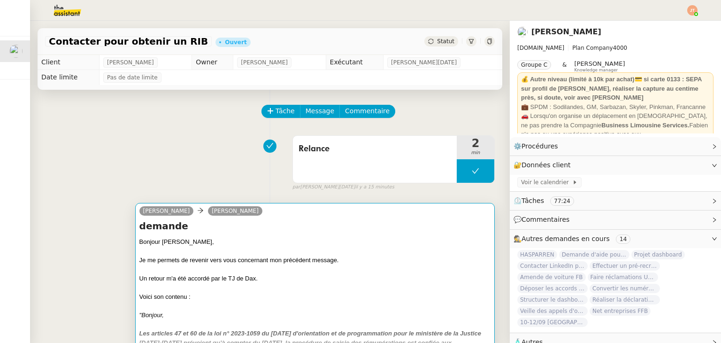
click at [319, 258] on div "Je me permets de revenir vers vous concernant mon précédent message." at bounding box center [314, 259] width 351 height 9
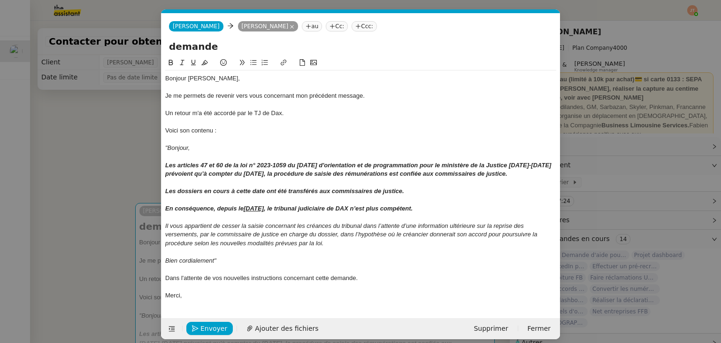
scroll to position [0, 20]
click at [201, 334] on span "Envoyer" at bounding box center [213, 328] width 27 height 11
click at [201, 334] on span "Confirmer l'envoi" at bounding box center [228, 328] width 56 height 11
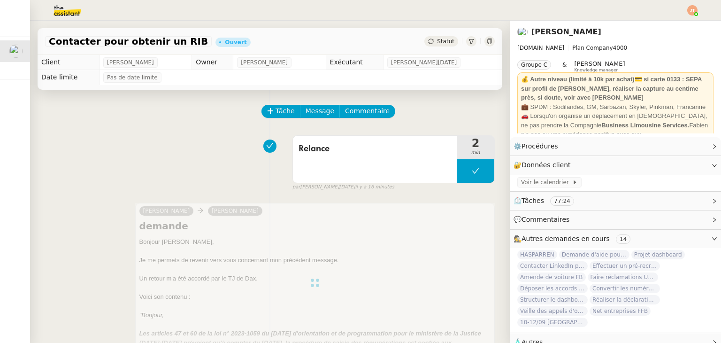
click at [437, 44] on span "Statut" at bounding box center [445, 41] width 17 height 7
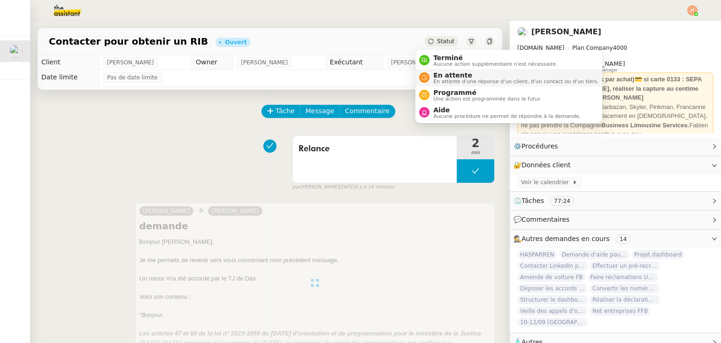
click at [445, 72] on span "En attente" at bounding box center [515, 75] width 165 height 8
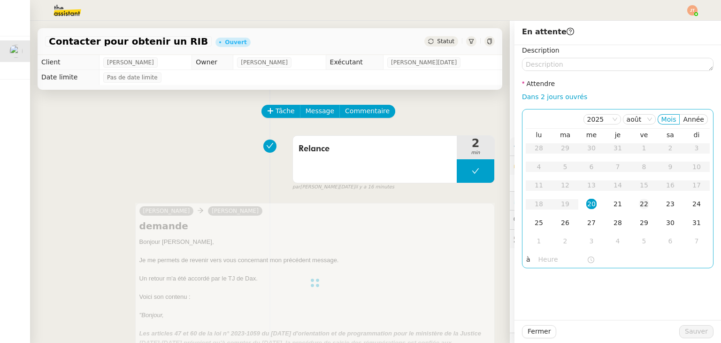
click at [639, 209] on div "22" at bounding box center [644, 204] width 10 height 10
click at [551, 258] on input "text" at bounding box center [562, 259] width 48 height 11
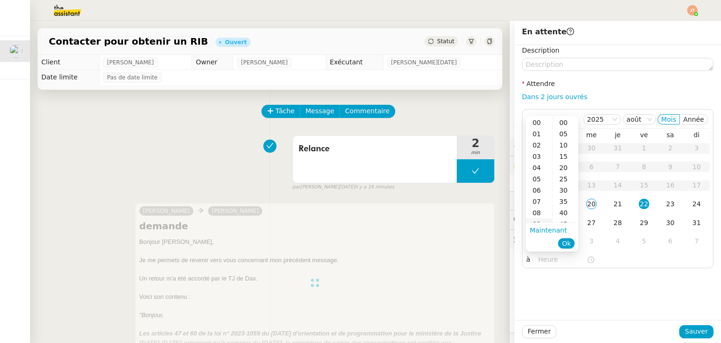
click at [541, 220] on div "09" at bounding box center [539, 223] width 26 height 11
click at [564, 122] on div "00" at bounding box center [565, 122] width 26 height 11
type input "09:00"
click at [569, 246] on span "Ok" at bounding box center [566, 242] width 9 height 9
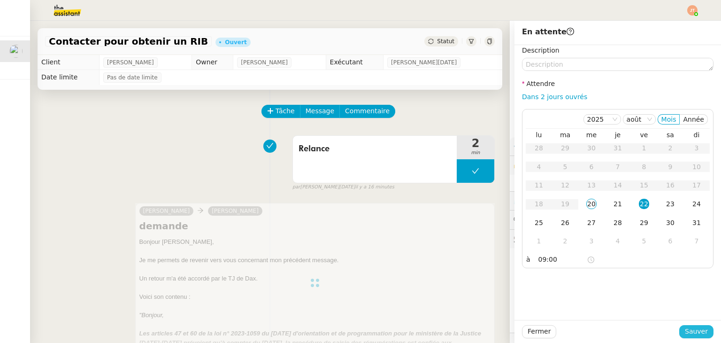
click at [689, 335] on span "Sauver" at bounding box center [696, 331] width 23 height 11
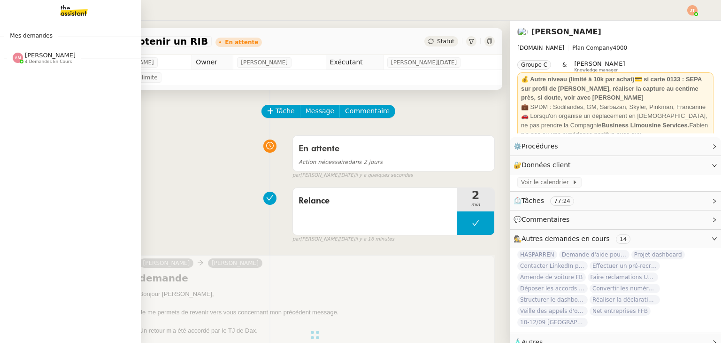
click at [43, 57] on span "[PERSON_NAME]" at bounding box center [50, 55] width 51 height 7
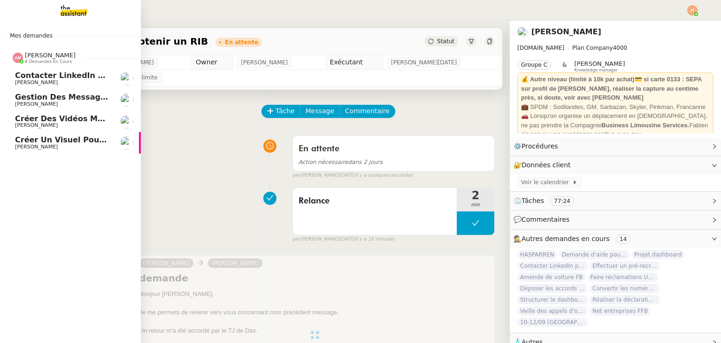
click at [43, 56] on span "[PERSON_NAME]" at bounding box center [50, 55] width 51 height 7
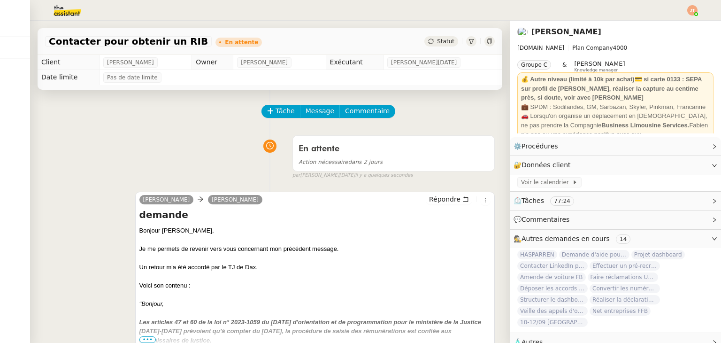
click at [693, 10] on img at bounding box center [692, 10] width 10 height 10
click at [661, 27] on span "Suivi" at bounding box center [659, 27] width 16 height 8
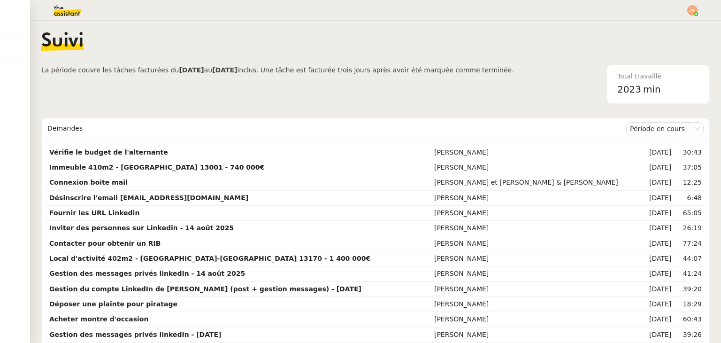
click at [74, 23] on nz-content "Suivi La période couvre les tâches facturées du [DATE] au [DATE] inclus. Une tâ…" at bounding box center [375, 182] width 668 height 322
click at [72, 17] on img at bounding box center [59, 10] width 73 height 21
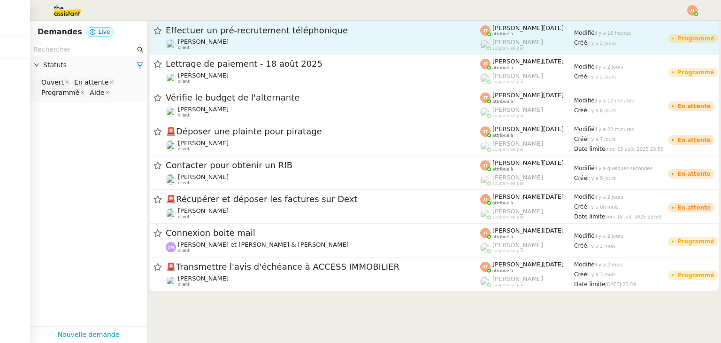
click at [220, 37] on div "Effectuer un pré-recrutement téléphonique [PERSON_NAME] client" at bounding box center [323, 37] width 315 height 25
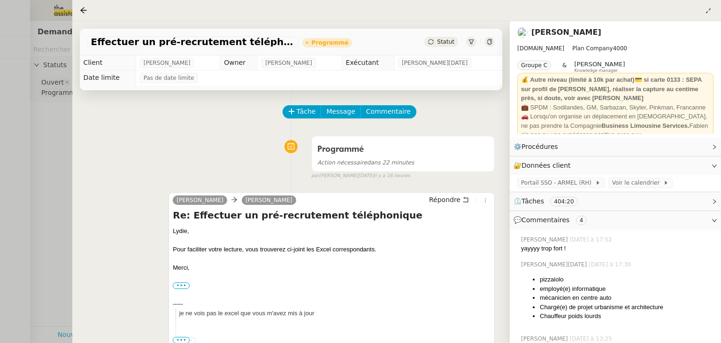
click at [441, 43] on span "Statut" at bounding box center [445, 41] width 17 height 7
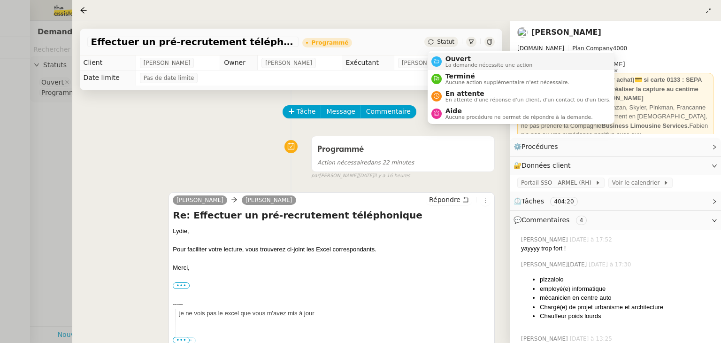
click at [442, 60] on div "Ouvert La demande nécessite une action" at bounding box center [487, 61] width 91 height 13
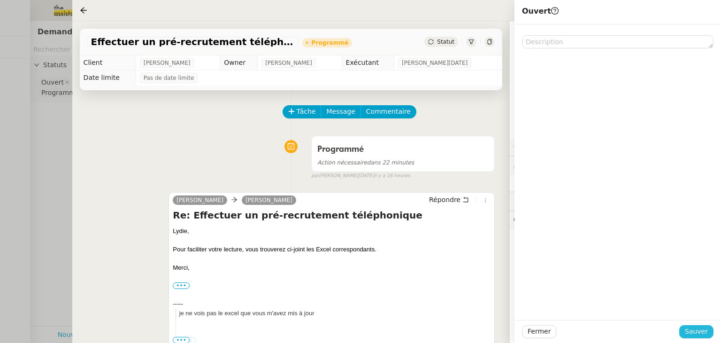
click at [695, 332] on span "Sauver" at bounding box center [696, 331] width 23 height 11
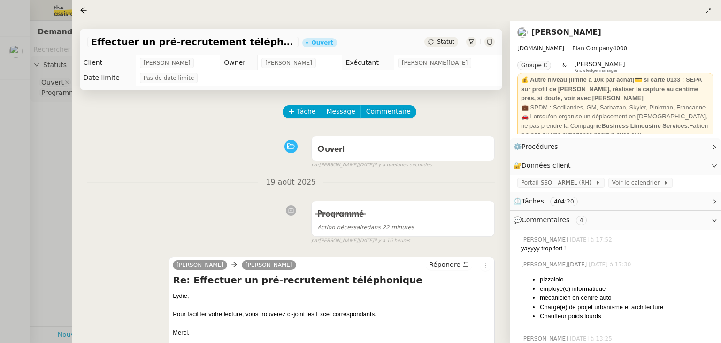
click at [41, 121] on div at bounding box center [360, 171] width 721 height 343
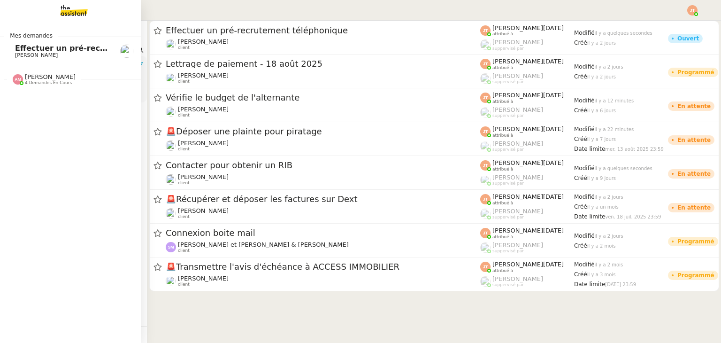
click at [43, 49] on span "Effectuer un pré-recrutement téléphonique" at bounding box center [106, 48] width 183 height 9
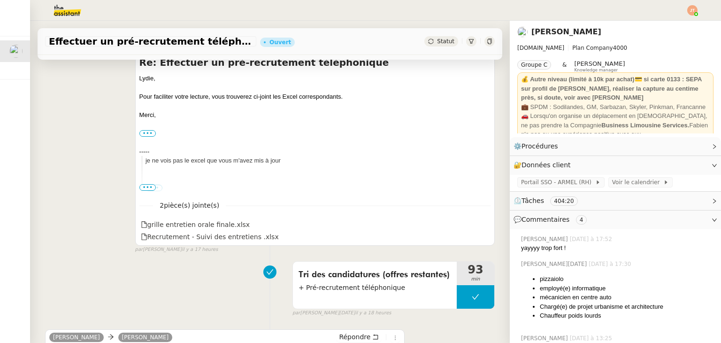
scroll to position [376, 0]
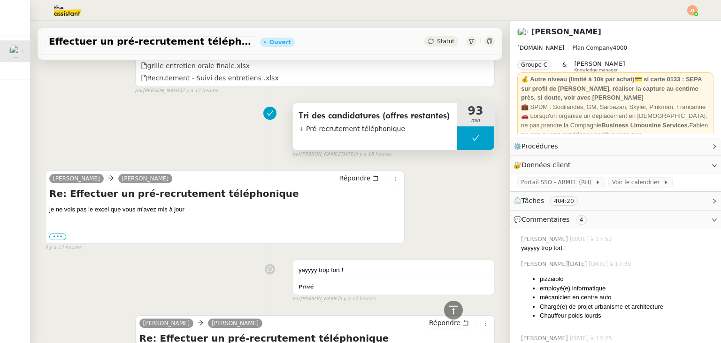
click at [338, 115] on span "Tri des candidatures (offres restantes)" at bounding box center [375, 116] width 153 height 14
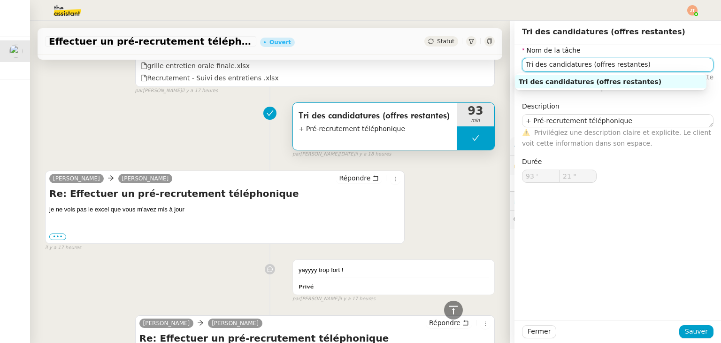
drag, startPoint x: 519, startPoint y: 65, endPoint x: 652, endPoint y: 64, distance: 133.8
click at [652, 64] on input "Tri des candidatures (offres restantes)" at bounding box center [618, 65] width 192 height 14
click at [141, 129] on div "Tri des candidatures (offres restantes) + Pré-recrutement téléphonique 93 min f…" at bounding box center [270, 128] width 450 height 60
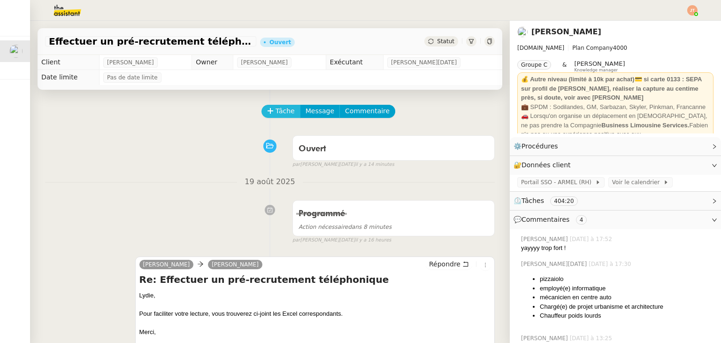
click at [280, 111] on span "Tâche" at bounding box center [285, 111] width 19 height 11
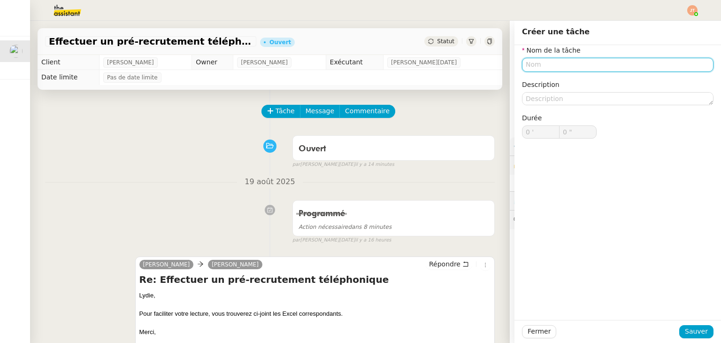
click at [551, 61] on input "text" at bounding box center [618, 65] width 192 height 14
paste input "Tri des candidatures (offres restantes)"
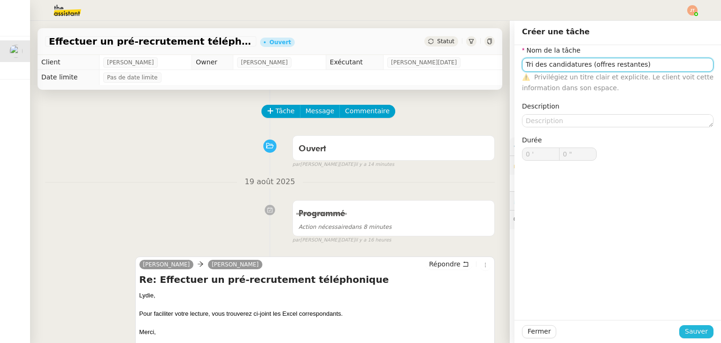
type input "Tri des candidatures (offres restantes)"
click at [693, 331] on span "Sauver" at bounding box center [696, 331] width 23 height 11
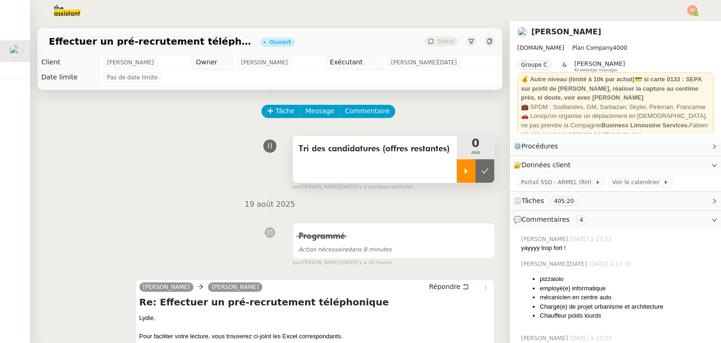
click at [462, 170] on icon at bounding box center [466, 171] width 8 height 8
click at [84, 215] on div "[DATE] Programmé Action nécessaire dans 8 minutes false par [PERSON_NAME][DATE]…" at bounding box center [270, 232] width 450 height 69
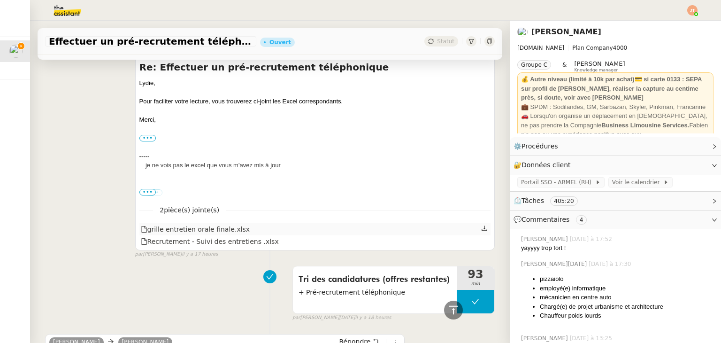
scroll to position [422, 0]
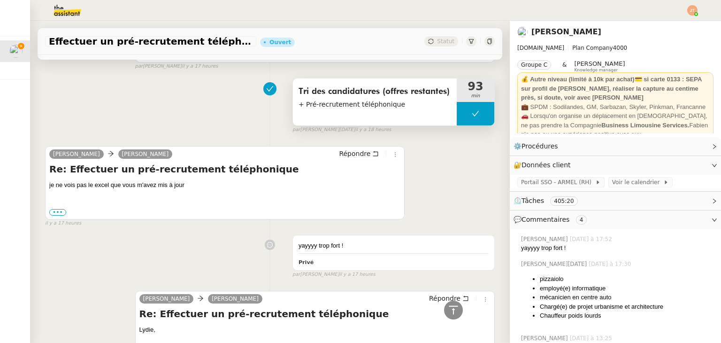
click at [326, 109] on span "+ Pré-recrutement téléphonique" at bounding box center [375, 104] width 153 height 11
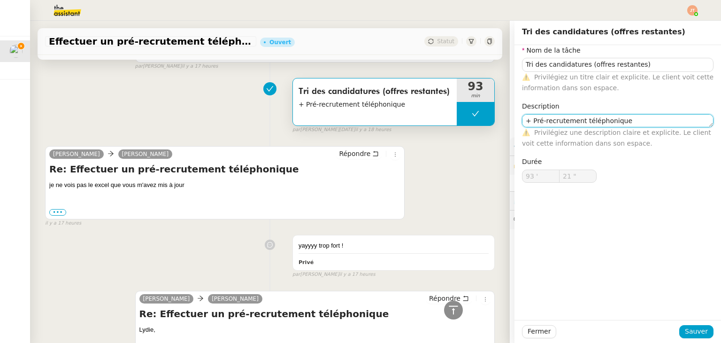
drag, startPoint x: 627, startPoint y: 122, endPoint x: 447, endPoint y: 128, distance: 179.9
click at [447, 128] on app-ticket "Effectuer un pré-recrutement téléphonique Ouvert Statut Client [PERSON_NAME] Ow…" at bounding box center [375, 182] width 691 height 322
click at [208, 133] on div "Tri des candidatures (offres restantes) + Pré-recrutement téléphonique 93 min f…" at bounding box center [270, 104] width 450 height 60
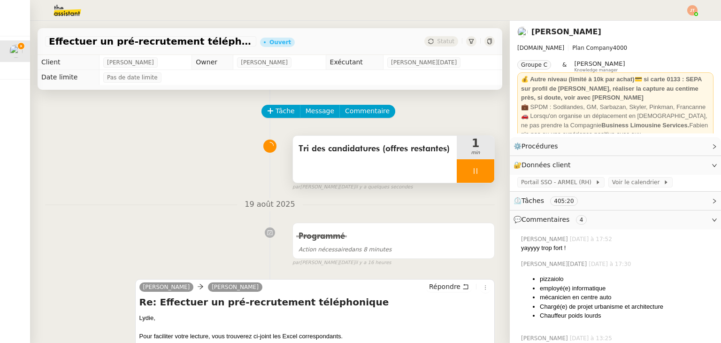
click at [344, 150] on span "Tri des candidatures (offres restantes)" at bounding box center [375, 149] width 153 height 14
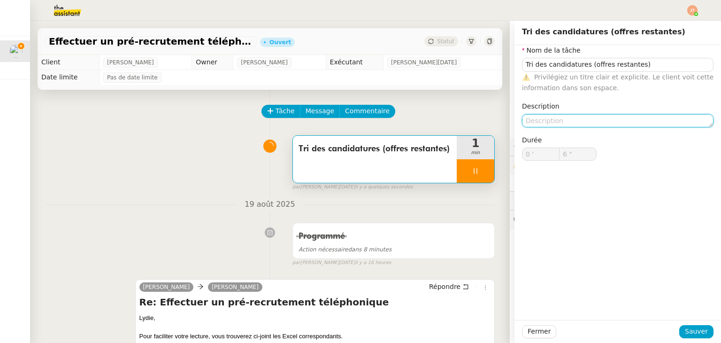
click at [537, 115] on textarea at bounding box center [618, 120] width 192 height 13
paste textarea "+ Pré-recrutement téléphonique"
type textarea "+ Pré-recrutement téléphonique"
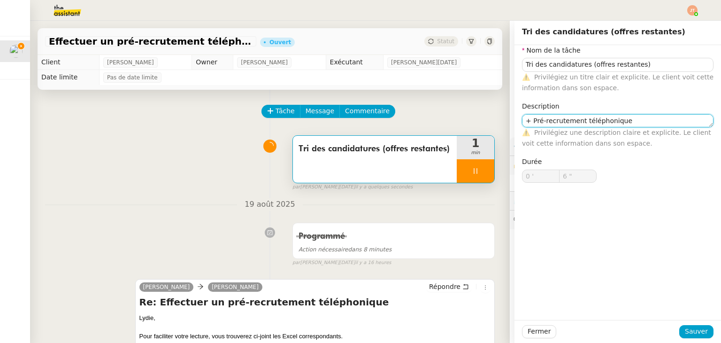
type input "7 ""
type textarea "+ Pré-recrutement téléphonique"
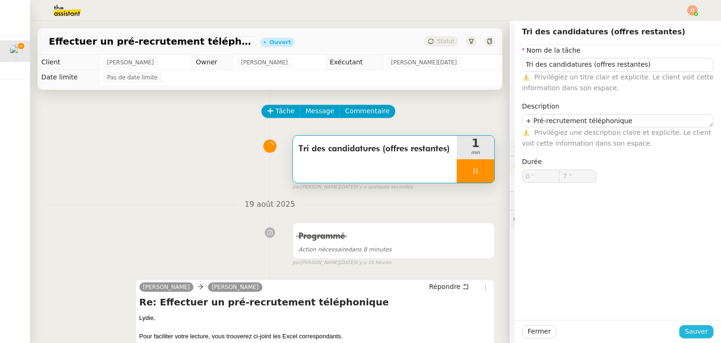
click at [688, 338] on button "Sauver" at bounding box center [696, 331] width 34 height 13
type input "8 ""
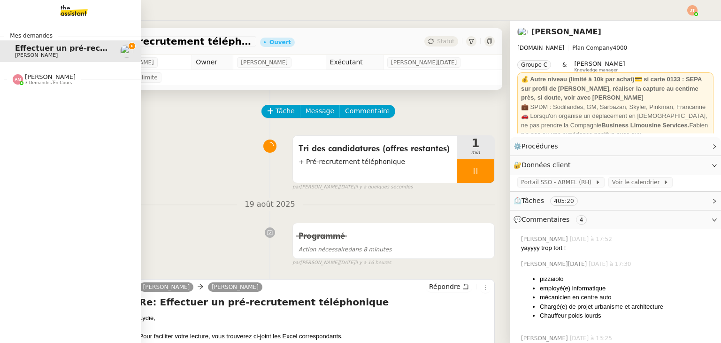
click at [28, 79] on span "[PERSON_NAME]" at bounding box center [50, 76] width 51 height 7
click at [42, 46] on span "Effectuer un pré-recrutement téléphonique" at bounding box center [106, 48] width 183 height 9
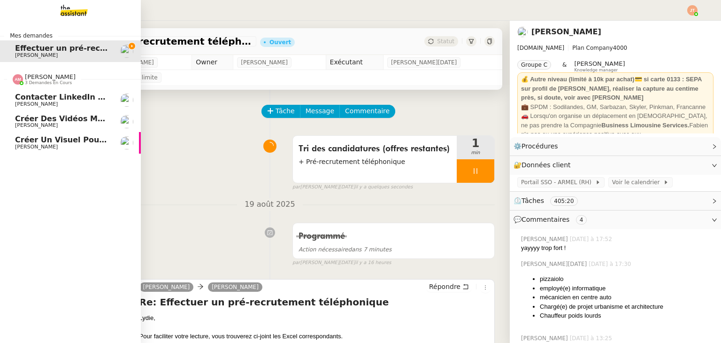
click at [30, 77] on span "[PERSON_NAME]" at bounding box center [50, 76] width 51 height 7
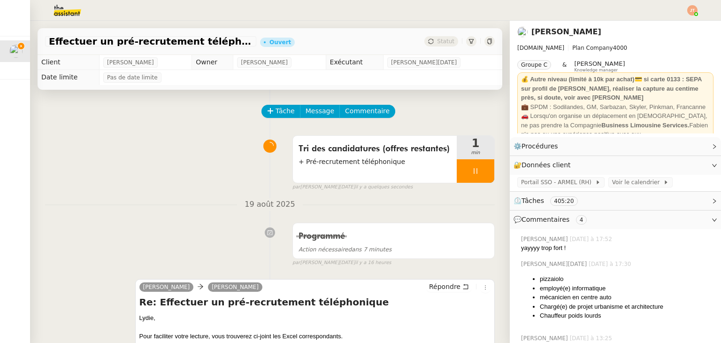
click at [192, 148] on div "Tri des candidatures (offres restantes) + Pré-recrutement téléphonique 1 min fa…" at bounding box center [270, 161] width 450 height 60
click at [528, 187] on span "Portail SSO - ARMEL (RH)" at bounding box center [558, 181] width 74 height 9
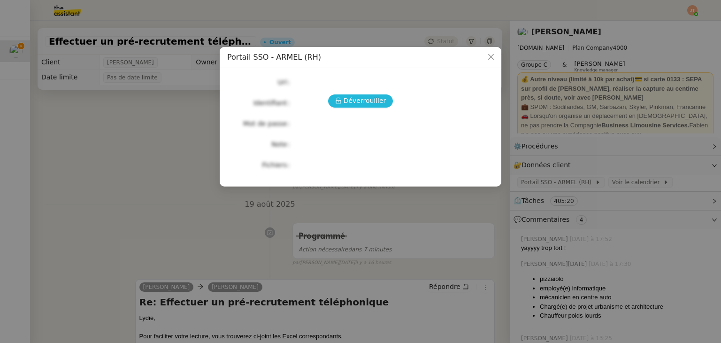
click at [368, 102] on span "Déverrouiller" at bounding box center [365, 100] width 43 height 11
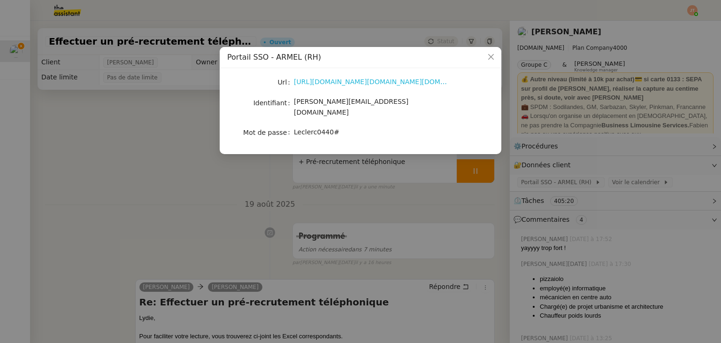
click at [329, 83] on link "[URL][DOMAIN_NAME][DOMAIN_NAME][DOMAIN_NAME]" at bounding box center [385, 82] width 183 height 8
click at [203, 177] on nz-modal-container "Portail SSO - ARMEL (RH) Url [URL][DOMAIN_NAME][DOMAIN_NAME][DOMAIN_NAME] Ident…" at bounding box center [360, 171] width 721 height 343
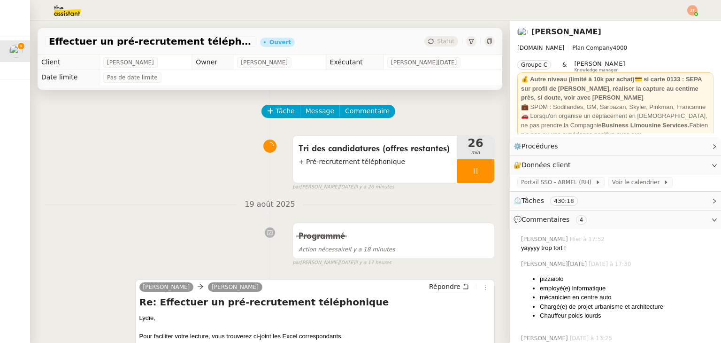
drag, startPoint x: 61, startPoint y: 166, endPoint x: 41, endPoint y: 144, distance: 28.9
click at [61, 166] on div "Tri des candidatures (offres restantes) + Pré-recrutement téléphonique 26 min f…" at bounding box center [270, 161] width 450 height 60
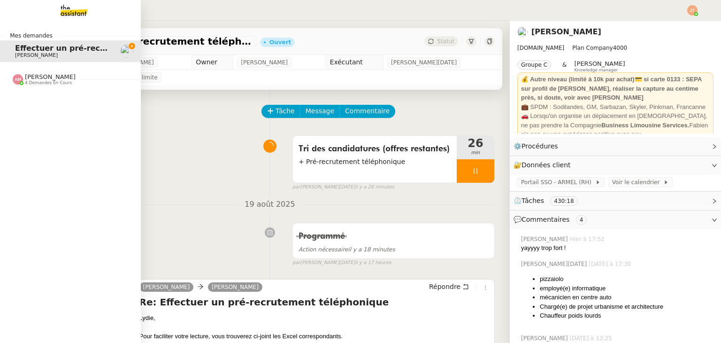
click at [39, 87] on div "[PERSON_NAME] 4 demandes en cours" at bounding box center [70, 75] width 141 height 27
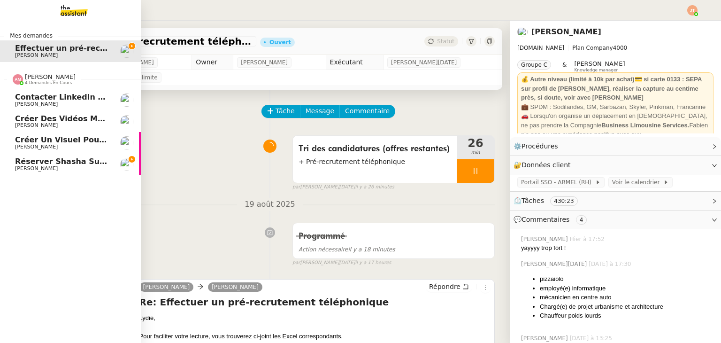
click at [65, 161] on span "Réserver Shasha sur le toit" at bounding box center [74, 161] width 119 height 9
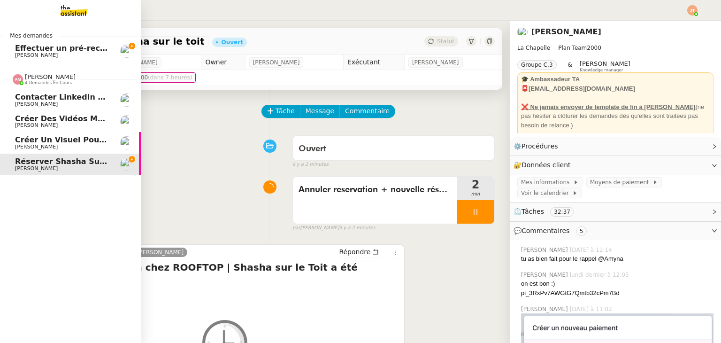
click at [68, 146] on span "[PERSON_NAME]" at bounding box center [62, 147] width 95 height 6
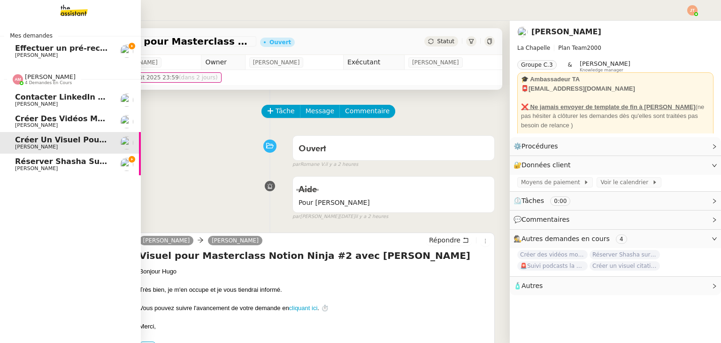
click at [68, 119] on span "Créer des vidéos montage pour Instagram" at bounding box center [105, 118] width 180 height 9
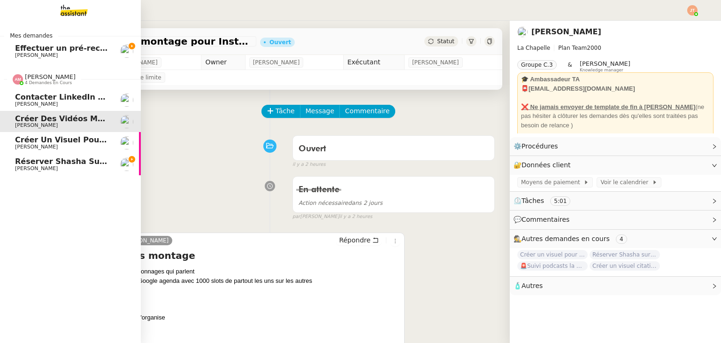
click at [74, 140] on span "Créer un visuel pour Masterclass Notion" at bounding box center [101, 139] width 172 height 9
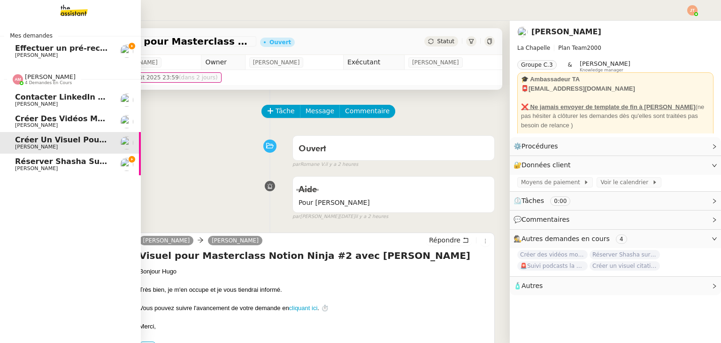
click at [71, 121] on span "Créer des vidéos montage pour Instagram" at bounding box center [105, 118] width 180 height 9
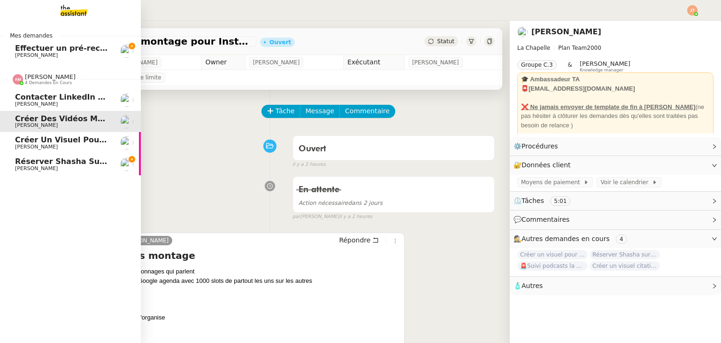
click at [68, 96] on span "Contacter LinkedIn pour 'open to work'" at bounding box center [99, 96] width 169 height 9
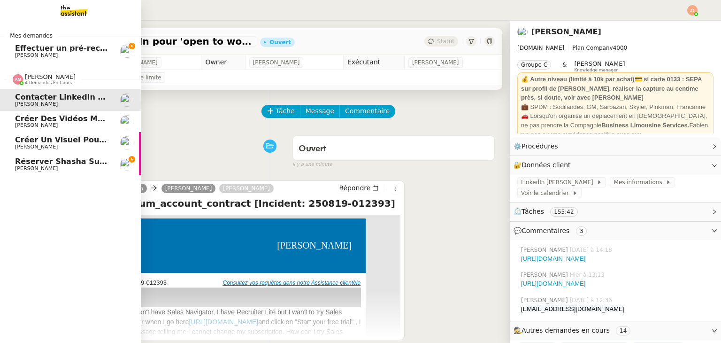
click at [42, 87] on div "[PERSON_NAME] 4 demandes en cours" at bounding box center [70, 75] width 141 height 27
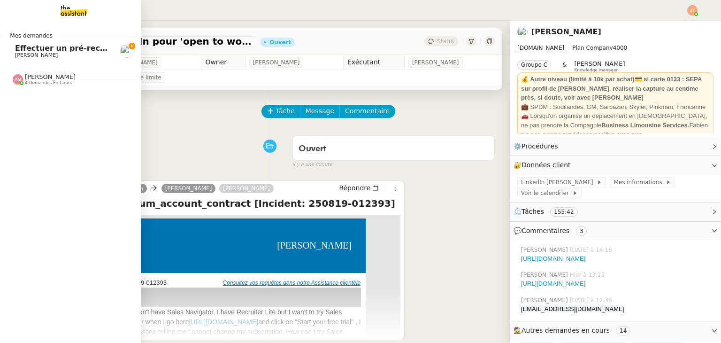
click at [56, 53] on span "[PERSON_NAME]" at bounding box center [62, 56] width 95 height 6
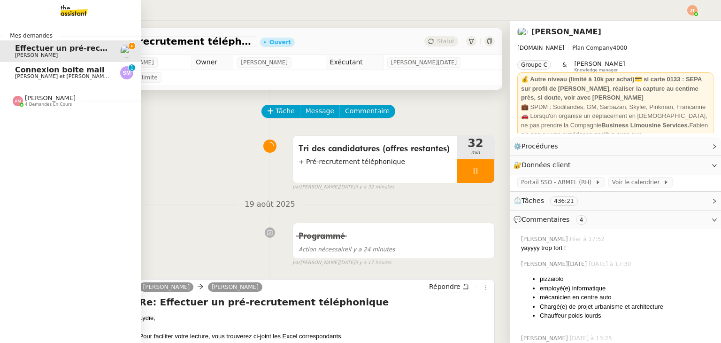
click at [45, 77] on span "[PERSON_NAME] et [PERSON_NAME] & [PERSON_NAME]" at bounding box center [87, 76] width 145 height 6
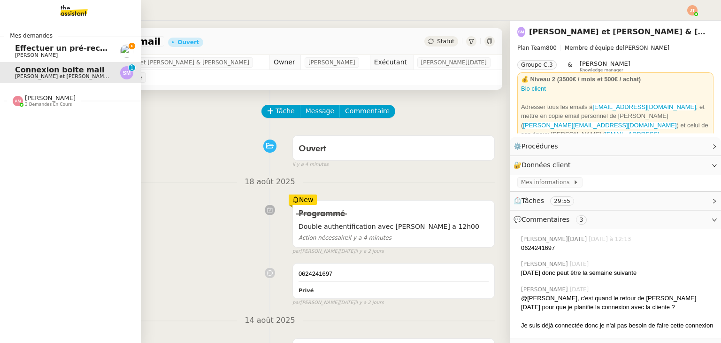
click at [61, 53] on span "[PERSON_NAME]" at bounding box center [62, 56] width 95 height 6
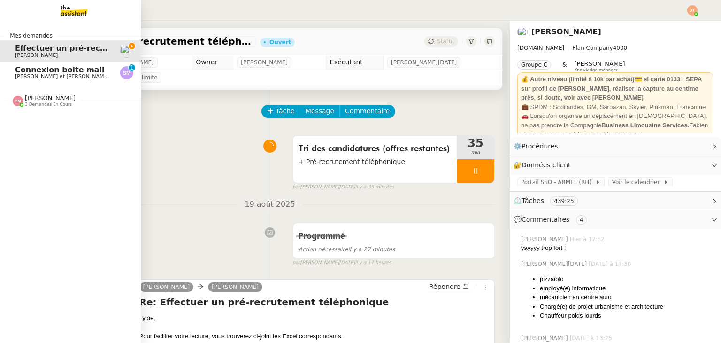
click at [71, 69] on span "Connexion boite mail" at bounding box center [60, 69] width 90 height 9
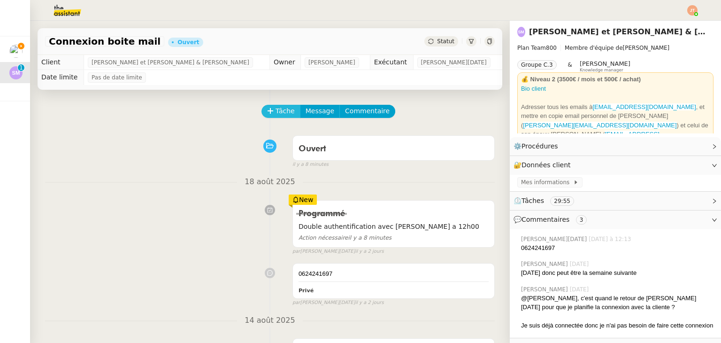
click at [269, 113] on button "Tâche" at bounding box center [280, 111] width 39 height 13
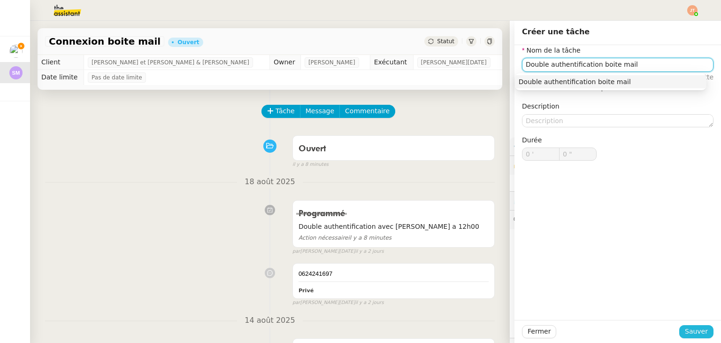
type input "Double authentification boite mail"
click at [688, 330] on span "Sauver" at bounding box center [696, 331] width 23 height 11
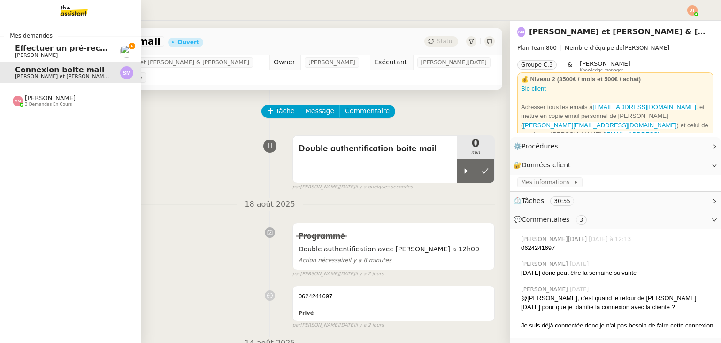
click at [41, 53] on span "[PERSON_NAME]" at bounding box center [36, 55] width 43 height 6
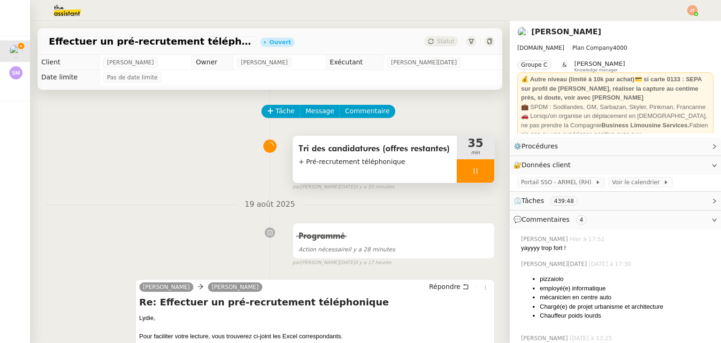
click at [457, 164] on div at bounding box center [476, 170] width 38 height 23
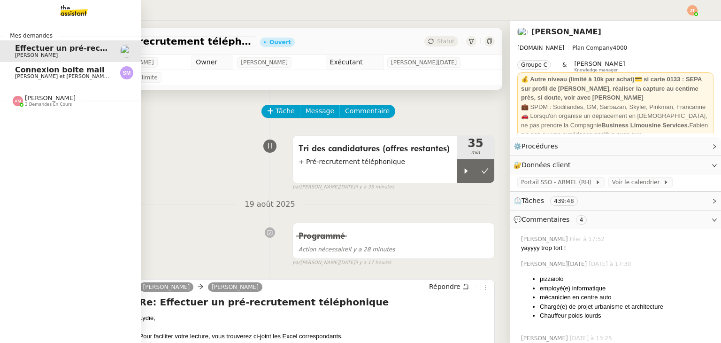
click at [28, 74] on span "[PERSON_NAME] et [PERSON_NAME] & [PERSON_NAME]" at bounding box center [87, 76] width 145 height 6
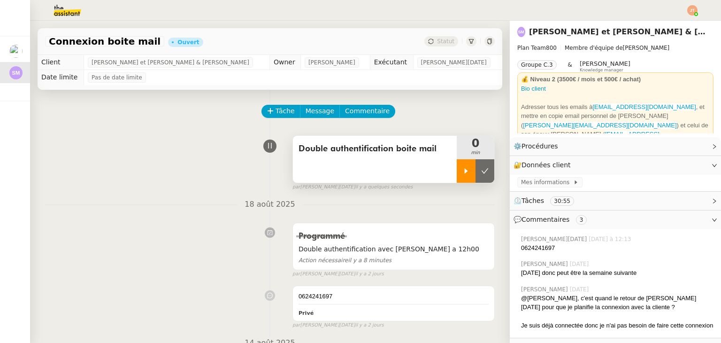
click at [462, 171] on icon at bounding box center [466, 171] width 8 height 8
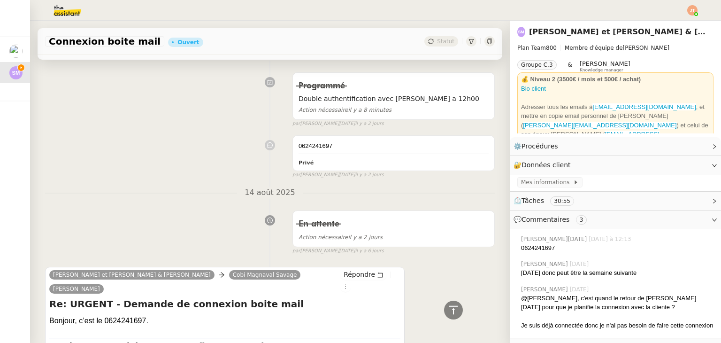
scroll to position [47, 0]
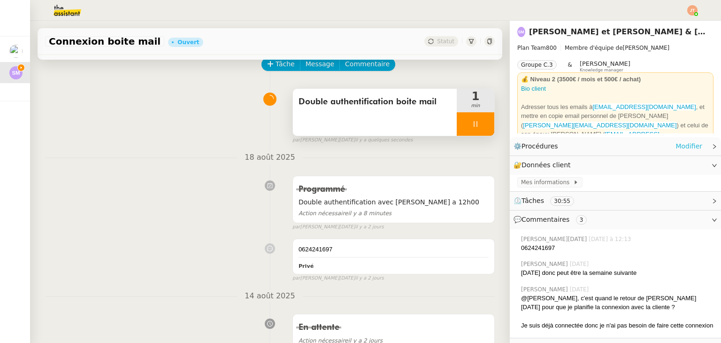
click at [676, 148] on link "Modifier" at bounding box center [688, 146] width 27 height 11
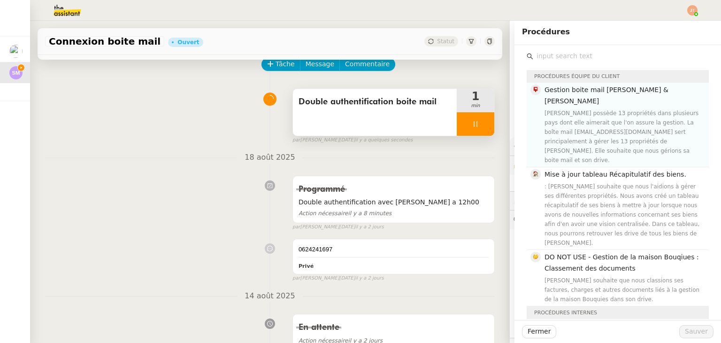
click at [576, 108] on div "Sylvie possède 13 propriétés dans plusieurs pays dont elle aimerait que l'on as…" at bounding box center [624, 136] width 159 height 56
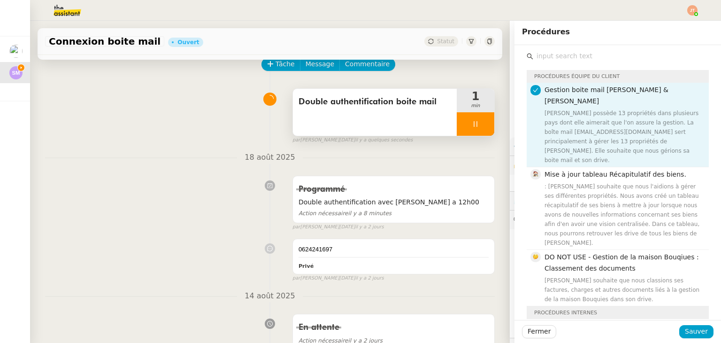
click at [683, 323] on div "Fermer Sauver" at bounding box center [617, 331] width 207 height 23
click at [685, 326] on span "Sauver" at bounding box center [696, 331] width 23 height 11
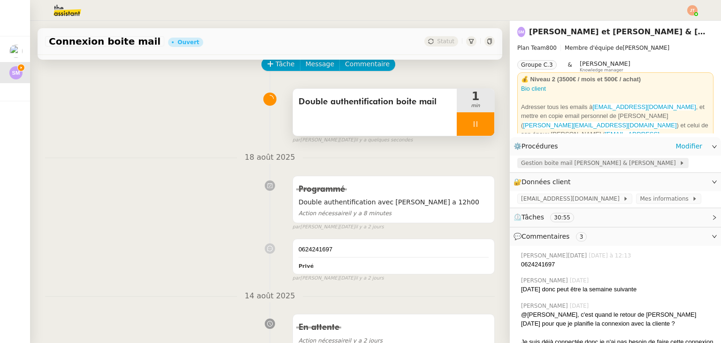
click at [562, 168] on span "Gestion boite mail Sylvie & John" at bounding box center [600, 162] width 158 height 9
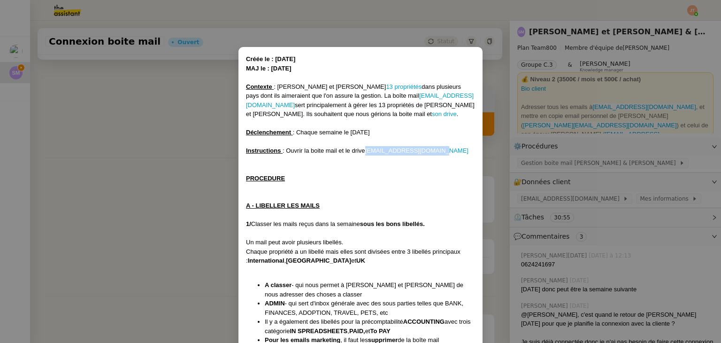
drag, startPoint x: 441, startPoint y: 150, endPoint x: 366, endPoint y: 154, distance: 74.8
click at [366, 154] on div "Instructions : Ouvrir la boite mail et le drive sylvieandjohn@gmail.com" at bounding box center [360, 150] width 229 height 9
copy link "sylvieandjohn@gmail.com"
click at [147, 187] on nz-modal-container "﻿Créée le : 07/06/24 MAJ le : 07/03/25 Contexte : Sylvie et John possèdent 13 p…" at bounding box center [360, 171] width 721 height 343
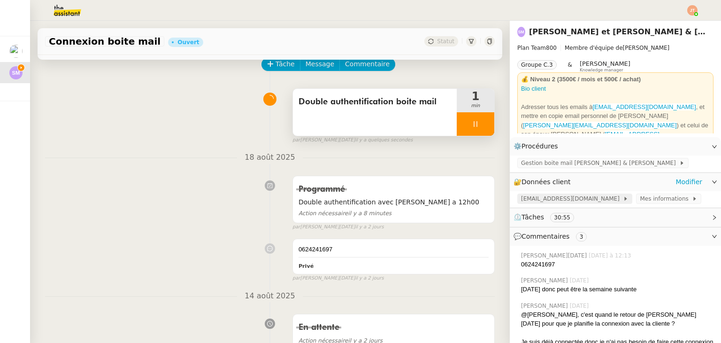
click at [555, 201] on span "Sylvieandjohn@gmail.com" at bounding box center [572, 198] width 102 height 9
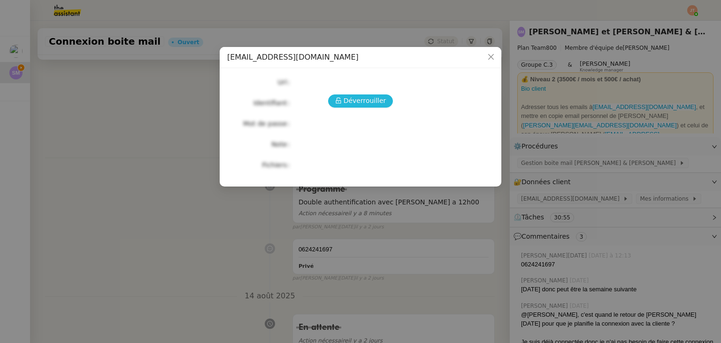
click at [347, 104] on span "Déverrouiller" at bounding box center [365, 100] width 43 height 11
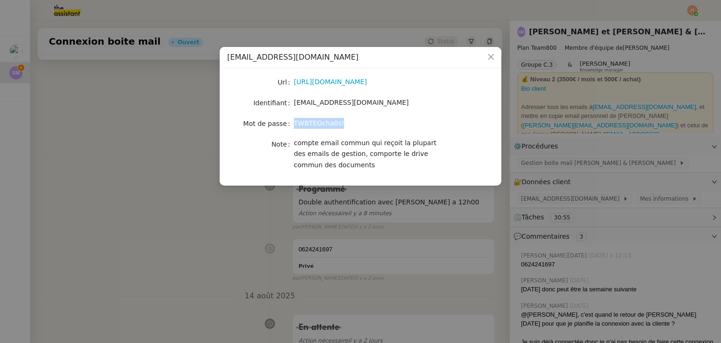
drag, startPoint x: 343, startPoint y: 123, endPoint x: 294, endPoint y: 125, distance: 49.3
click at [294, 125] on div "TWBTEOcha0s!" at bounding box center [371, 123] width 155 height 11
copy span "TWBTEOcha0s!"
click at [169, 238] on nz-modal-container "Sylvieandjohn@gmail.com Url https://mail.google.com/mail/u/1/#inbox Identifiant…" at bounding box center [360, 171] width 721 height 343
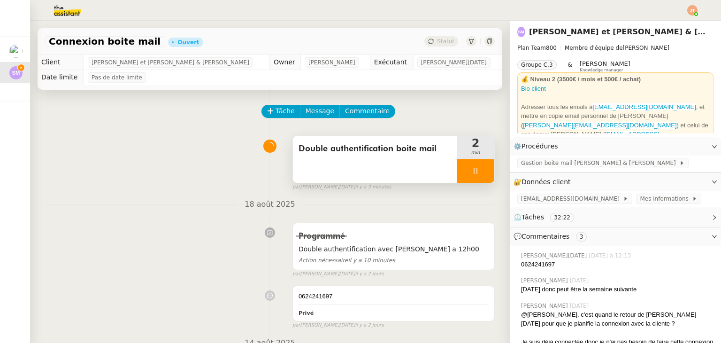
click at [457, 173] on div at bounding box center [476, 170] width 38 height 23
click at [481, 173] on icon at bounding box center [485, 171] width 8 height 8
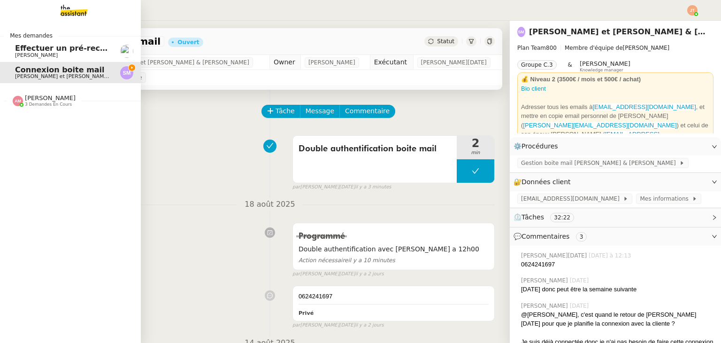
click at [61, 53] on span "[PERSON_NAME]" at bounding box center [62, 56] width 95 height 6
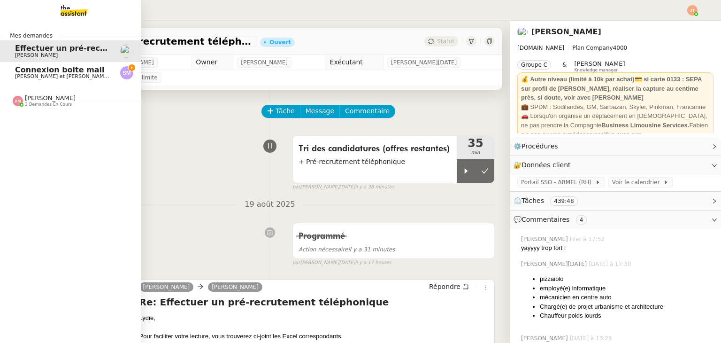
click at [67, 70] on span "Connexion boite mail" at bounding box center [60, 69] width 90 height 9
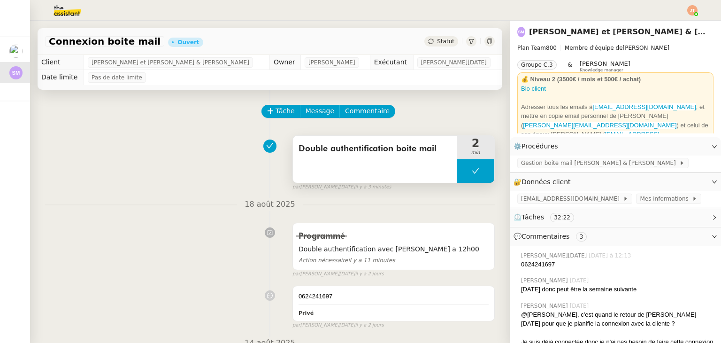
click at [457, 170] on button at bounding box center [476, 170] width 38 height 23
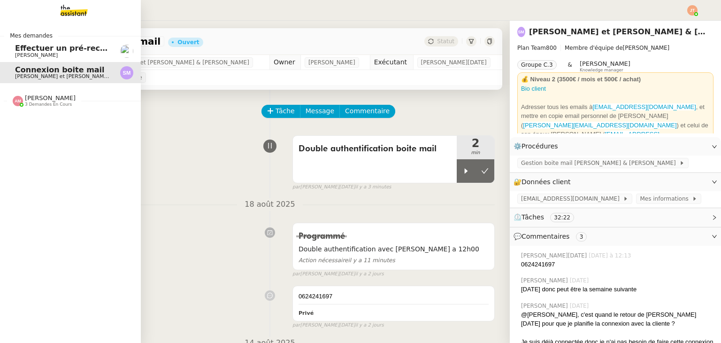
click at [13, 47] on link "Effectuer un pré-recrutement téléphonique [PERSON_NAME]" at bounding box center [70, 51] width 141 height 22
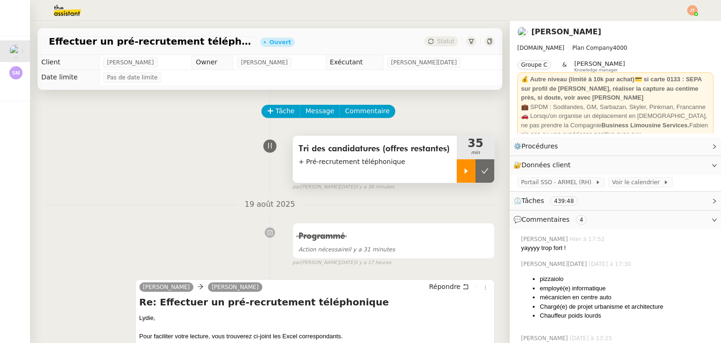
click at [465, 171] on icon at bounding box center [466, 170] width 3 height 5
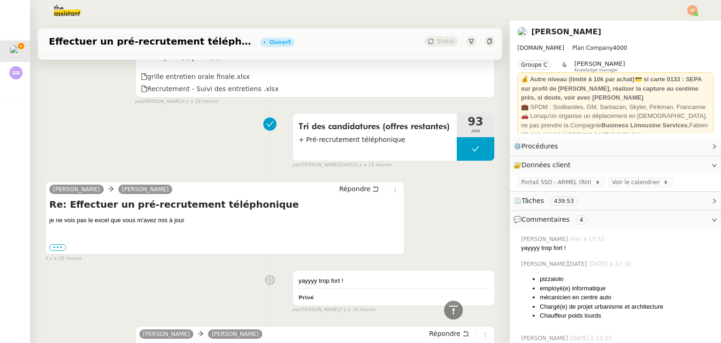
scroll to position [563, 0]
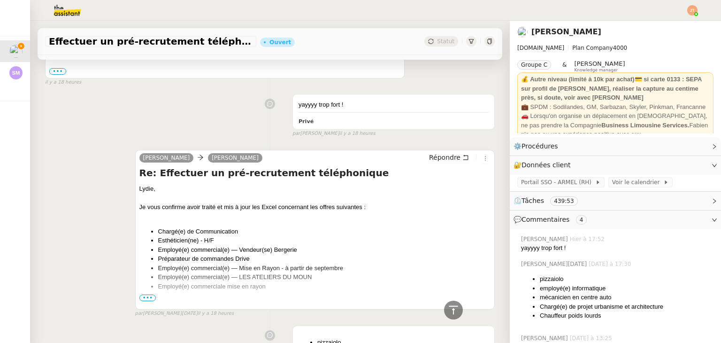
click at [148, 299] on span "•••" at bounding box center [147, 297] width 17 height 7
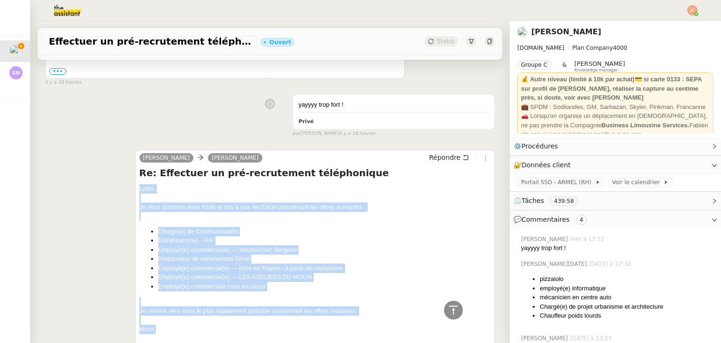
drag, startPoint x: 135, startPoint y: 188, endPoint x: 203, endPoint y: 326, distance: 153.2
copy div "Lydie, Je vous confirme avoir traité et mis à jour les Excel concernant les off…"
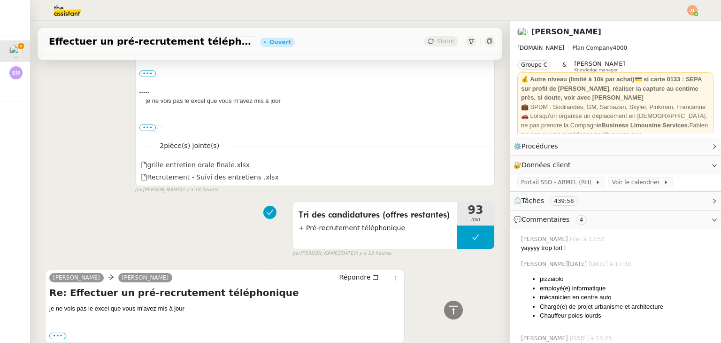
scroll to position [376, 0]
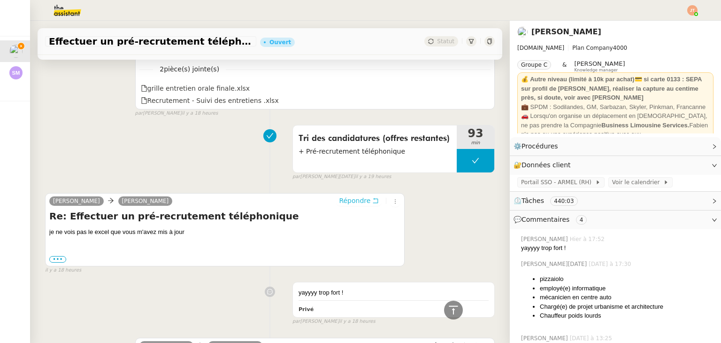
click at [345, 202] on span "Répondre" at bounding box center [354, 200] width 31 height 9
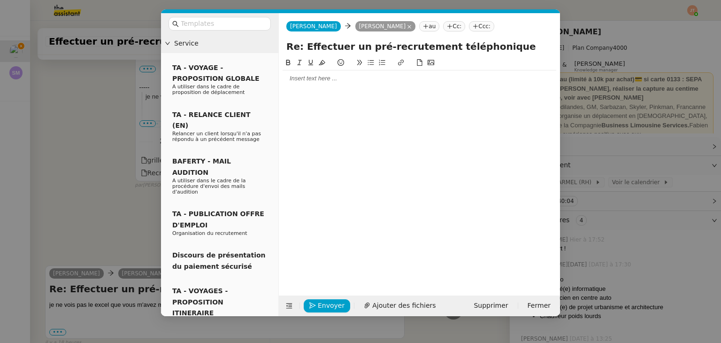
scroll to position [448, 0]
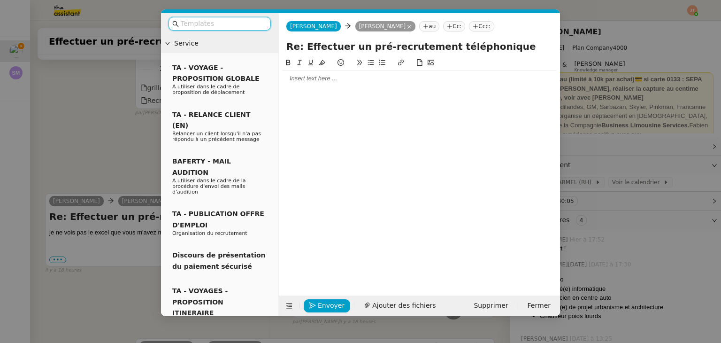
click at [297, 88] on div at bounding box center [420, 168] width 274 height 223
click at [299, 83] on div at bounding box center [420, 78] width 274 height 16
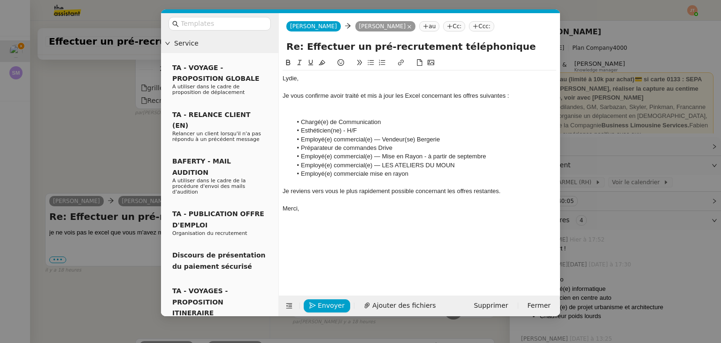
scroll to position [0, 0]
click at [113, 133] on nz-modal-container "Service TA - VOYAGE - PROPOSITION GLOBALE A utiliser dans le cadre de propositi…" at bounding box center [360, 171] width 721 height 343
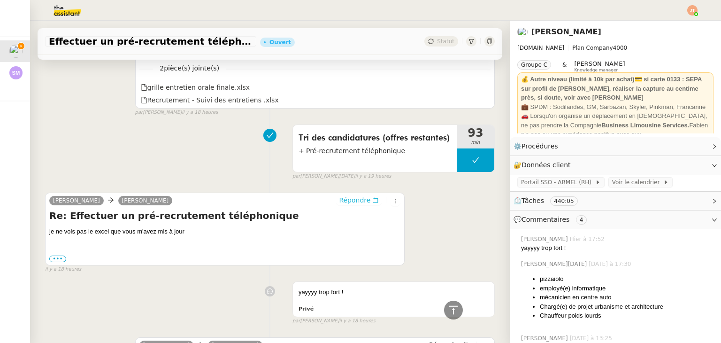
scroll to position [569, 0]
drag, startPoint x: 603, startPoint y: 291, endPoint x: 529, endPoint y: 286, distance: 74.3
click at [529, 286] on ul "pizzaiolo employé(e) informatique mécanicien en centre auto Chargé(e) de projet…" at bounding box center [617, 297] width 192 height 46
copy li "employé(e) informatique"
click at [197, 159] on div "Tri des candidatures (offres restantes) + Pré-recrutement téléphonique 93 min f…" at bounding box center [270, 151] width 450 height 60
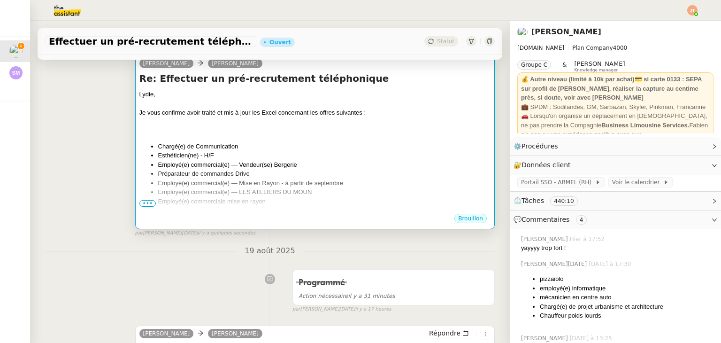
scroll to position [147, 0]
click at [234, 180] on li "Employé(e) commercial(e) — Mise en Rayon - à partir de septembre" at bounding box center [324, 183] width 332 height 9
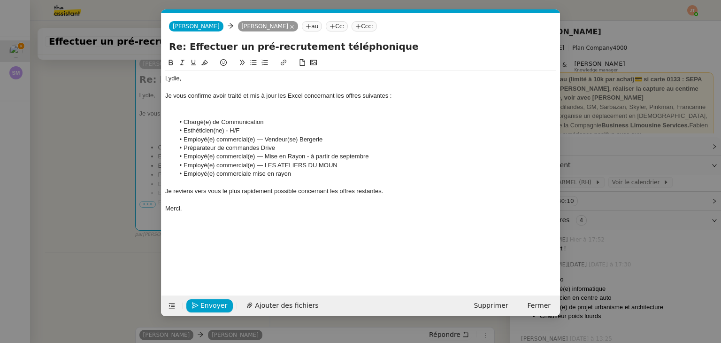
scroll to position [0, 20]
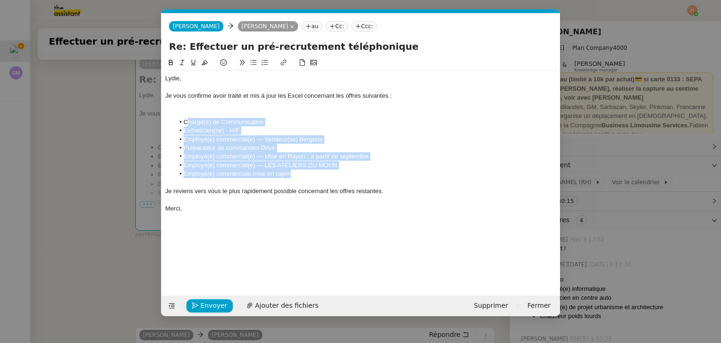
drag, startPoint x: 307, startPoint y: 173, endPoint x: 187, endPoint y: 122, distance: 130.6
click at [187, 122] on ul "Chargé(e) de Communication Esthéticien(ne) - H/F Employé(e) commercial(e) — Ven…" at bounding box center [360, 148] width 391 height 61
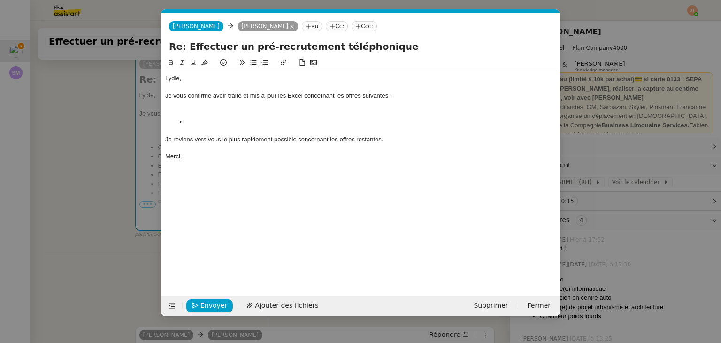
scroll to position [0, 0]
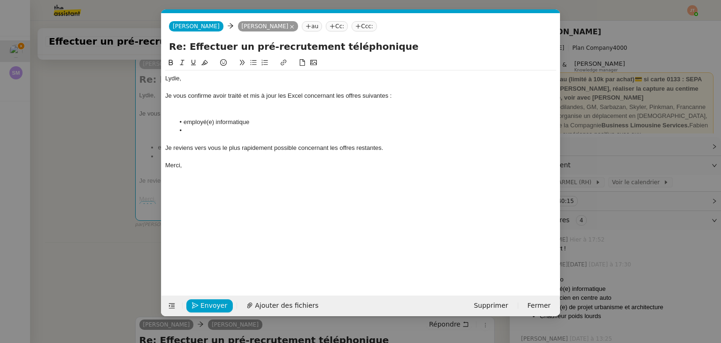
click at [185, 121] on li "employé(e) informatique" at bounding box center [366, 122] width 382 height 8
click at [199, 130] on li at bounding box center [366, 130] width 382 height 8
click at [311, 151] on div "Je reviens vers vous le plus rapidement possible concernant les offres restante…" at bounding box center [360, 148] width 391 height 8
click at [0, 0] on lt-span "quant aux" at bounding box center [0, 0] width 0 height 0
click at [101, 176] on nz-modal-container "Service TA - VOYAGE - PROPOSITION GLOBALE A utiliser dans le cadre de propositi…" at bounding box center [360, 171] width 721 height 343
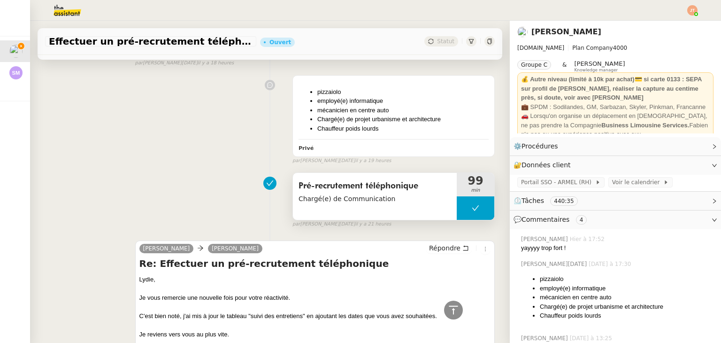
scroll to position [1314, 0]
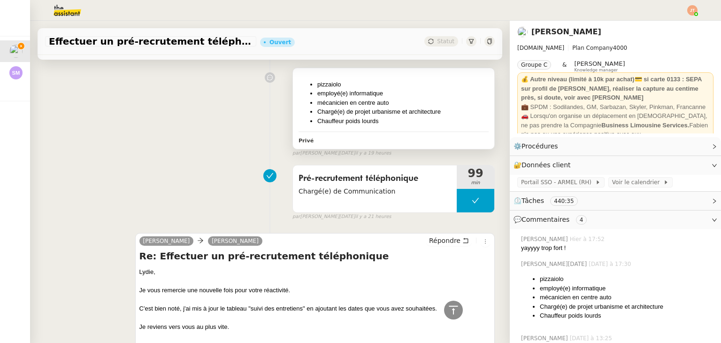
click at [358, 120] on li "Chauffeur poids lourds" at bounding box center [402, 120] width 171 height 9
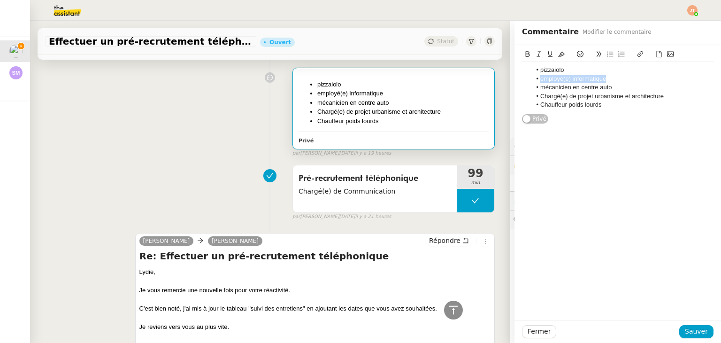
drag, startPoint x: 599, startPoint y: 79, endPoint x: 522, endPoint y: 79, distance: 76.5
click at [522, 79] on ul "pizzaiolo employé(e) informatique mécanicien en centre auto Chargé(e) de projet…" at bounding box center [618, 87] width 192 height 43
click at [524, 53] on icon at bounding box center [527, 54] width 7 height 7
click at [691, 327] on span "Sauver" at bounding box center [696, 331] width 23 height 11
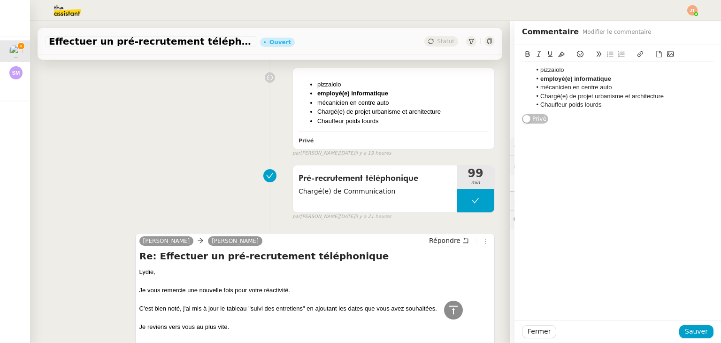
click at [165, 167] on div "Pré-recrutement téléphonique Chargé(e) de Communication 99 min false par Jean-N…" at bounding box center [270, 191] width 450 height 60
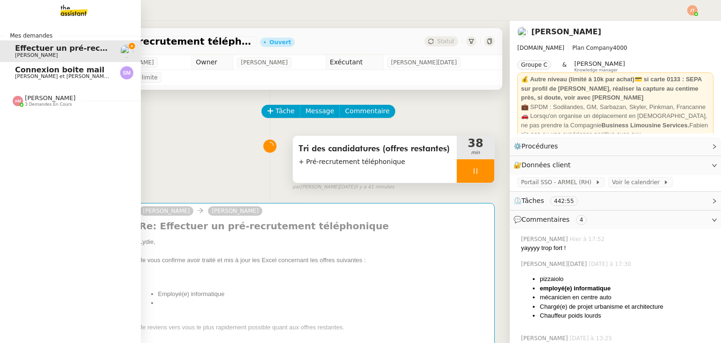
click at [60, 106] on span "3 demandes en cours" at bounding box center [48, 104] width 47 height 5
click at [88, 74] on span "[PERSON_NAME] et [PERSON_NAME] & [PERSON_NAME]" at bounding box center [87, 76] width 145 height 6
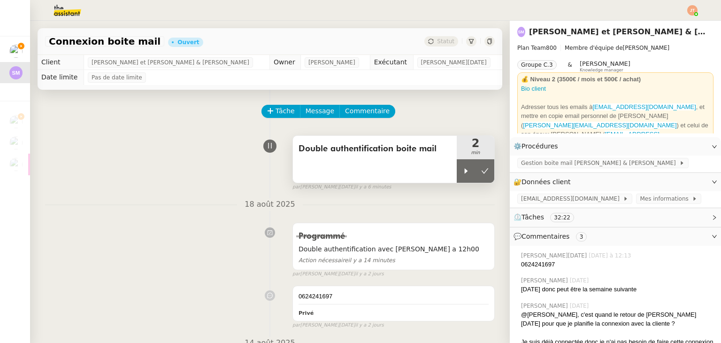
click at [321, 154] on span "Double authentification boite mail" at bounding box center [375, 149] width 153 height 14
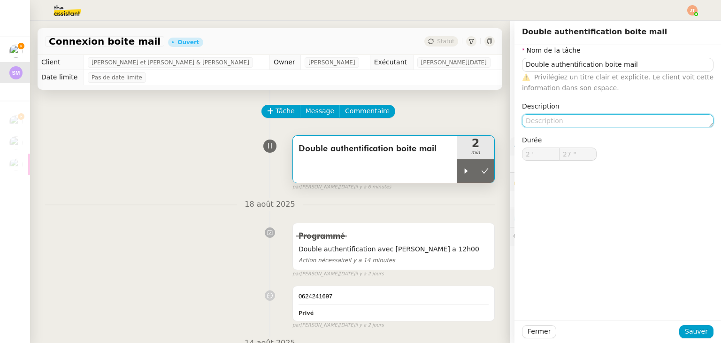
click at [557, 122] on textarea at bounding box center [618, 120] width 192 height 13
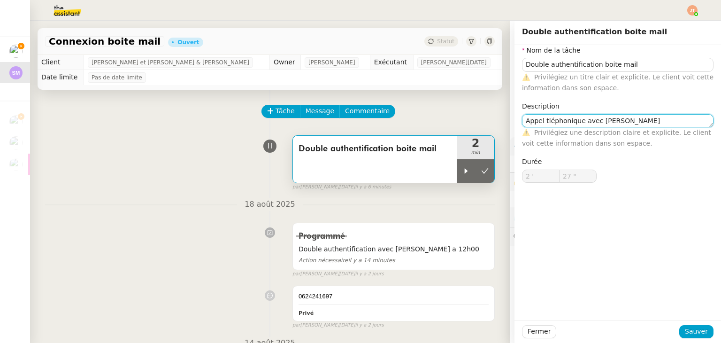
click at [557, 122] on textarea "Appel tléphonique avec John" at bounding box center [618, 120] width 192 height 13
click at [0, 0] on lt-span "t é léphonique" at bounding box center [0, 0] width 0 height 0
type textarea "Appel téléphonique avec John"
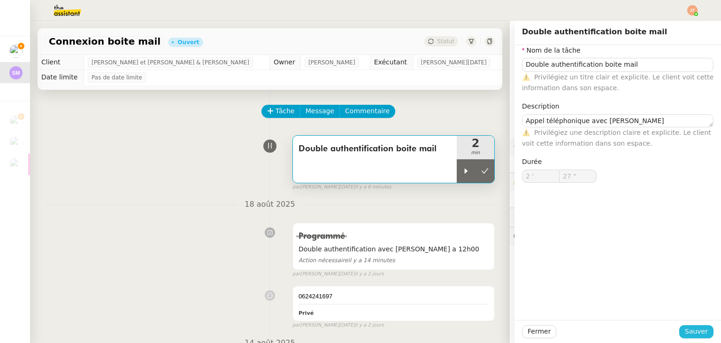
click at [695, 328] on span "Sauver" at bounding box center [696, 331] width 23 height 11
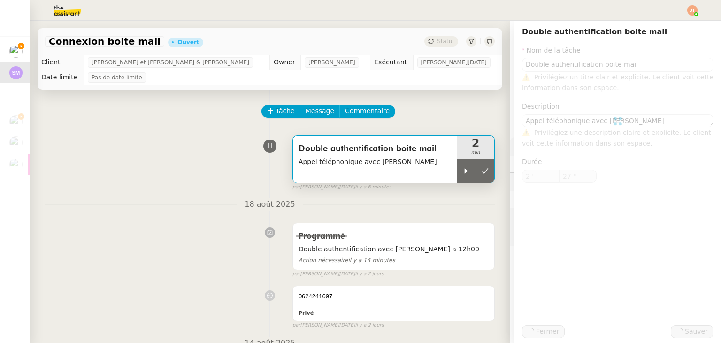
type input "Double authentification boite mail"
type textarea "Appel téléphonique avec John"
type input "2 '"
type input "27 ""
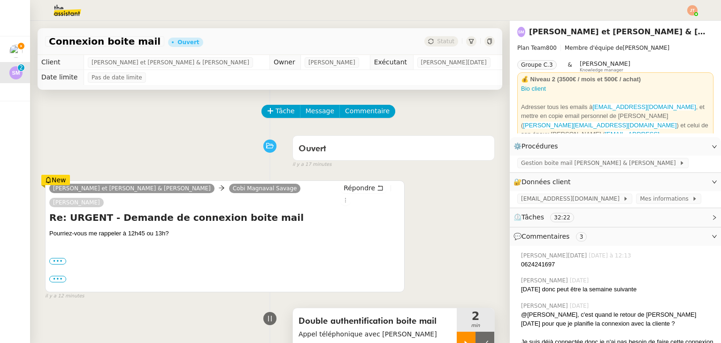
click at [457, 335] on div at bounding box center [466, 342] width 19 height 23
click at [235, 238] on div "••• On 20 Aug 2025, at 11:04, sylvie john <sylvieandjohn@gmail.com> wrote:" at bounding box center [224, 251] width 351 height 27
click at [358, 186] on span "Répondre" at bounding box center [356, 187] width 31 height 9
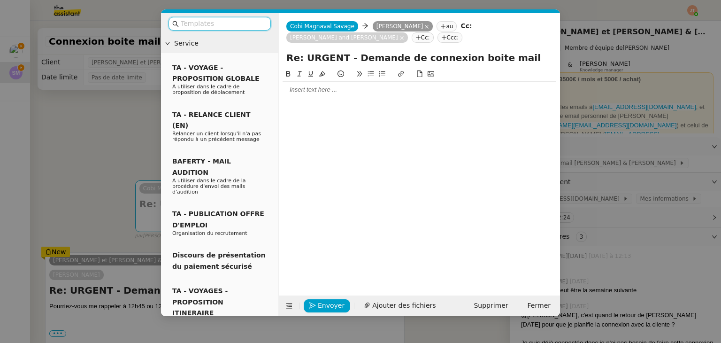
click at [322, 88] on div at bounding box center [420, 89] width 274 height 8
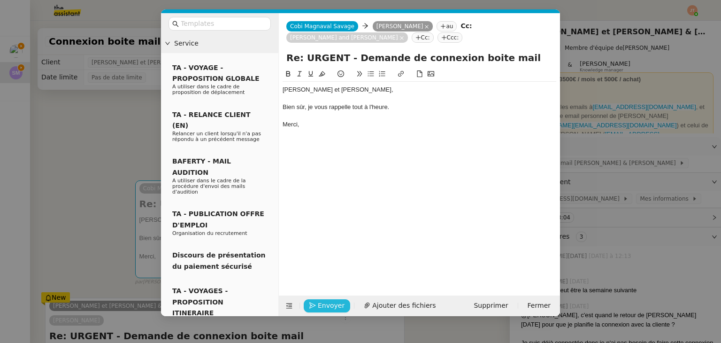
click at [329, 305] on span "Envoyer" at bounding box center [331, 305] width 27 height 11
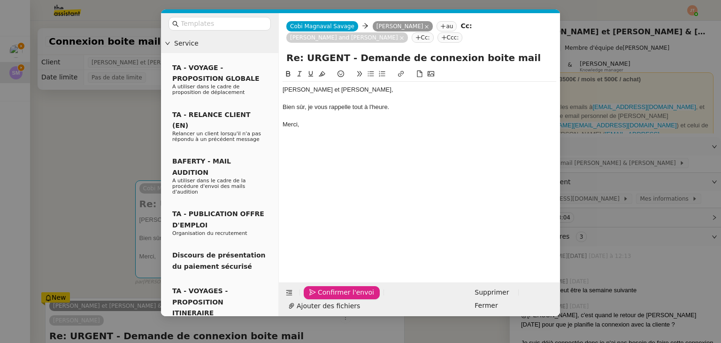
click at [329, 298] on span "Confirmer l'envoi" at bounding box center [346, 292] width 56 height 11
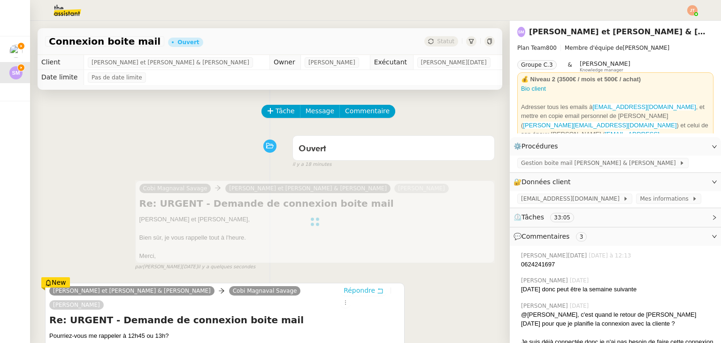
scroll to position [141, 0]
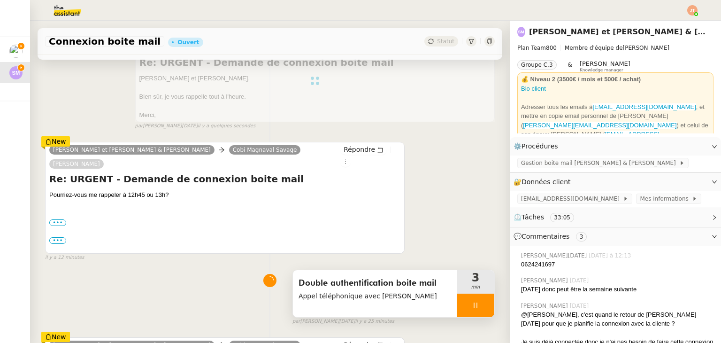
click at [466, 302] on div at bounding box center [476, 304] width 38 height 23
click at [482, 302] on icon at bounding box center [485, 304] width 7 height 5
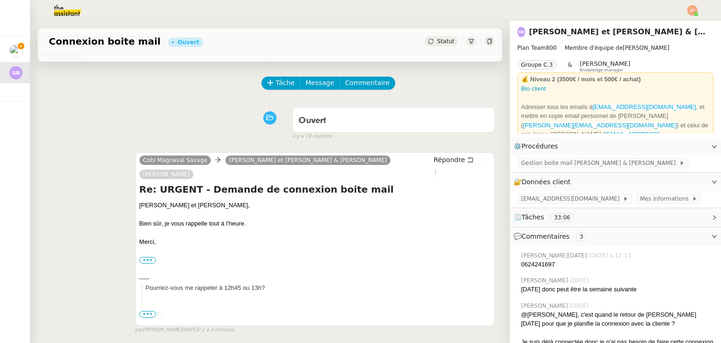
scroll to position [0, 0]
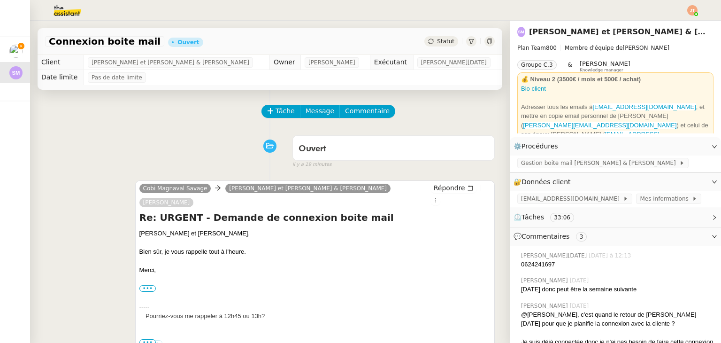
click at [448, 41] on div "Statut" at bounding box center [459, 41] width 70 height 10
click at [437, 42] on span "Statut" at bounding box center [445, 41] width 17 height 7
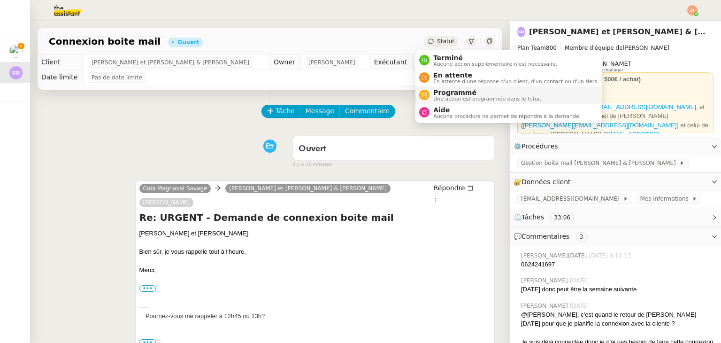
click at [434, 96] on span "Une action est programmée dans le futur." at bounding box center [487, 98] width 108 height 5
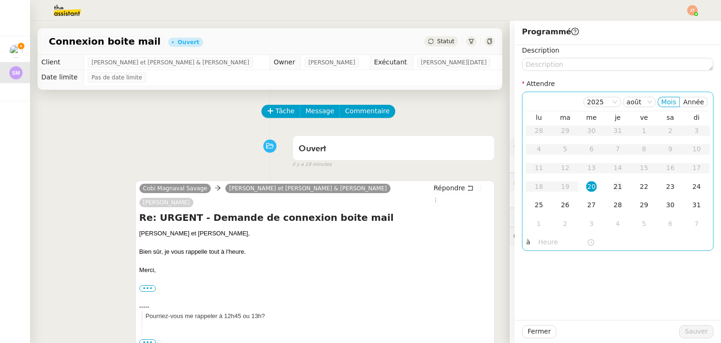
click at [613, 183] on div "21" at bounding box center [618, 186] width 10 height 10
click at [591, 186] on td "20" at bounding box center [591, 186] width 26 height 19
click at [538, 237] on input "text" at bounding box center [562, 242] width 48 height 11
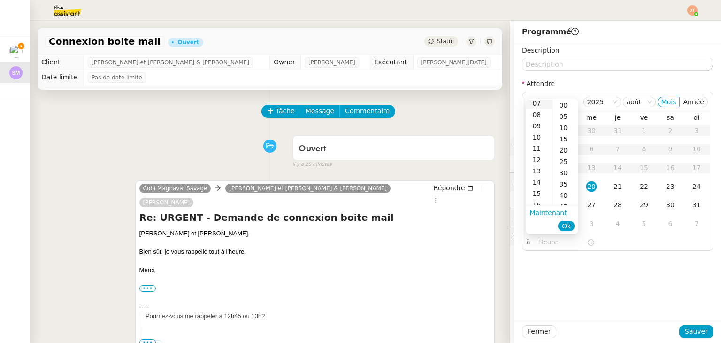
scroll to position [94, 0]
click at [535, 143] on div "12" at bounding box center [539, 146] width 26 height 11
click at [563, 125] on div "50" at bounding box center [565, 123] width 26 height 11
type input "12:50"
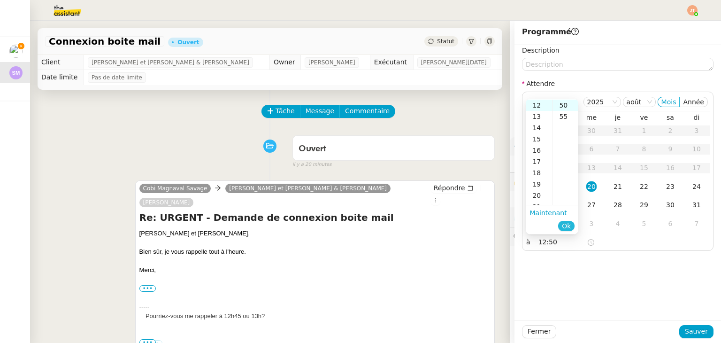
click at [563, 224] on span "Ok" at bounding box center [566, 225] width 9 height 9
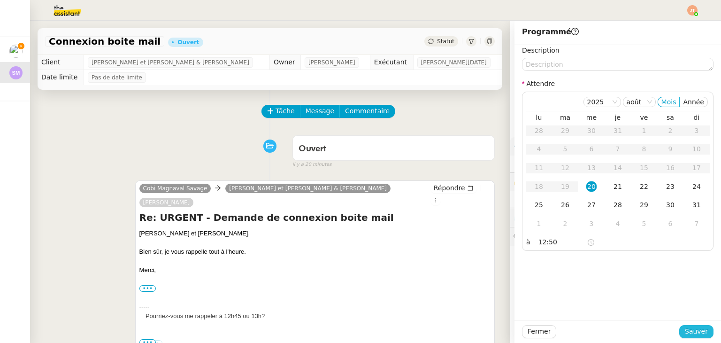
click at [685, 330] on span "Sauver" at bounding box center [696, 331] width 23 height 11
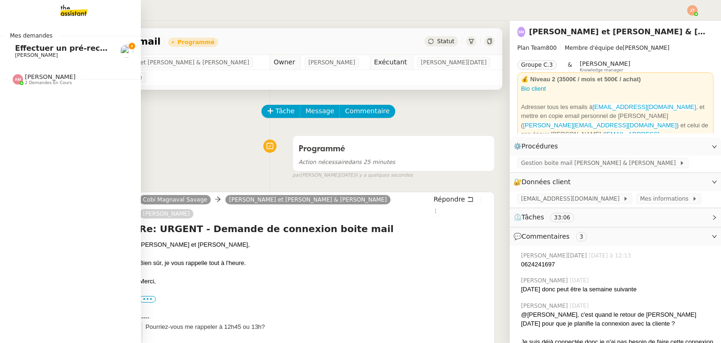
click at [45, 44] on link "Effectuer un pré-recrutement téléphonique [PERSON_NAME]" at bounding box center [70, 51] width 141 height 22
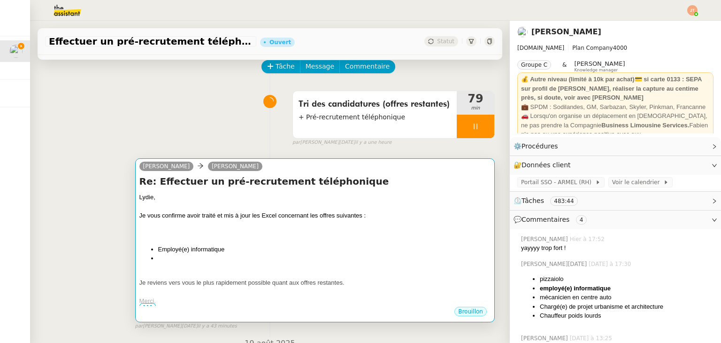
scroll to position [47, 0]
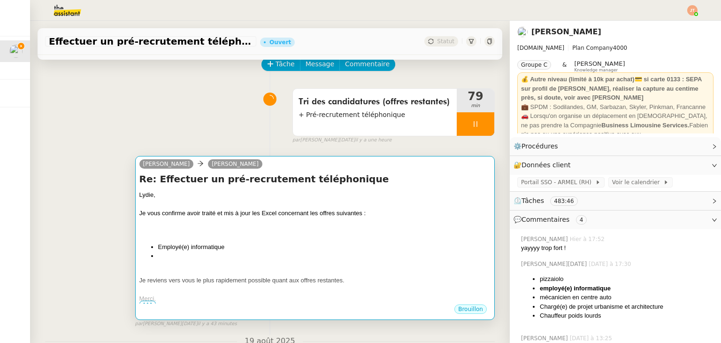
click at [252, 248] on li "Employé(e) informatique" at bounding box center [324, 246] width 332 height 9
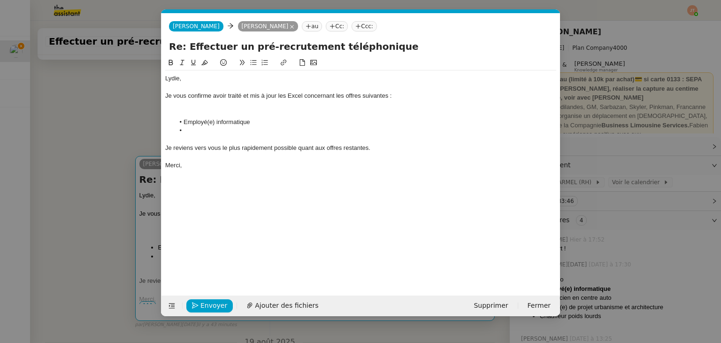
scroll to position [0, 20]
click at [81, 184] on nz-modal-container "Service TA - VOYAGE - PROPOSITION GLOBALE A utiliser dans le cadre de propositi…" at bounding box center [360, 171] width 721 height 343
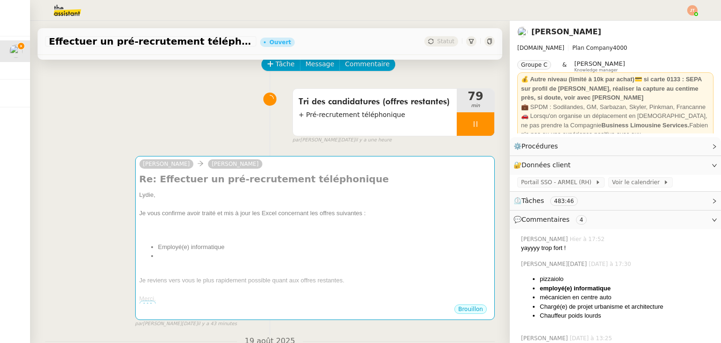
click at [543, 301] on li "mécanicien en centre auto" at bounding box center [627, 296] width 174 height 9
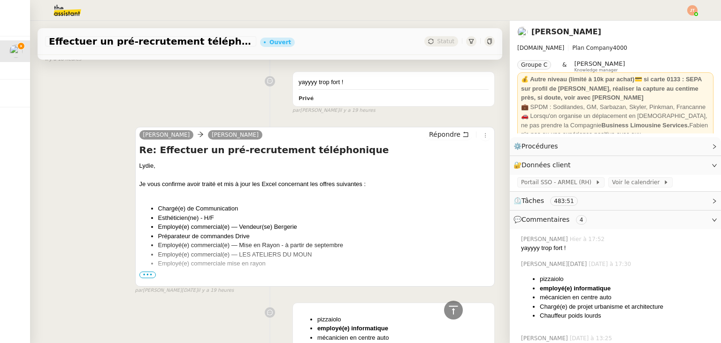
scroll to position [892, 0]
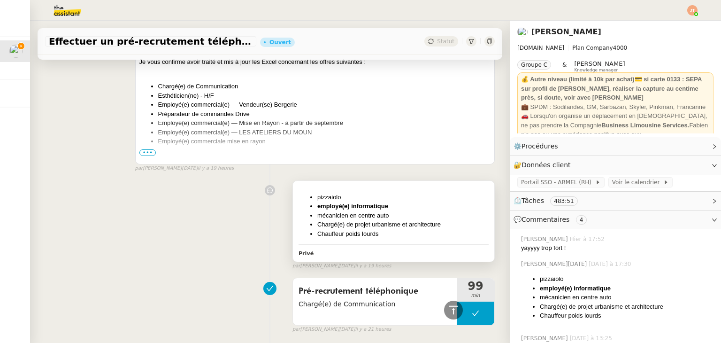
click at [357, 230] on li "Chauffeur poids lourds" at bounding box center [402, 233] width 171 height 9
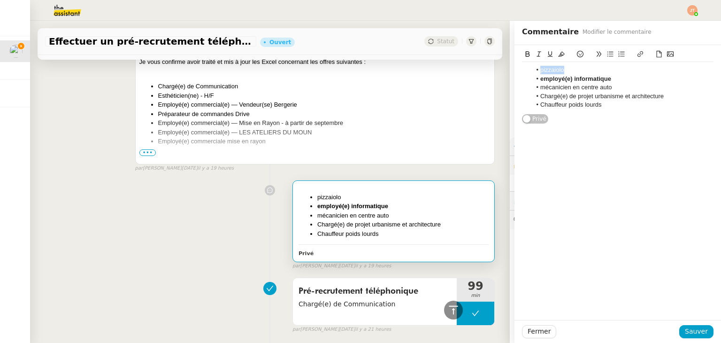
drag, startPoint x: 561, startPoint y: 70, endPoint x: 534, endPoint y: 70, distance: 27.7
click at [534, 70] on li "pizzaiolo" at bounding box center [622, 70] width 183 height 8
copy li "pizzaiolo"
click at [526, 55] on icon at bounding box center [528, 54] width 4 height 6
click at [685, 332] on span "Sauver" at bounding box center [696, 331] width 23 height 11
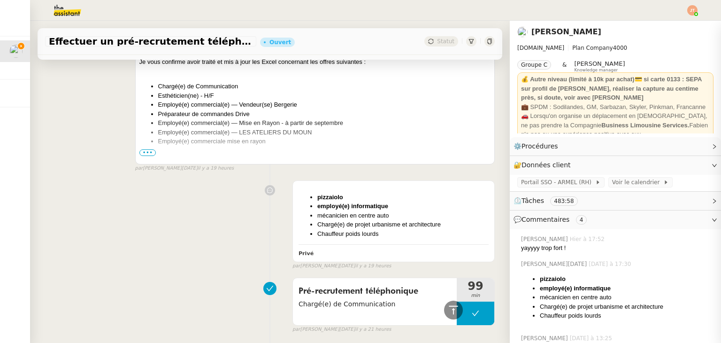
click at [190, 217] on div "pizzaiolo employé(e) informatique mécanicien en centre auto Chargé(e) de projet…" at bounding box center [270, 222] width 450 height 93
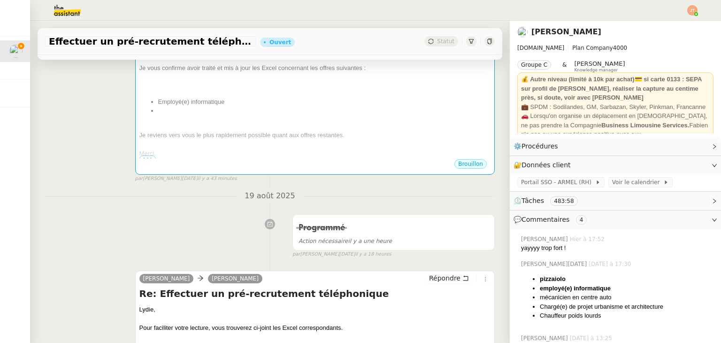
scroll to position [188, 0]
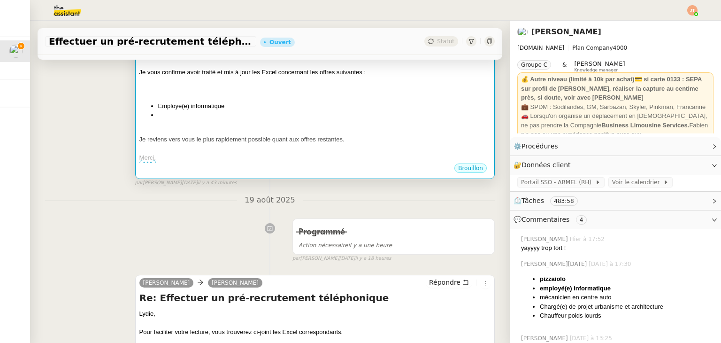
click at [238, 125] on div "Lydie, Je vous confirme avoir traité et mis à jour les Excel concernant les off…" at bounding box center [314, 105] width 351 height 113
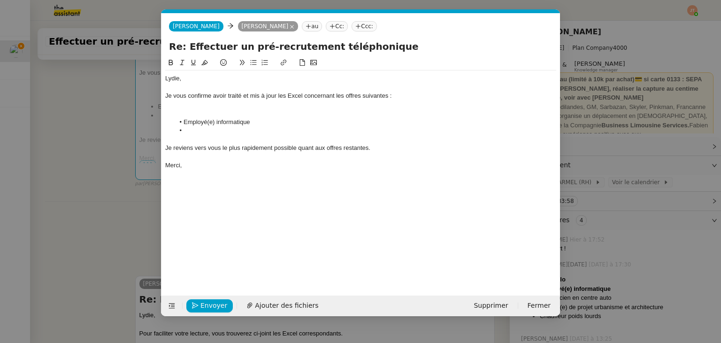
scroll to position [0, 20]
click at [206, 130] on li at bounding box center [366, 130] width 382 height 8
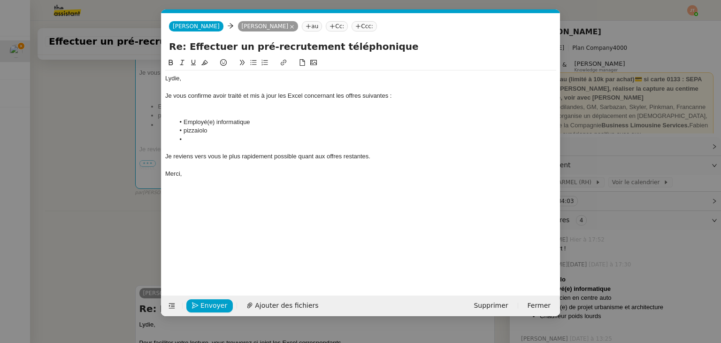
click at [186, 130] on li "pizzaiolo" at bounding box center [366, 130] width 382 height 8
click at [70, 179] on nz-modal-container "Service TA - VOYAGE - PROPOSITION GLOBALE A utiliser dans le cadre de propositi…" at bounding box center [360, 171] width 721 height 343
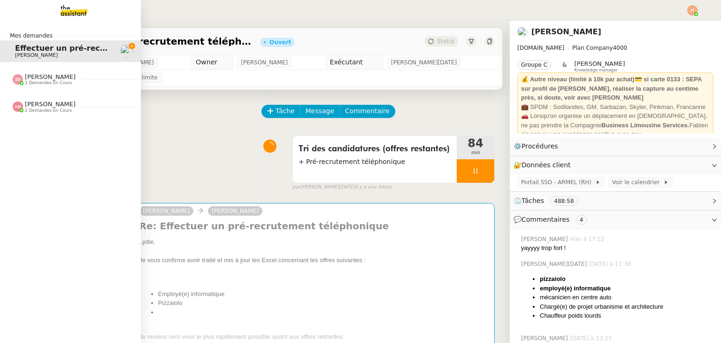
click at [54, 80] on span "1 demandes en cours" at bounding box center [48, 82] width 47 height 5
click at [56, 98] on span "Recharge mensuelle carte SIM Orange - [DATE]" at bounding box center [115, 96] width 200 height 9
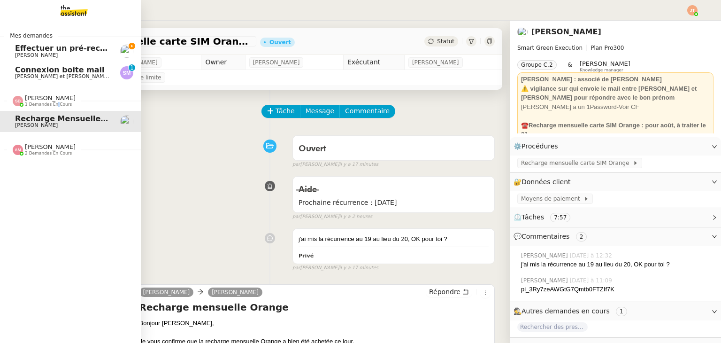
click at [55, 102] on span "1 demandes en cours" at bounding box center [48, 104] width 47 height 5
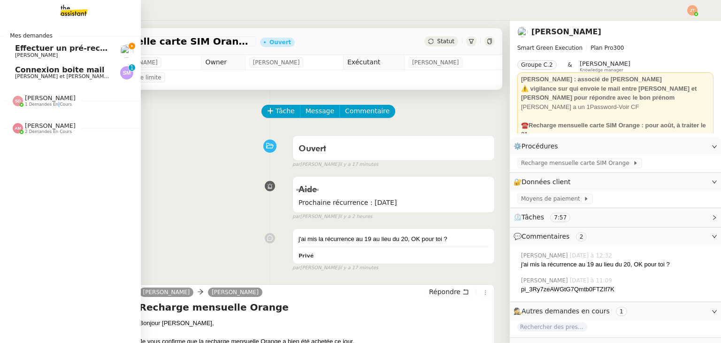
click at [83, 71] on span "Connexion boite mail" at bounding box center [60, 69] width 90 height 9
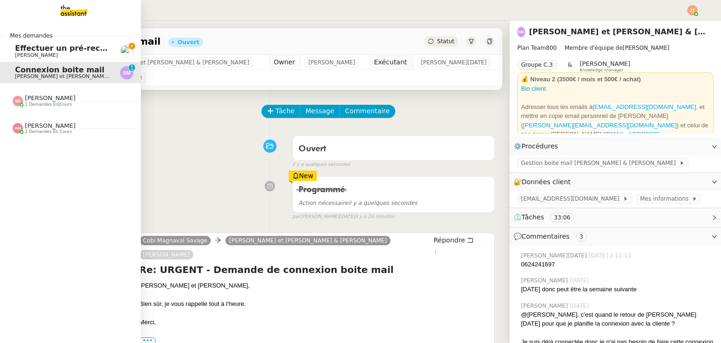
click at [85, 51] on span "Effectuer un pré-recrutement téléphonique" at bounding box center [106, 48] width 183 height 9
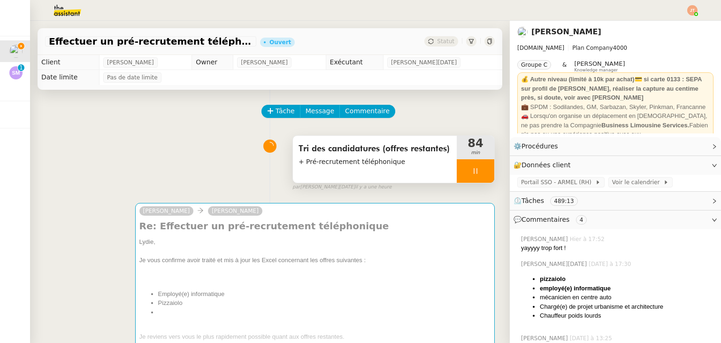
click at [472, 169] on icon at bounding box center [476, 171] width 8 height 8
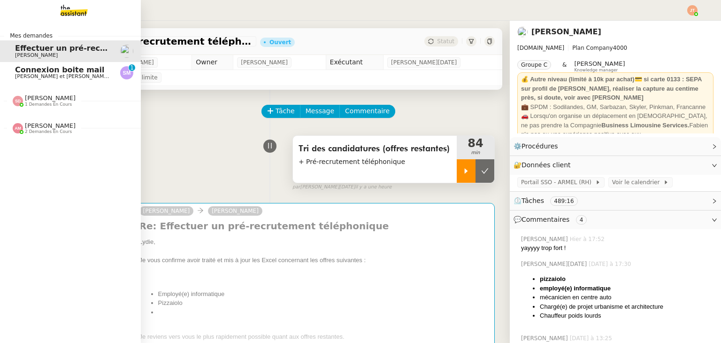
click at [34, 77] on span "[PERSON_NAME] et [PERSON_NAME] & [PERSON_NAME]" at bounding box center [87, 76] width 145 height 6
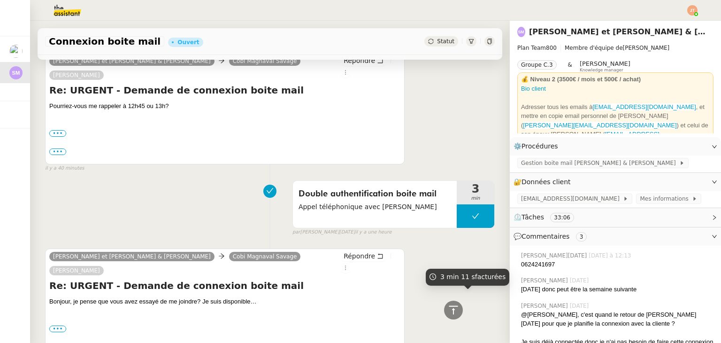
scroll to position [376, 0]
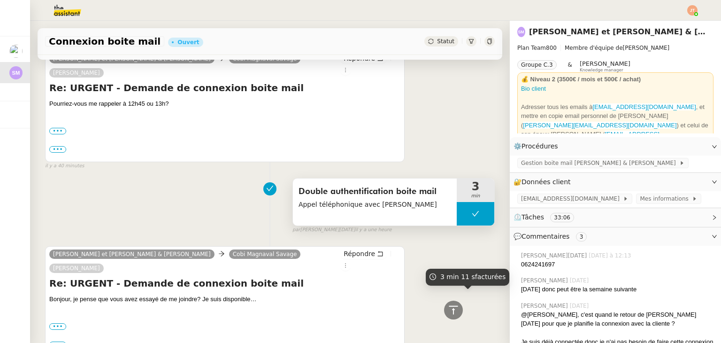
click at [457, 202] on button at bounding box center [476, 213] width 38 height 23
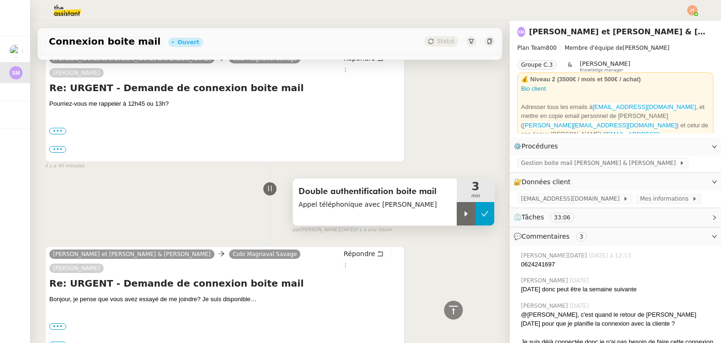
click at [457, 202] on div at bounding box center [466, 213] width 19 height 23
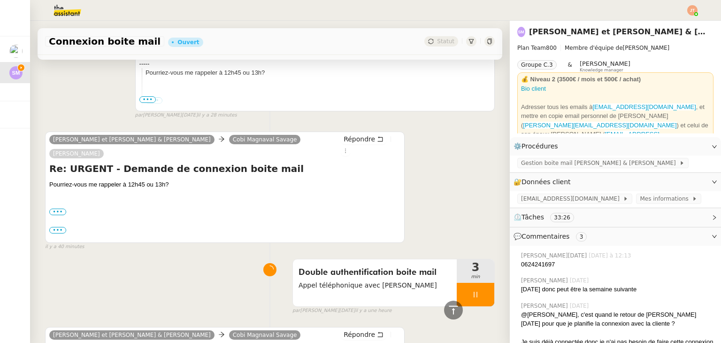
scroll to position [282, 0]
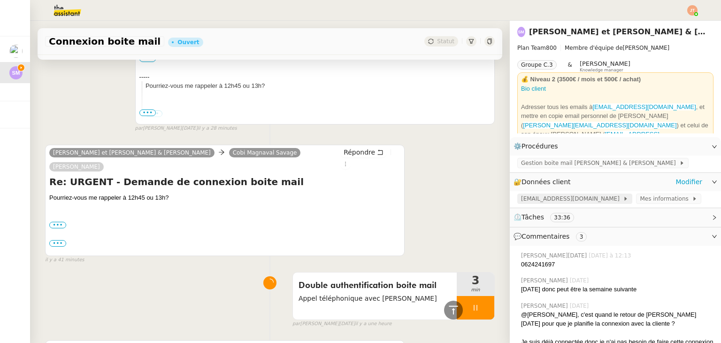
click at [560, 199] on span "Sylvieandjohn@gmail.com" at bounding box center [572, 198] width 102 height 9
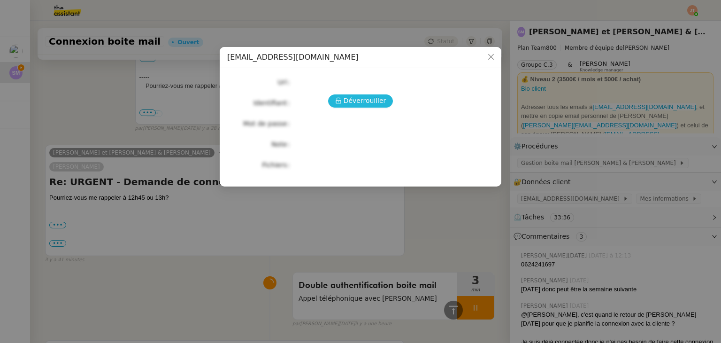
click at [365, 106] on span "Déverrouiller" at bounding box center [365, 100] width 43 height 11
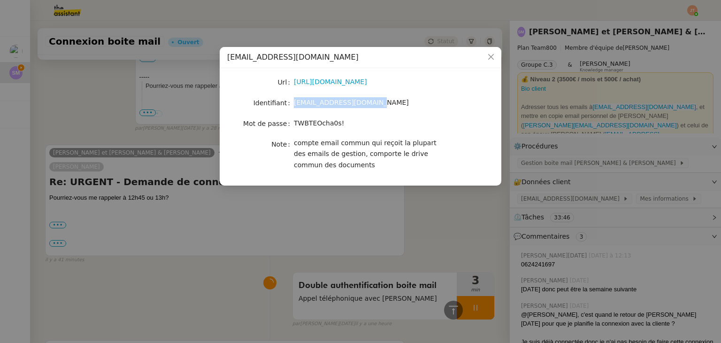
drag, startPoint x: 370, startPoint y: 103, endPoint x: 293, endPoint y: 100, distance: 77.0
click at [294, 100] on div "sylvieandjohn@gmail.com" at bounding box center [371, 102] width 155 height 11
copy span "sylvieandjohn@gmail.com"
drag, startPoint x: 338, startPoint y: 123, endPoint x: 295, endPoint y: 123, distance: 42.7
click at [295, 123] on div "TWBTEOcha0s!" at bounding box center [371, 123] width 155 height 11
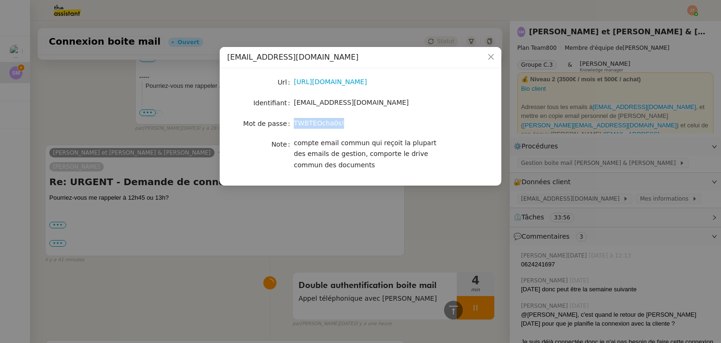
copy span "TWBTEOcha0s!"
click at [195, 230] on nz-modal-container "Sylvieandjohn@gmail.com Url https://mail.google.com/mail/u/1/#inbox Identifiant…" at bounding box center [360, 171] width 721 height 343
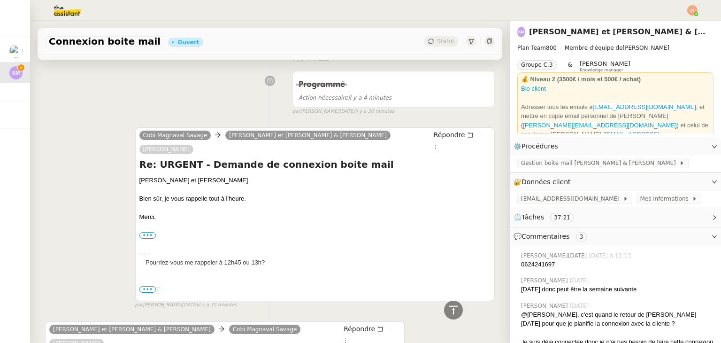
scroll to position [0, 0]
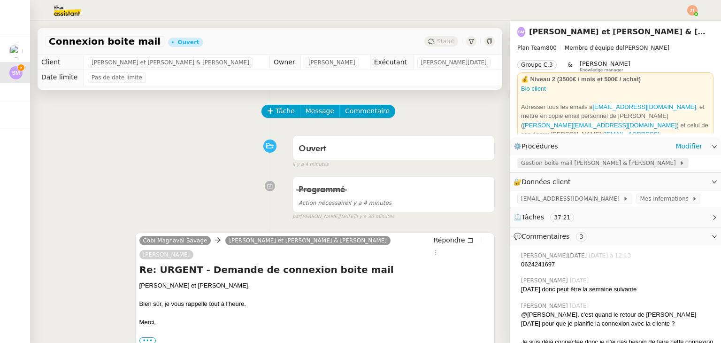
click at [537, 167] on span "Gestion boite mail Sylvie & John" at bounding box center [600, 162] width 158 height 9
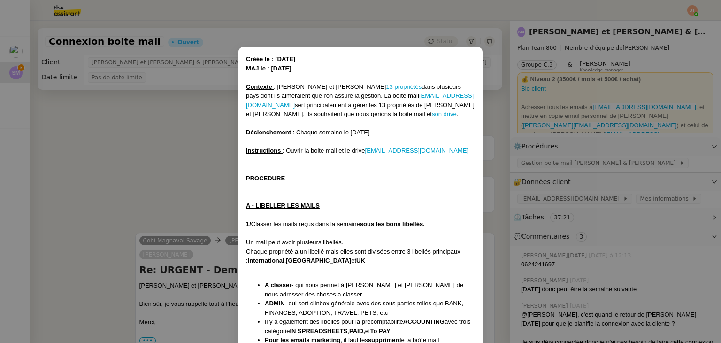
click at [521, 200] on nz-modal-container "﻿Créée le : 07/06/24 MAJ le : 07/03/25 Contexte : Sylvie et John possèdent 13 p…" at bounding box center [360, 171] width 721 height 343
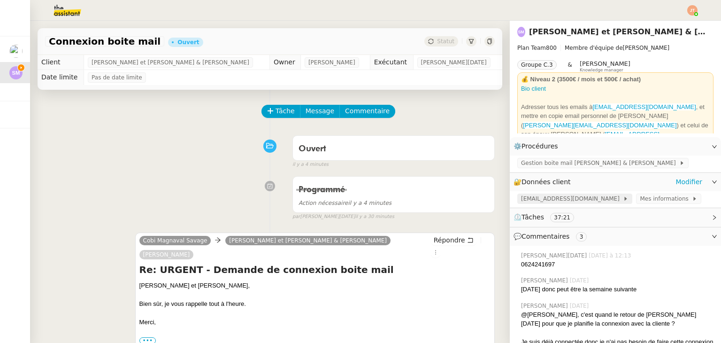
click at [534, 199] on span "Sylvieandjohn@gmail.com" at bounding box center [572, 198] width 102 height 9
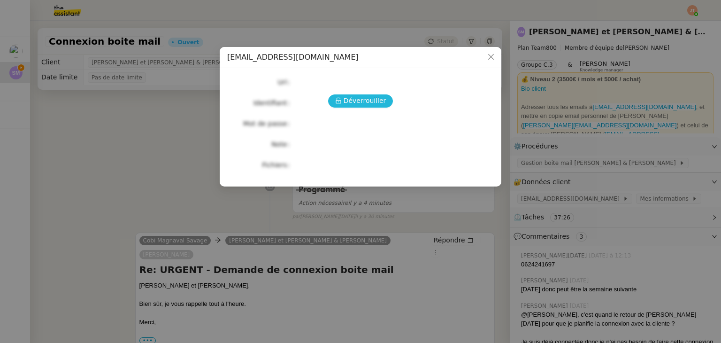
click at [366, 100] on span "Déverrouiller" at bounding box center [365, 100] width 43 height 11
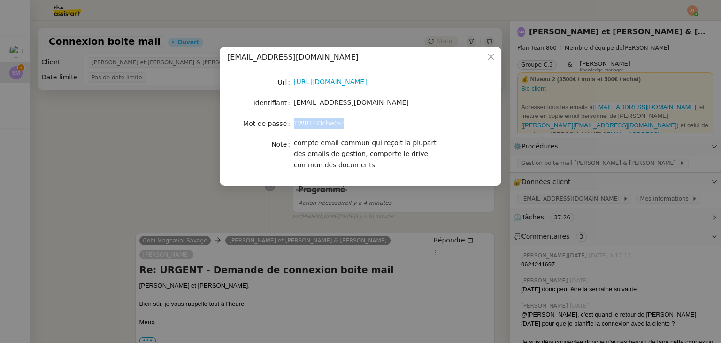
drag, startPoint x: 342, startPoint y: 124, endPoint x: 295, endPoint y: 123, distance: 47.0
click at [295, 123] on div "TWBTEOcha0s!" at bounding box center [371, 123] width 155 height 11
copy span "TWBTEOcha0s!"
click at [111, 226] on nz-modal-container "Sylvieandjohn@gmail.com Url https://mail.google.com/mail/u/1/#inbox Identifiant…" at bounding box center [360, 171] width 721 height 343
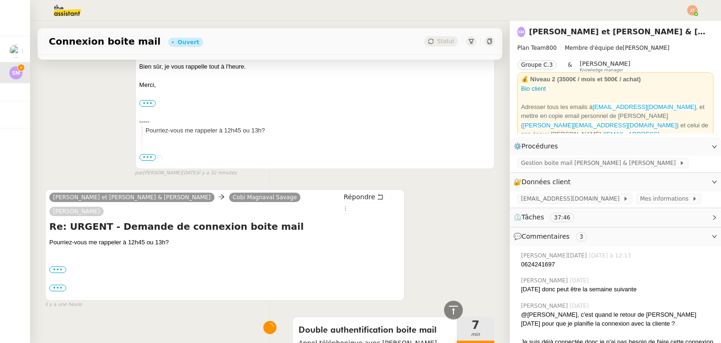
scroll to position [235, 0]
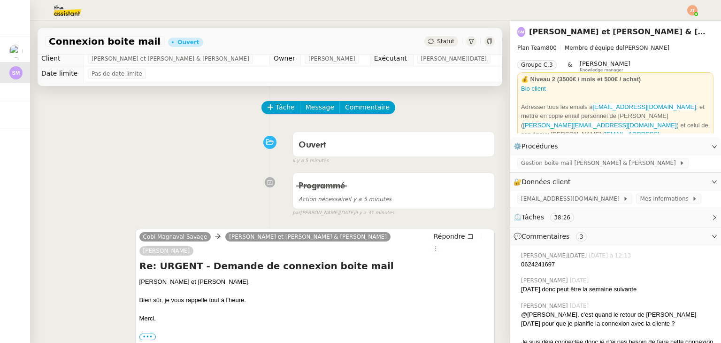
scroll to position [0, 0]
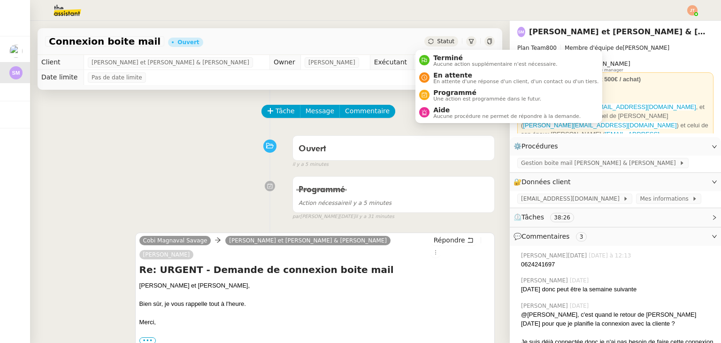
click at [437, 38] on span "Statut" at bounding box center [445, 41] width 17 height 7
click at [451, 61] on span "Aucune action supplémentaire n'est nécessaire." at bounding box center [495, 63] width 124 height 5
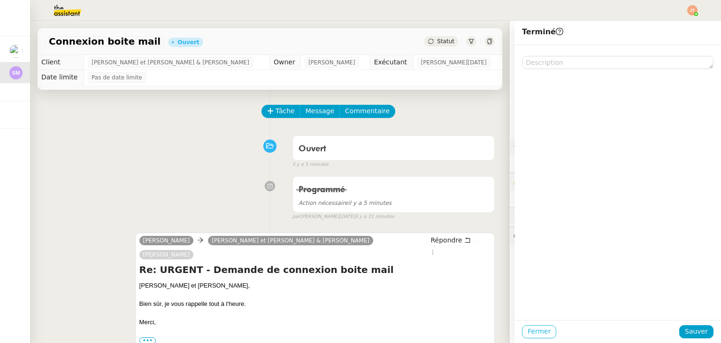
click at [536, 333] on span "Fermer" at bounding box center [539, 331] width 23 height 11
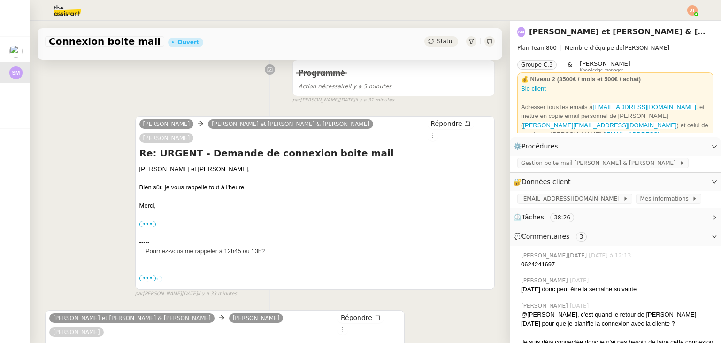
scroll to position [141, 0]
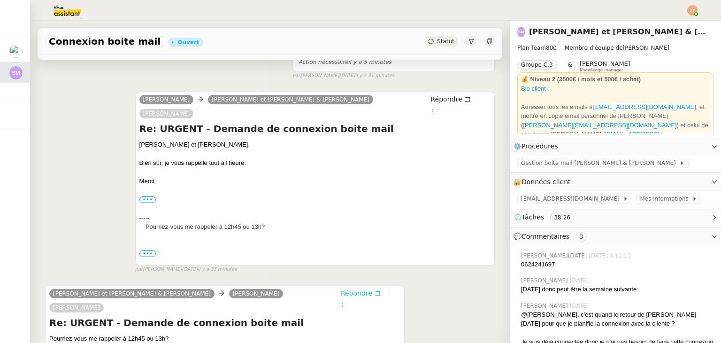
click at [349, 288] on span "Répondre" at bounding box center [356, 292] width 31 height 9
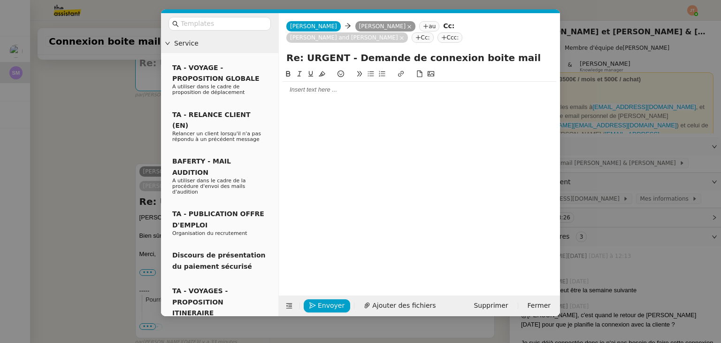
click at [326, 87] on div at bounding box center [420, 89] width 274 height 8
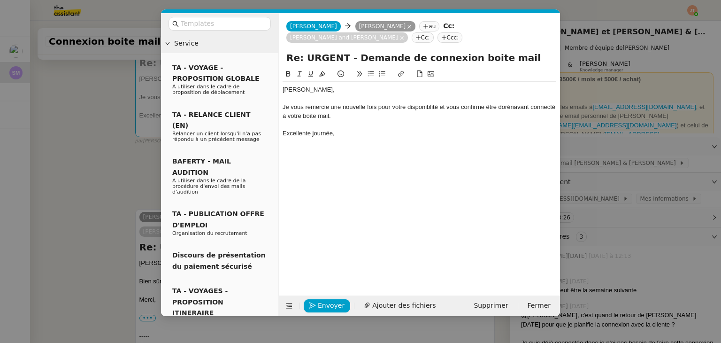
click at [421, 115] on div "Je vous remercie une nouvelle fois pour votre disponiblité et vous confirme êtr…" at bounding box center [420, 111] width 274 height 17
click at [421, 107] on div "Je vous remercie une nouvelle fois pour votre disponiblité et vous confirme êtr…" at bounding box center [420, 111] width 274 height 17
click at [0, 0] on lt-span "disponib i lité" at bounding box center [0, 0] width 0 height 0
click at [387, 133] on div "Excellente journée," at bounding box center [420, 133] width 274 height 8
click at [325, 301] on span "Envoyer" at bounding box center [331, 305] width 27 height 11
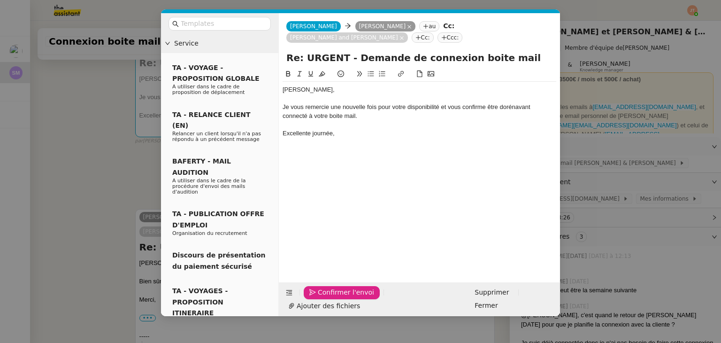
click at [325, 298] on span "Confirmer l'envoi" at bounding box center [346, 292] width 56 height 11
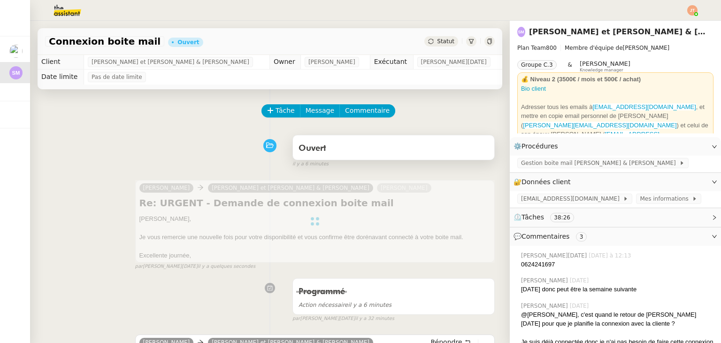
scroll to position [0, 0]
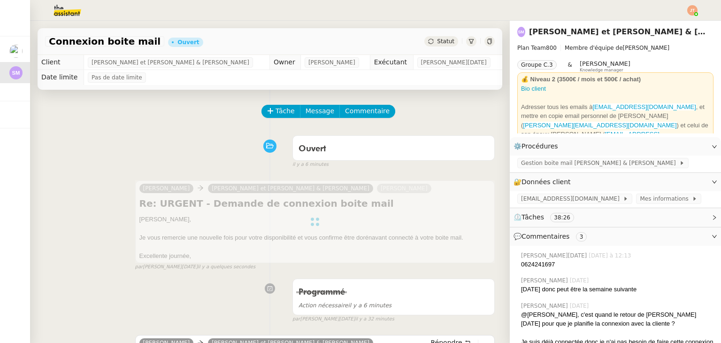
click at [437, 38] on span "Statut" at bounding box center [445, 41] width 17 height 7
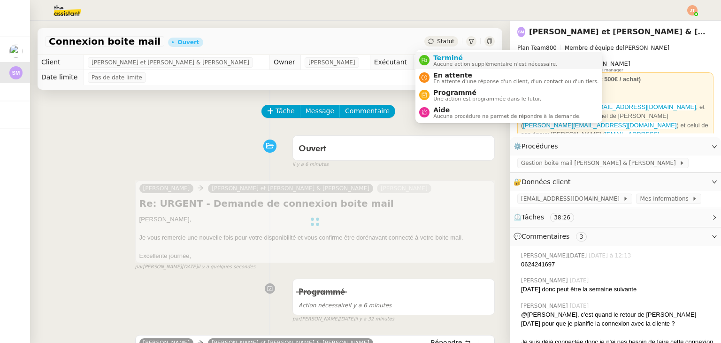
click at [435, 59] on span "Terminé" at bounding box center [495, 58] width 124 height 8
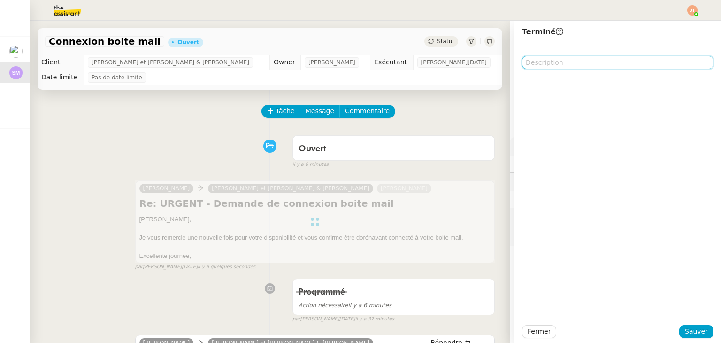
click at [544, 64] on textarea at bounding box center [618, 62] width 192 height 13
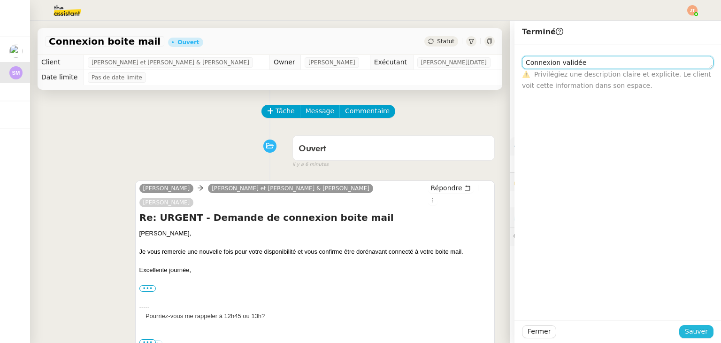
type textarea "Connexion validée"
click at [690, 331] on span "Sauver" at bounding box center [696, 331] width 23 height 11
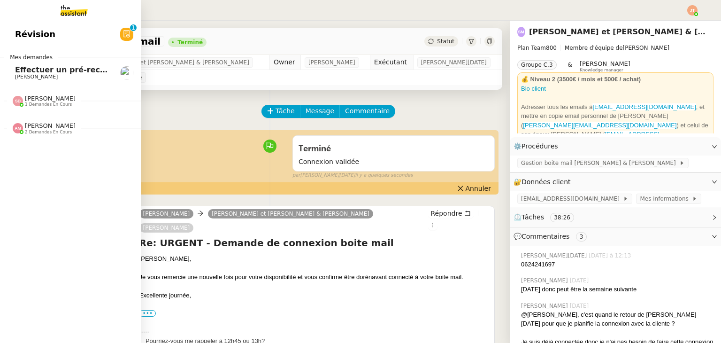
click at [23, 72] on span "Effectuer un pré-recrutement téléphonique" at bounding box center [106, 69] width 183 height 9
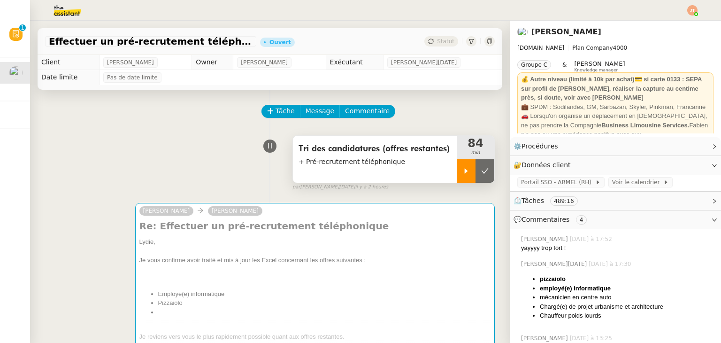
click at [465, 171] on icon at bounding box center [466, 170] width 3 height 5
click at [136, 160] on div "Tri des candidatures (offres restantes) + Pré-recrutement téléphonique 86 min f…" at bounding box center [270, 161] width 450 height 60
click at [207, 158] on div "Tri des candidatures (offres restantes) + Pré-recrutement téléphonique 86 min f…" at bounding box center [270, 161] width 450 height 60
click at [124, 187] on div "Tri des candidatures (offres restantes) + Pré-recrutement téléphonique 90 min f…" at bounding box center [270, 161] width 450 height 60
click at [582, 293] on li "mécanicien en centre auto" at bounding box center [627, 296] width 174 height 9
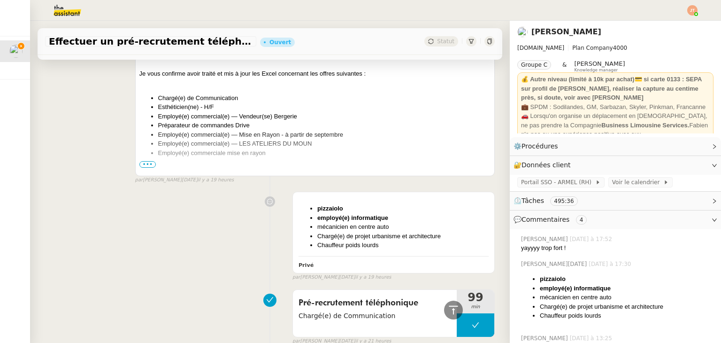
scroll to position [892, 0]
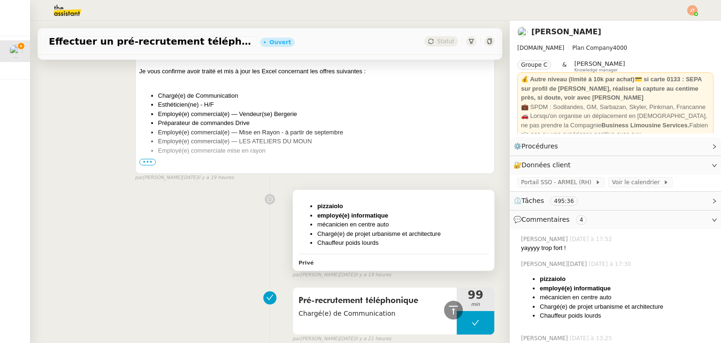
click at [345, 227] on li "mécanicien en centre auto" at bounding box center [402, 224] width 171 height 9
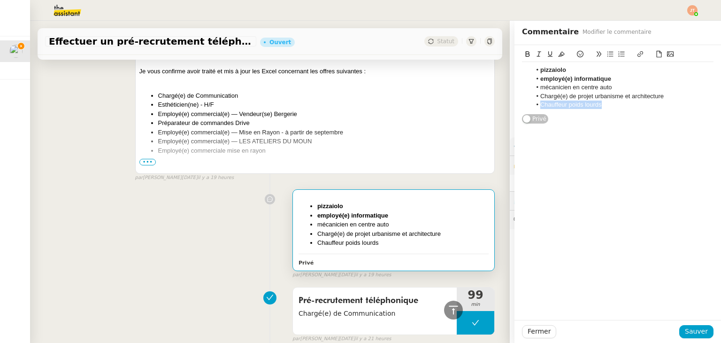
drag, startPoint x: 599, startPoint y: 107, endPoint x: 529, endPoint y: 105, distance: 70.0
click at [531, 105] on li "Chauffeur poids lourds" at bounding box center [622, 104] width 183 height 8
copy li "Chauffeur poids lourds"
click at [621, 105] on li "Chauffeur poids lourds" at bounding box center [622, 104] width 183 height 8
click at [531, 103] on li "Chauffeur poids lourds" at bounding box center [622, 104] width 183 height 8
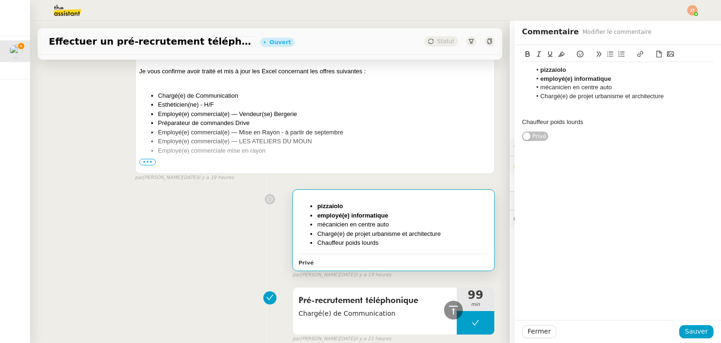
click at [530, 112] on div at bounding box center [618, 113] width 192 height 8
click at [522, 121] on div "Chauffeur poids lourds" at bounding box center [618, 122] width 192 height 8
click at [605, 50] on button at bounding box center [610, 54] width 11 height 11
click at [686, 330] on span "Sauver" at bounding box center [696, 331] width 23 height 11
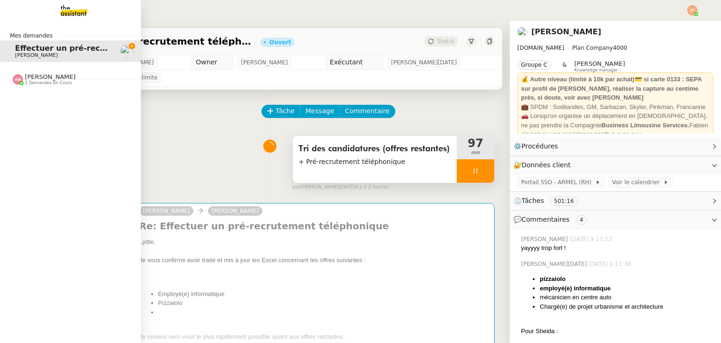
click at [44, 80] on span "1 demandes en cours" at bounding box center [48, 82] width 47 height 5
click at [49, 85] on span "1 demandes en cours" at bounding box center [48, 82] width 47 height 5
click at [49, 78] on span "[PERSON_NAME]" at bounding box center [50, 76] width 51 height 7
click at [53, 78] on span "[PERSON_NAME]" at bounding box center [50, 76] width 51 height 7
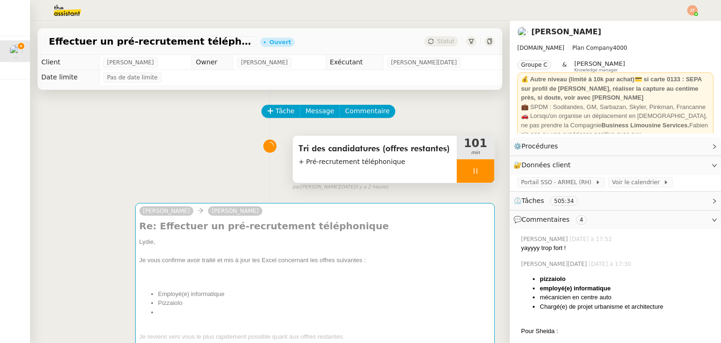
click at [419, 123] on div "Tâche Message Commentaire" at bounding box center [378, 116] width 232 height 23
click at [458, 176] on div at bounding box center [476, 170] width 38 height 23
click at [457, 175] on div at bounding box center [466, 170] width 19 height 23
